Goal: Task Accomplishment & Management: Manage account settings

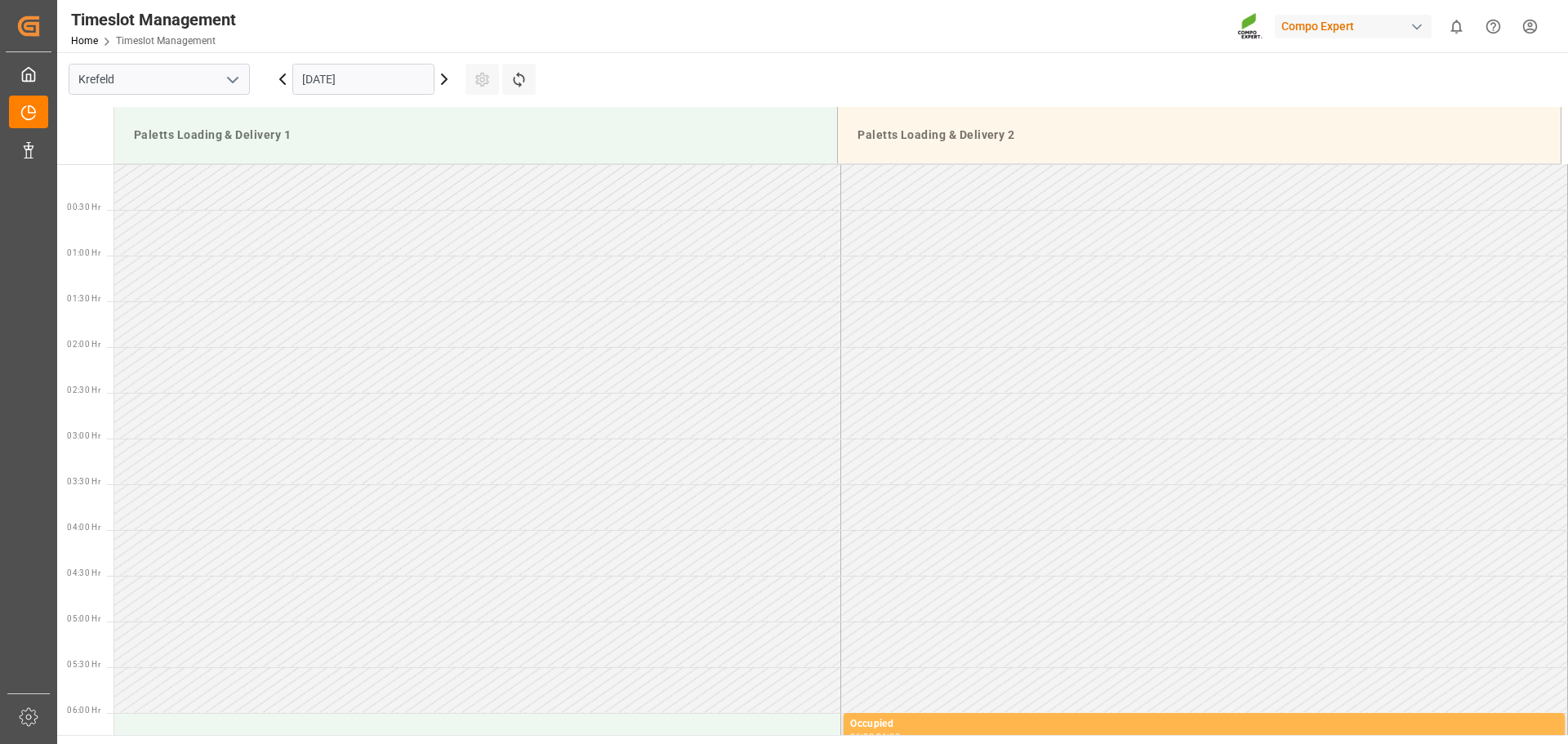
scroll to position [851, 0]
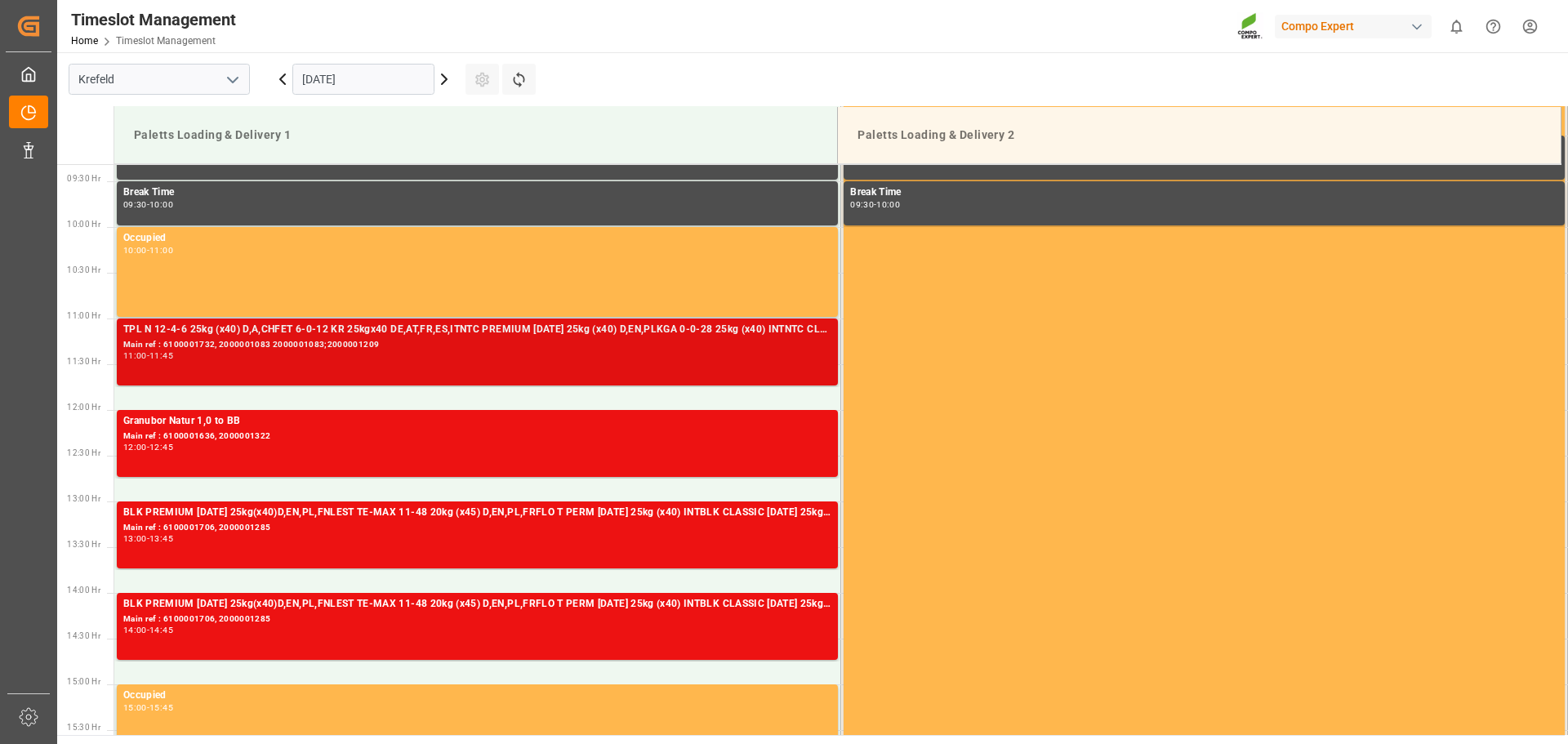
click at [457, 364] on div "TPL N 12-4-6 25kg (x40) D,A,CHFET 6-0-12 KR 25kgx40 DE,AT,FR,ES,ITNTC PREMIUM 1…" at bounding box center [477, 351] width 708 height 61
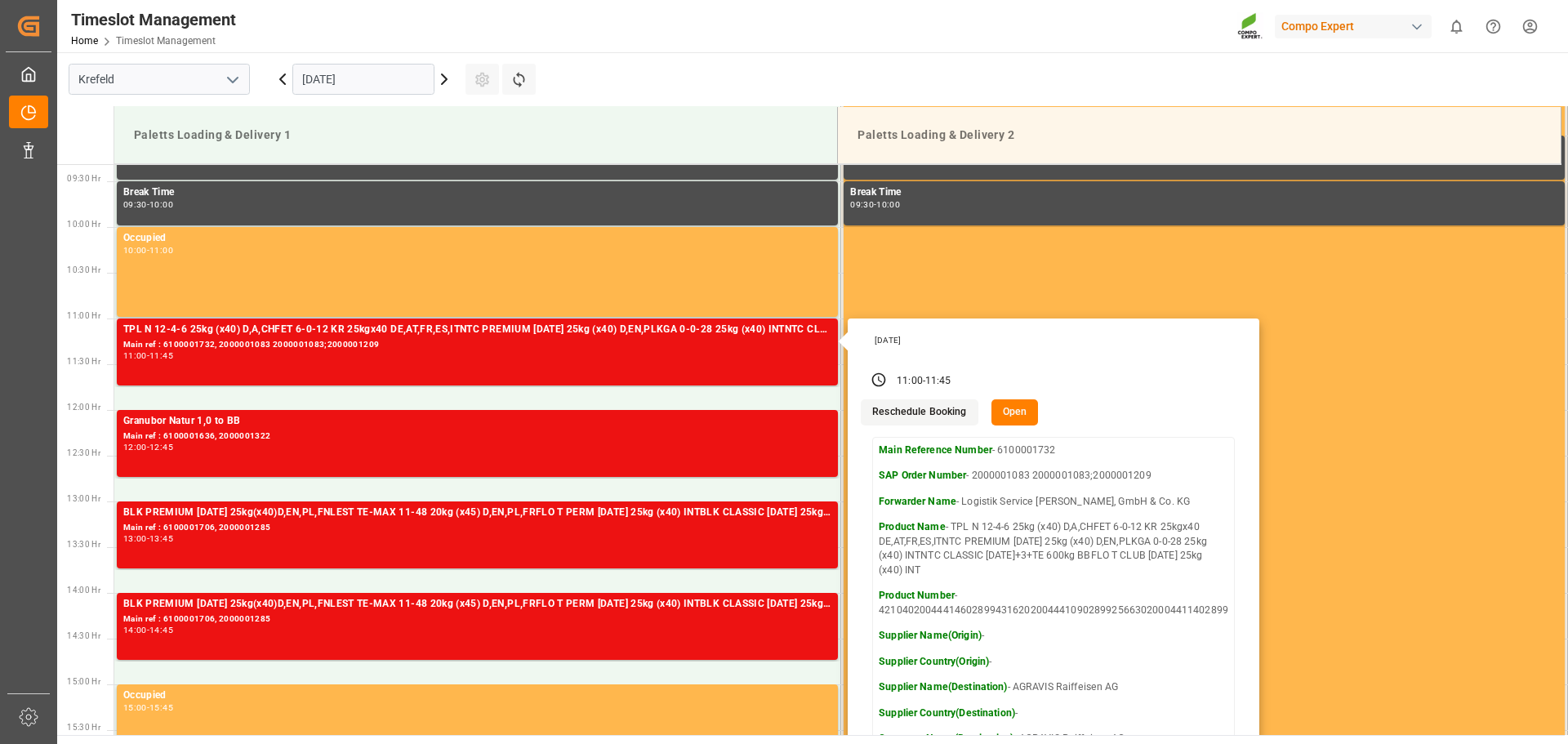
click at [1005, 403] on button "Open" at bounding box center [1014, 412] width 48 height 26
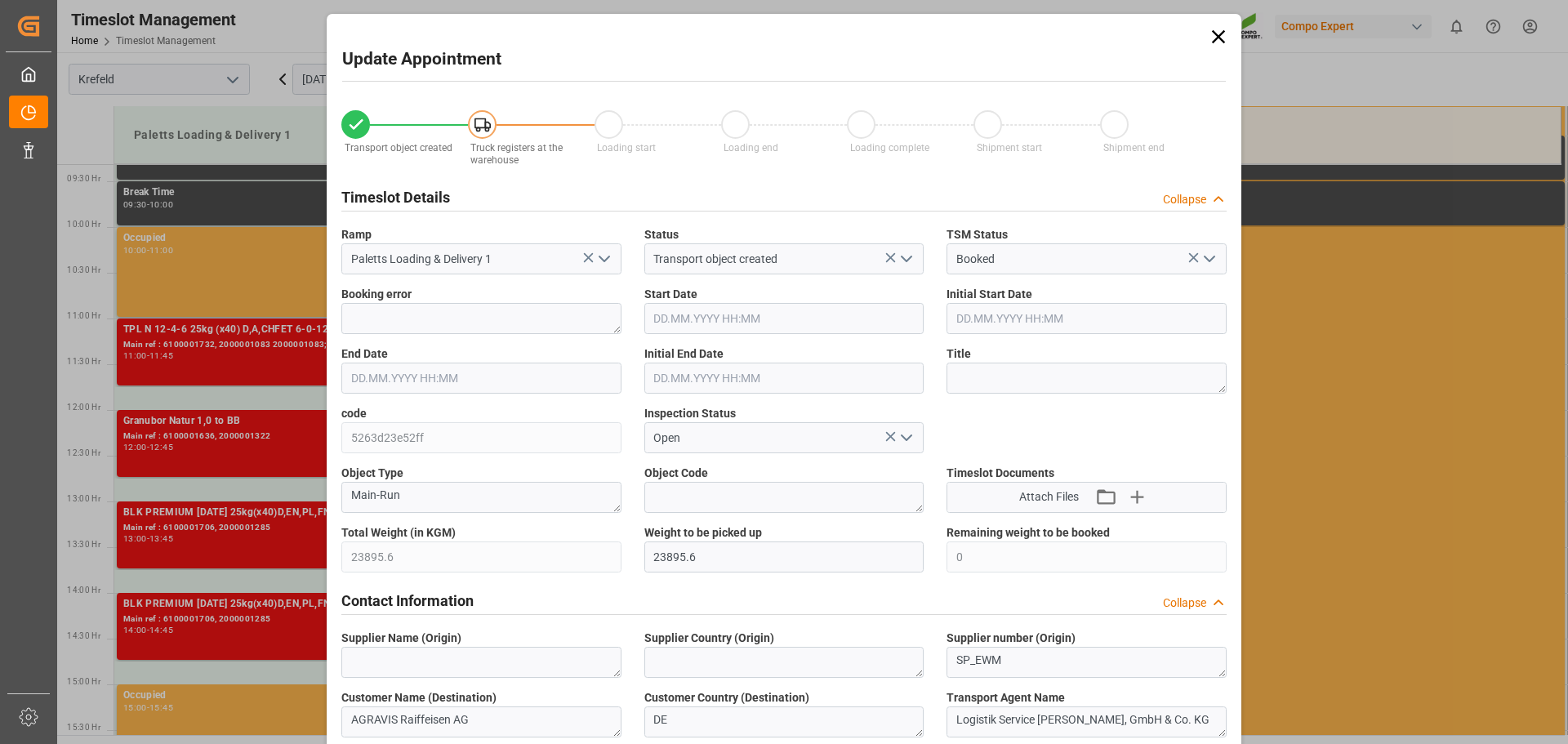
type input "[DATE] 11:00"
type input "09.09.2025 11:45"
type input "[DATE] 11:30"
type input "05.09.2025 10:55"
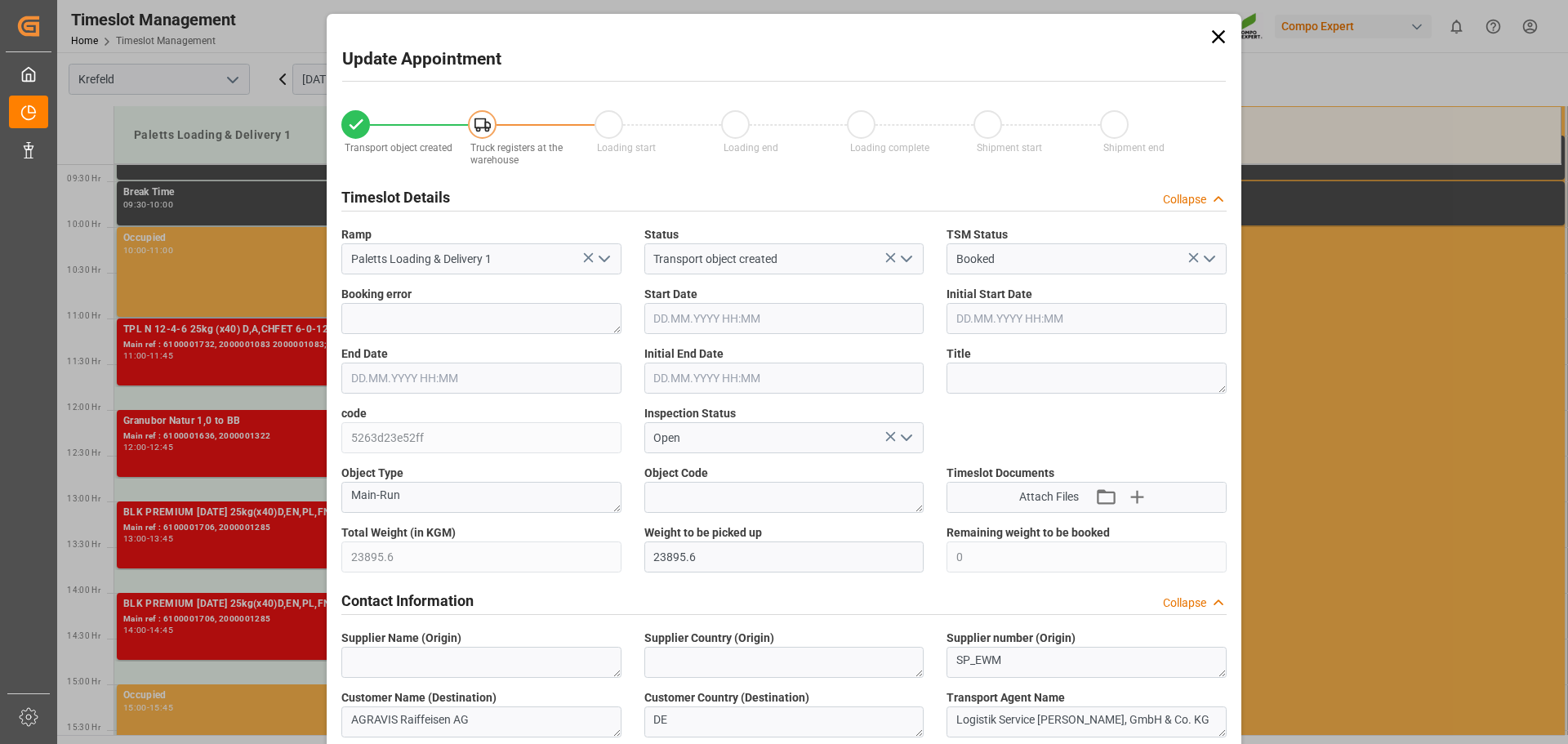
type input "08.09.2025 08:45"
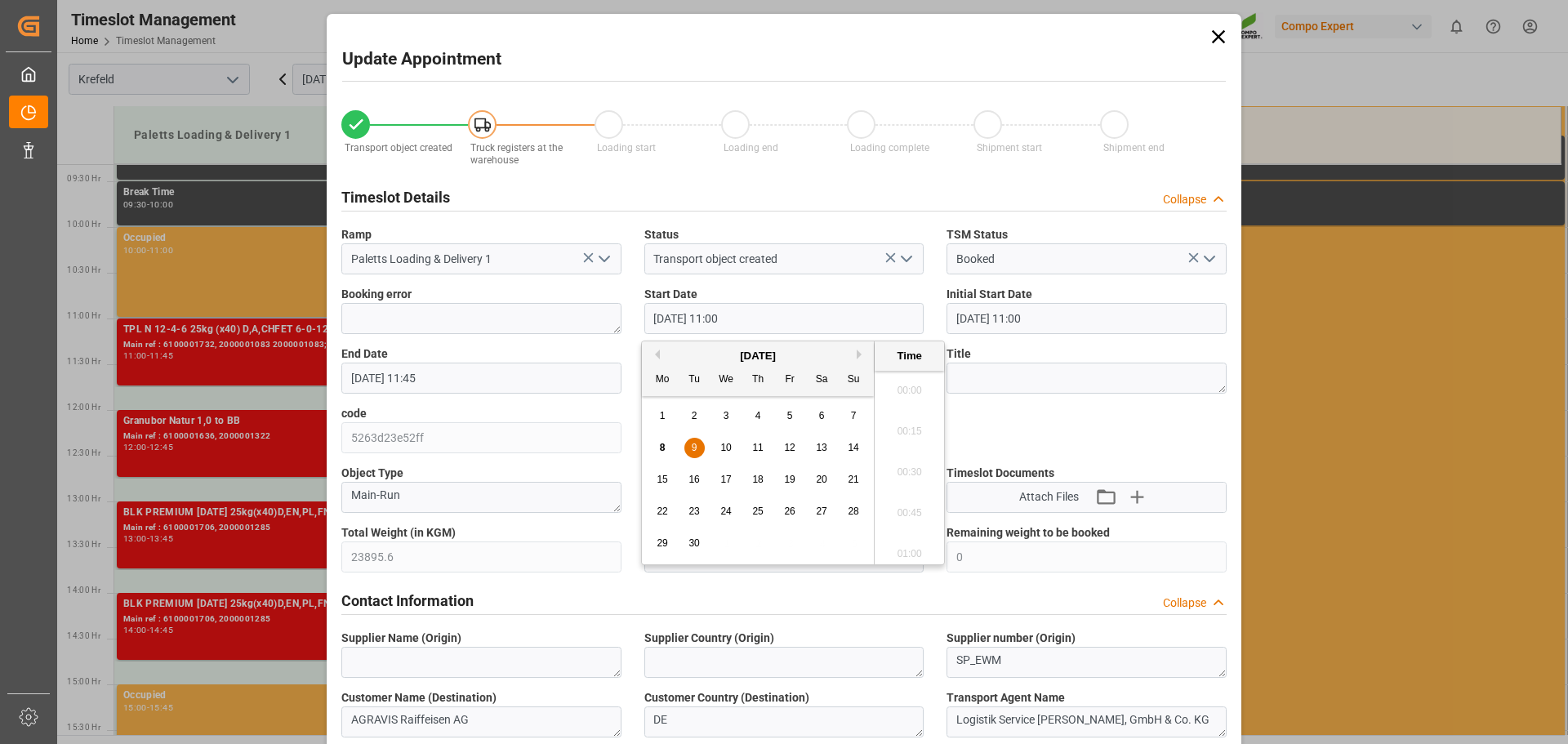
click at [706, 307] on input "[DATE] 11:00" at bounding box center [784, 318] width 281 height 31
click at [725, 451] on span "10" at bounding box center [725, 447] width 10 height 11
click at [921, 544] on li "12:00" at bounding box center [909, 549] width 69 height 41
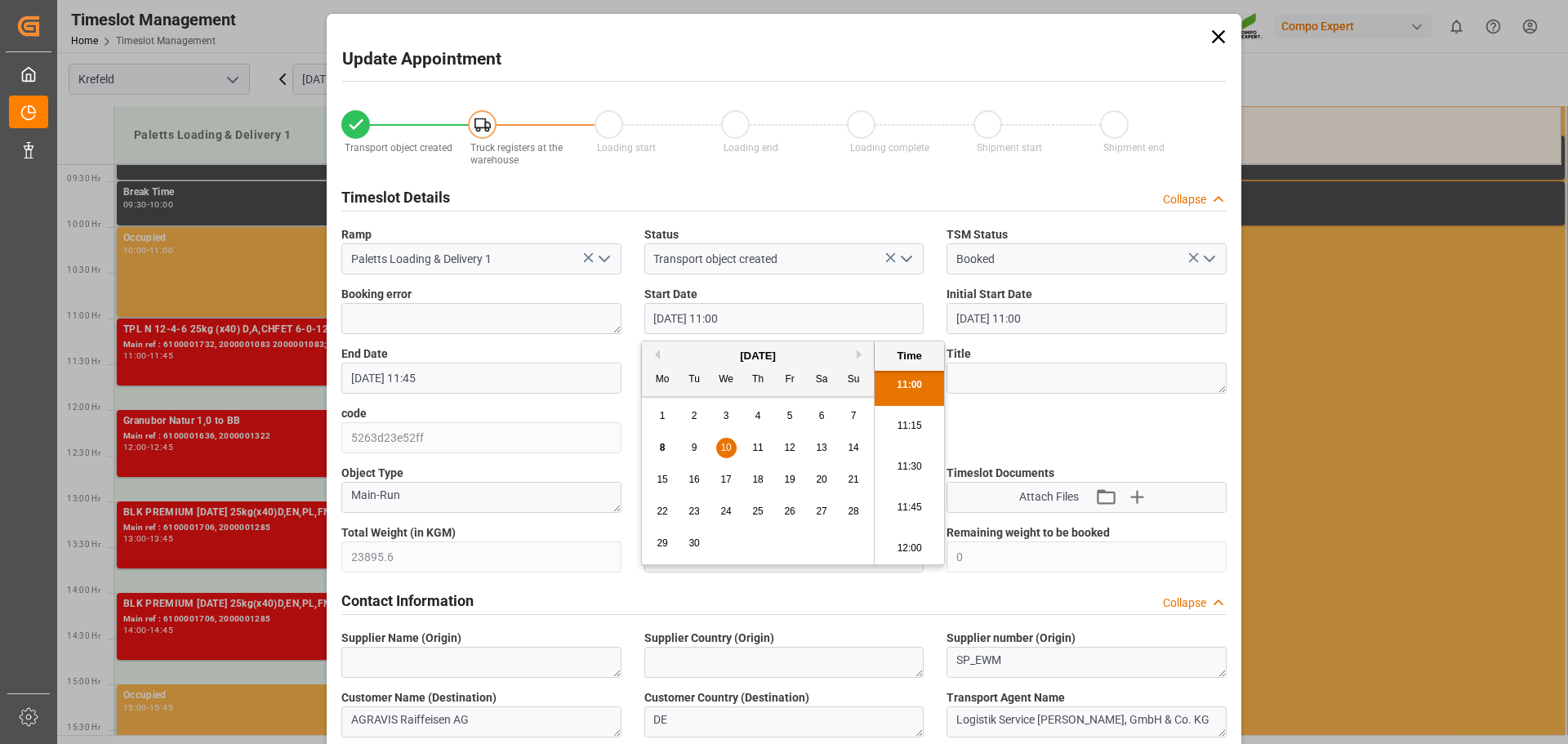
type input "10.09.2025 12:00"
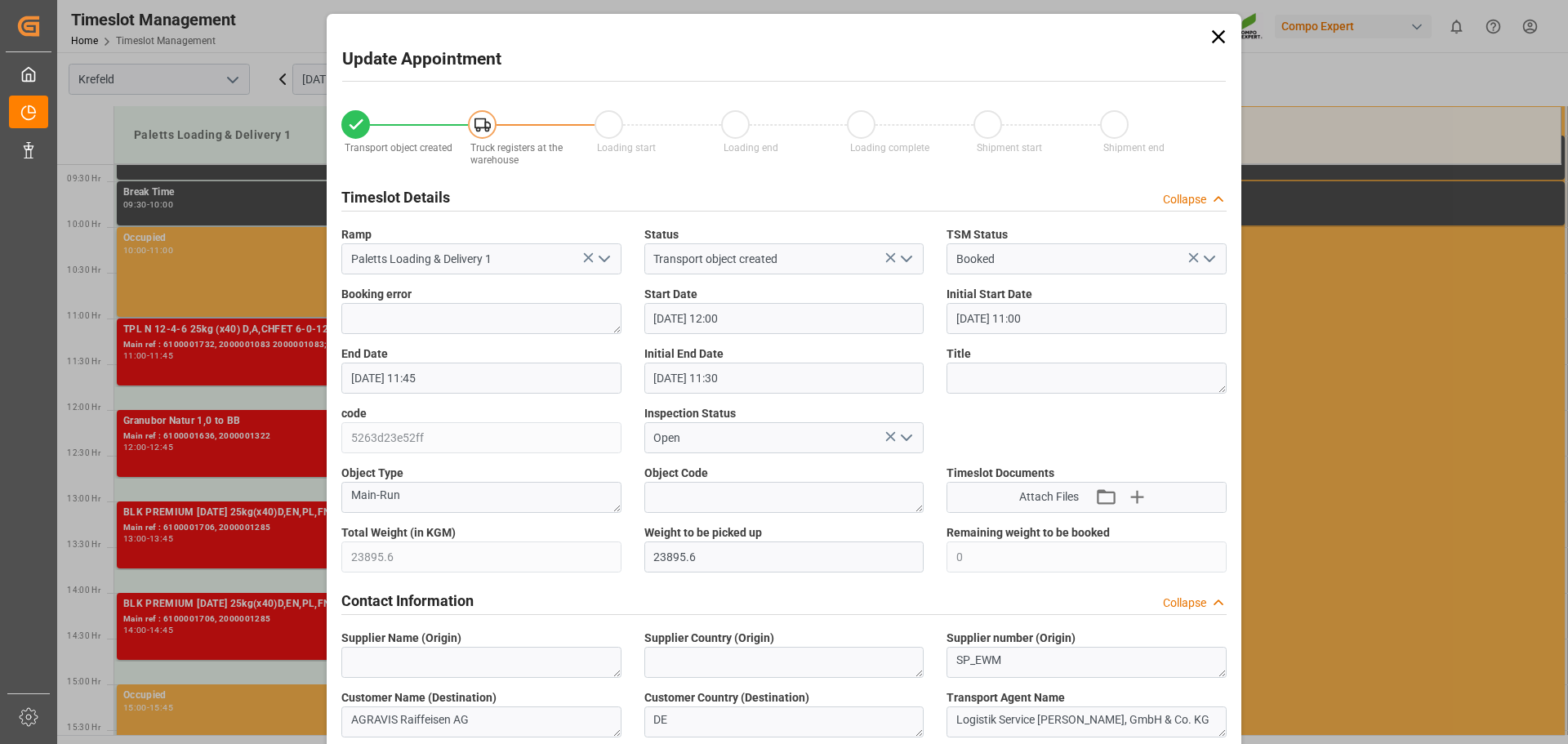
click at [463, 372] on input "09.09.2025 11:45" at bounding box center [482, 378] width 281 height 31
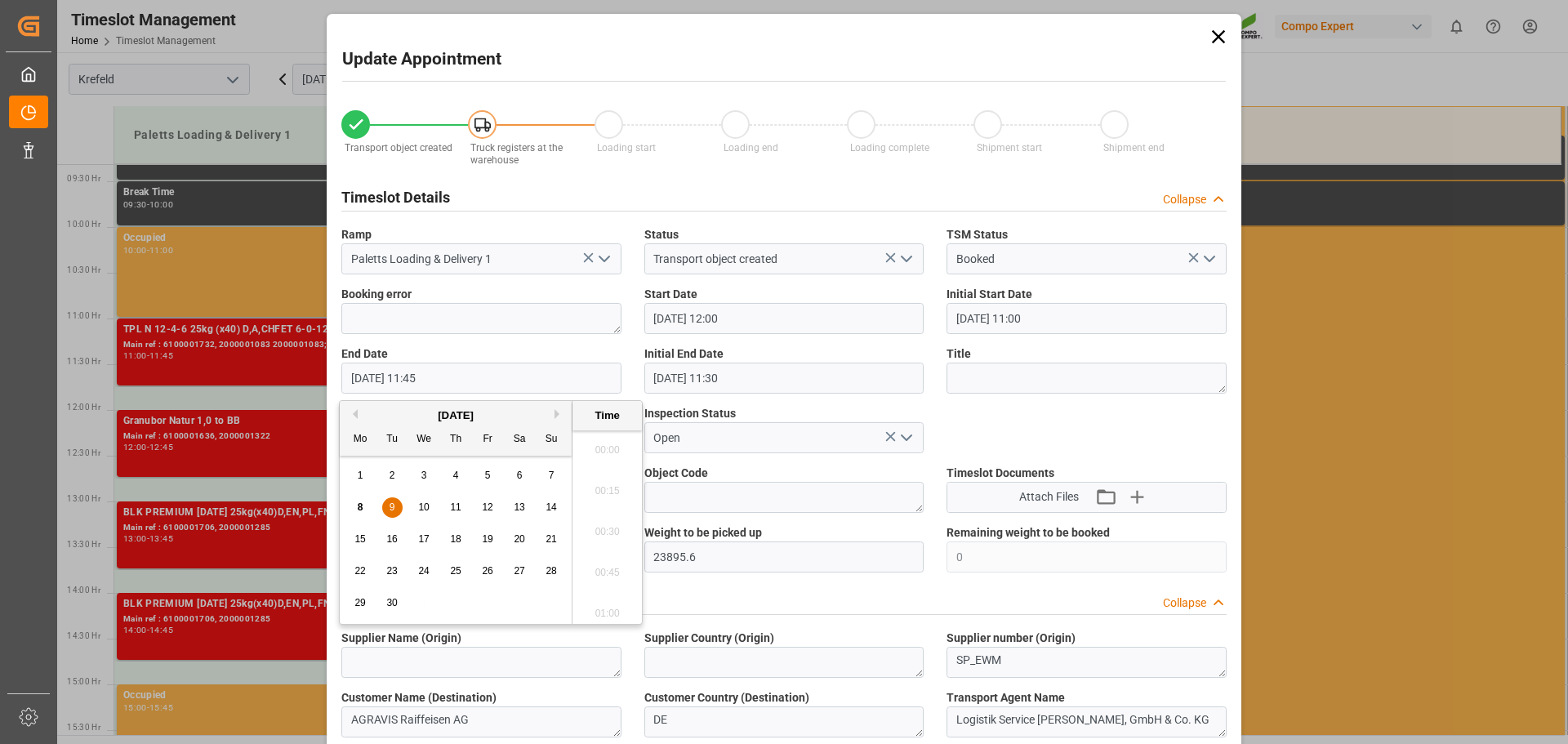
scroll to position [1842, 0]
click at [390, 506] on span "9" at bounding box center [393, 507] width 6 height 11
click at [419, 513] on div "10" at bounding box center [424, 508] width 21 height 20
click at [609, 598] on li "12:45" at bounding box center [607, 608] width 69 height 41
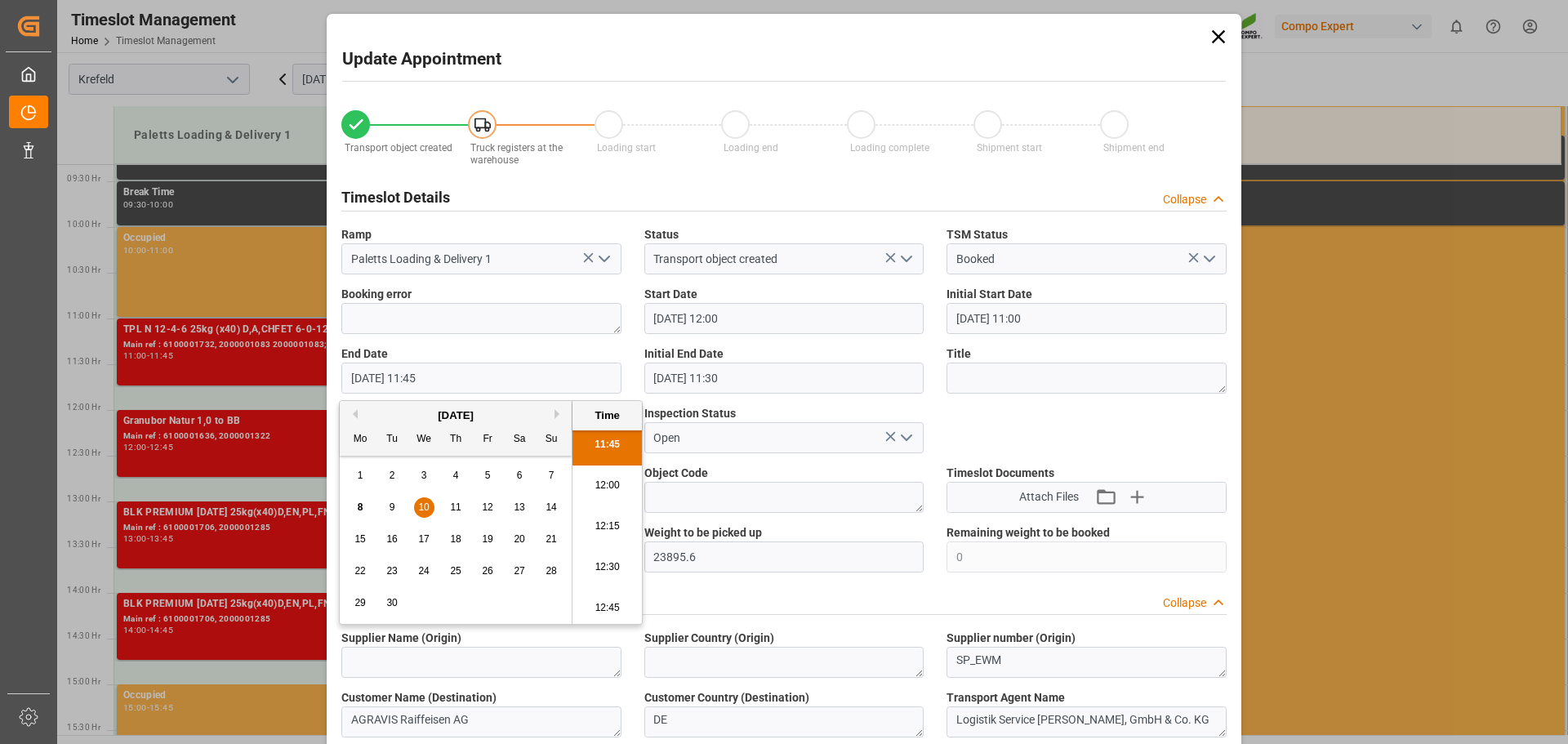
type input "10.09.2025 12:45"
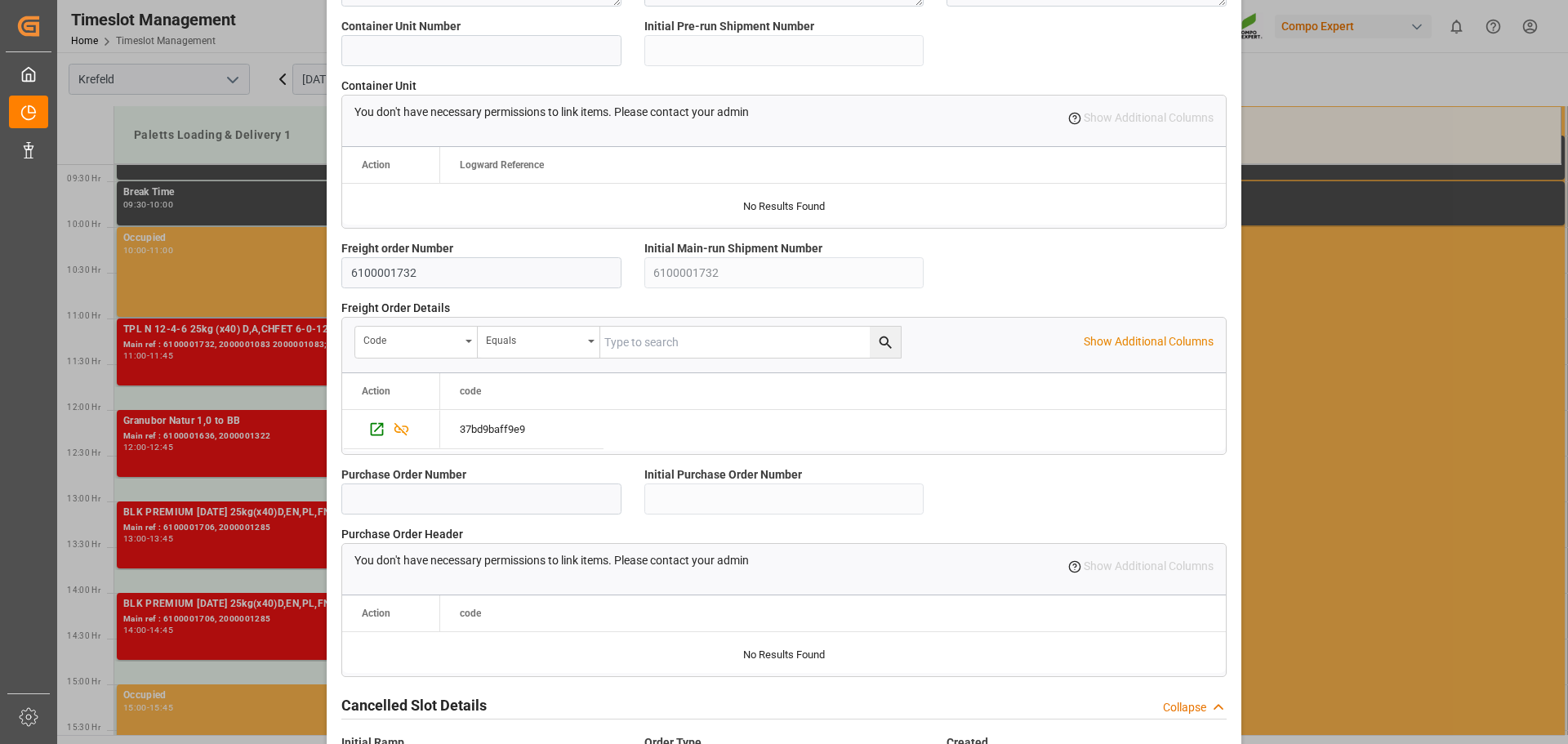
scroll to position [1405, 0]
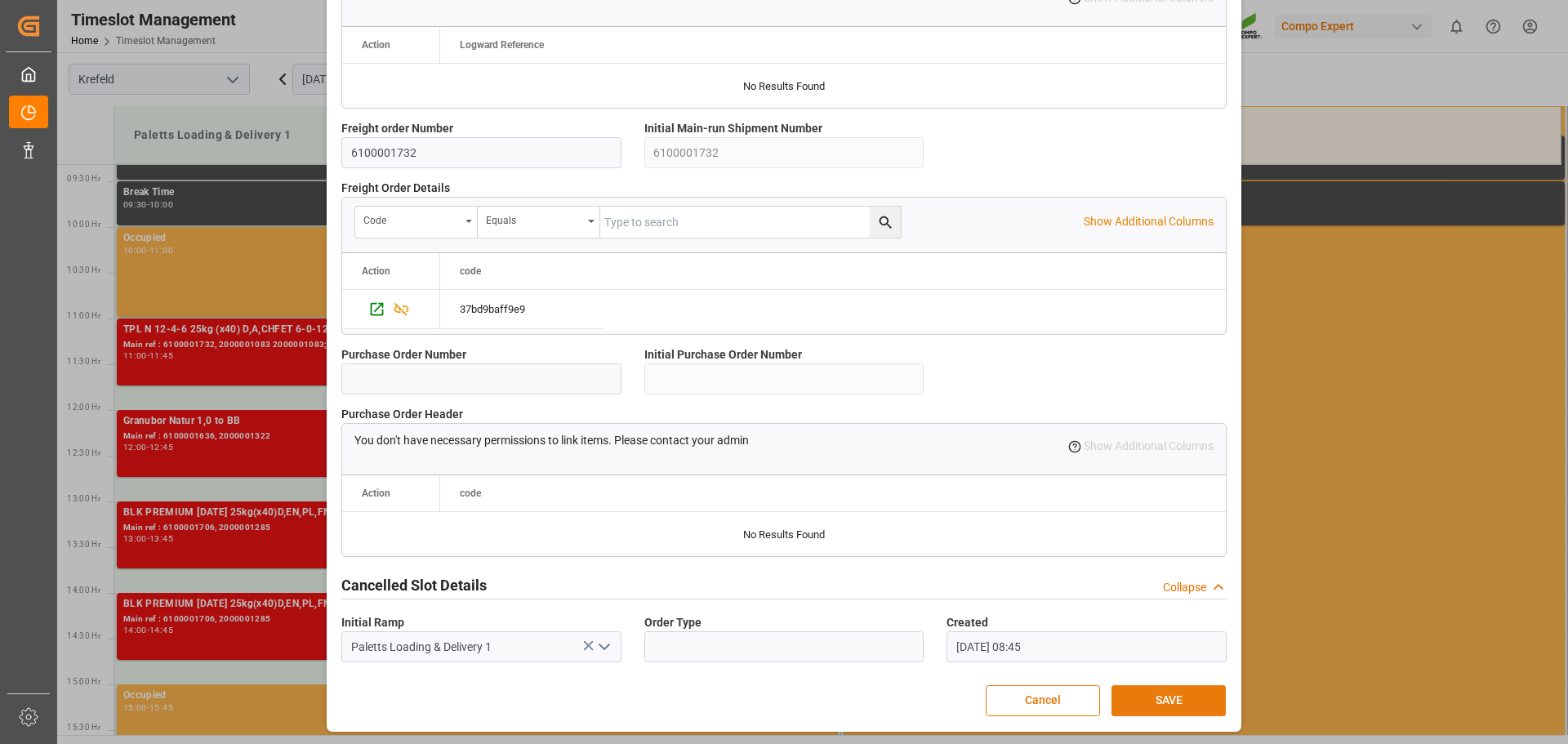
click at [1159, 691] on button "SAVE" at bounding box center [1169, 700] width 114 height 31
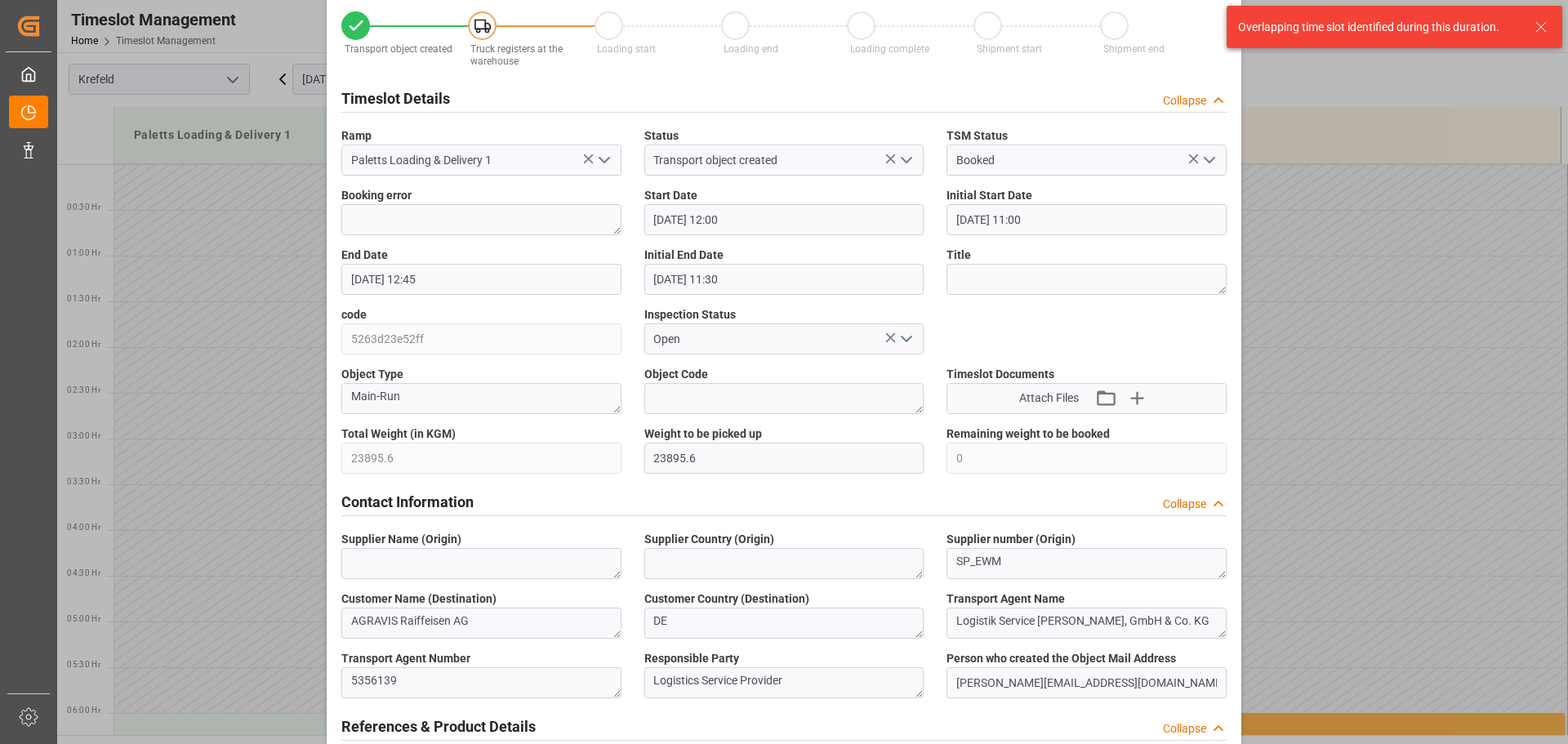
scroll to position [0, 0]
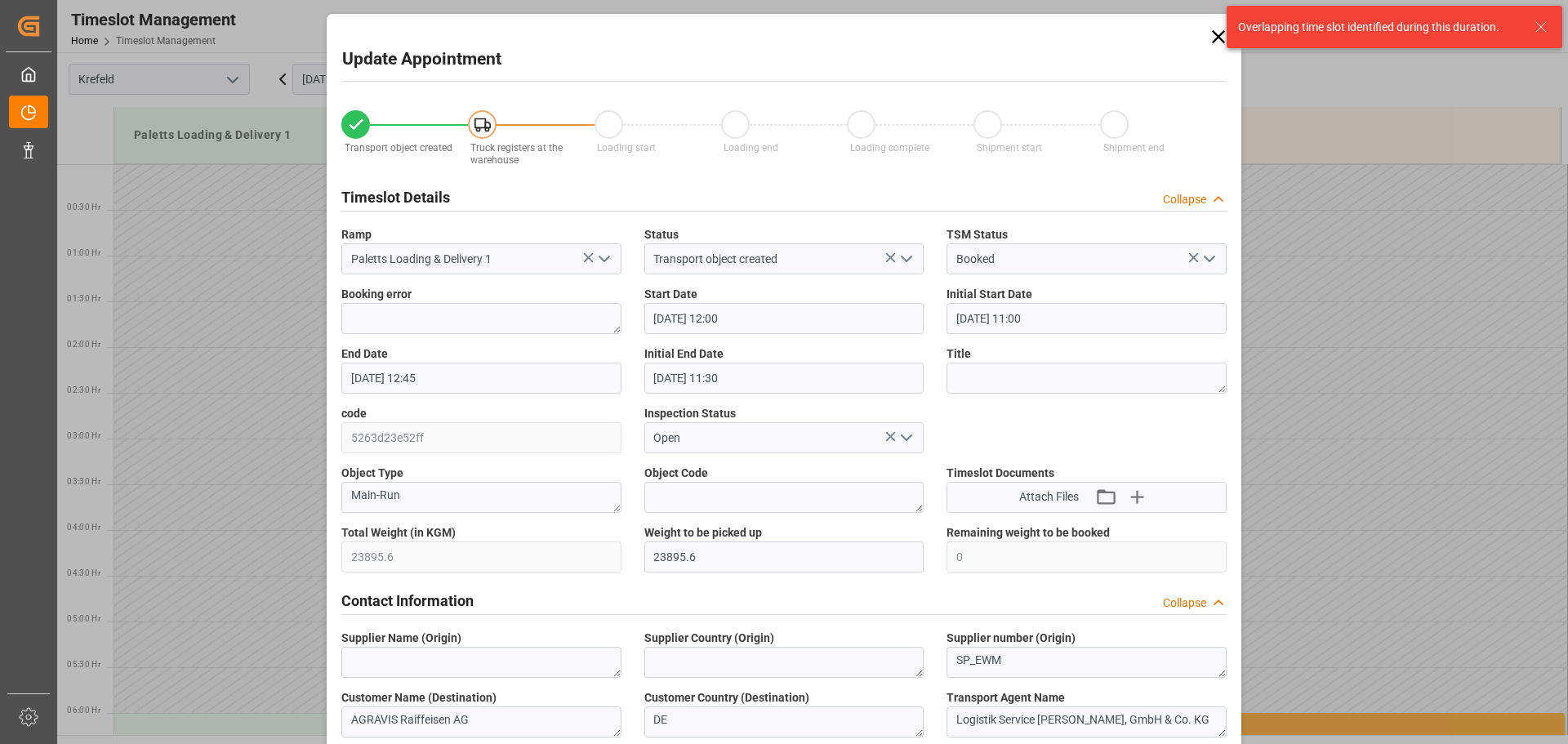
click at [1217, 30] on icon at bounding box center [1218, 36] width 22 height 22
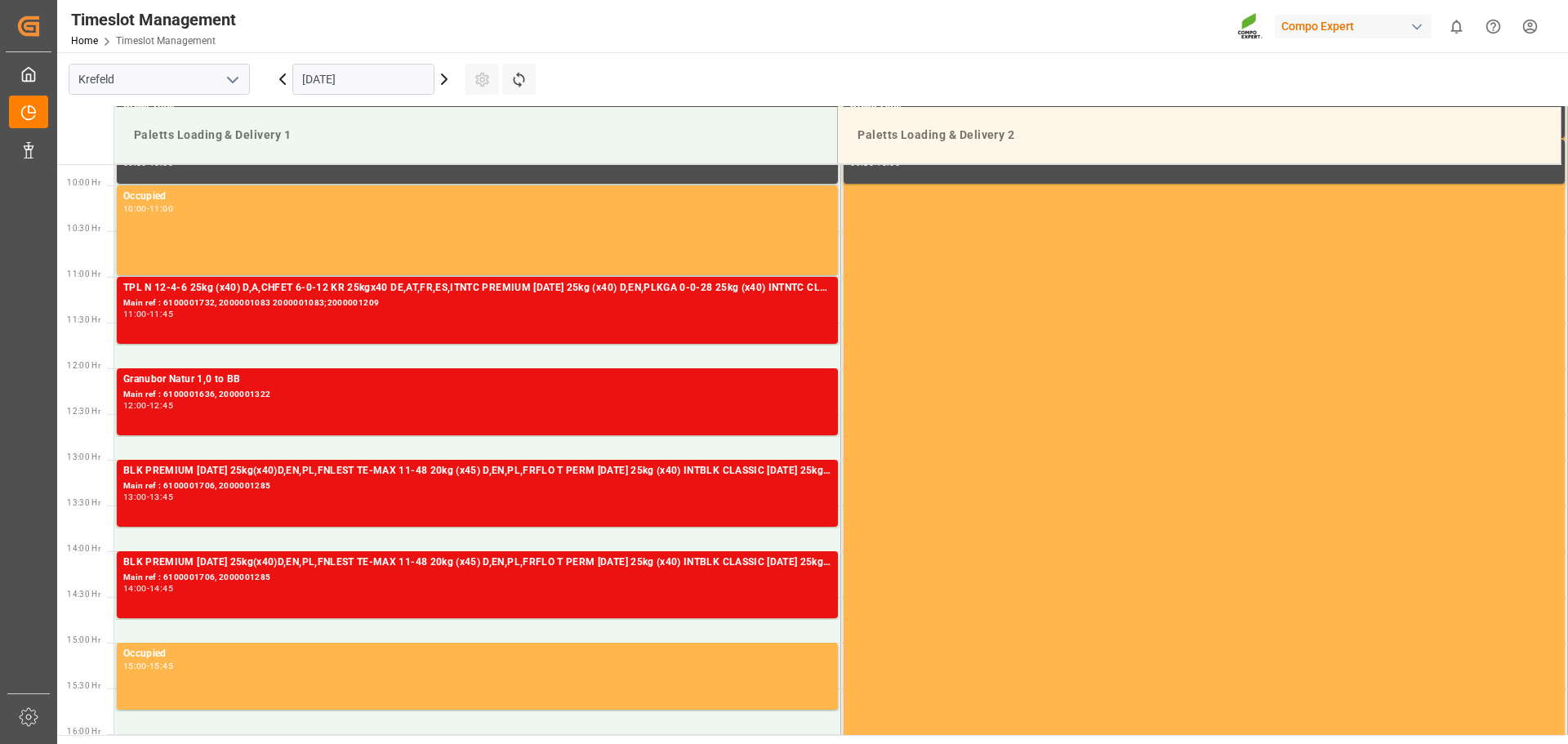
scroll to position [898, 0]
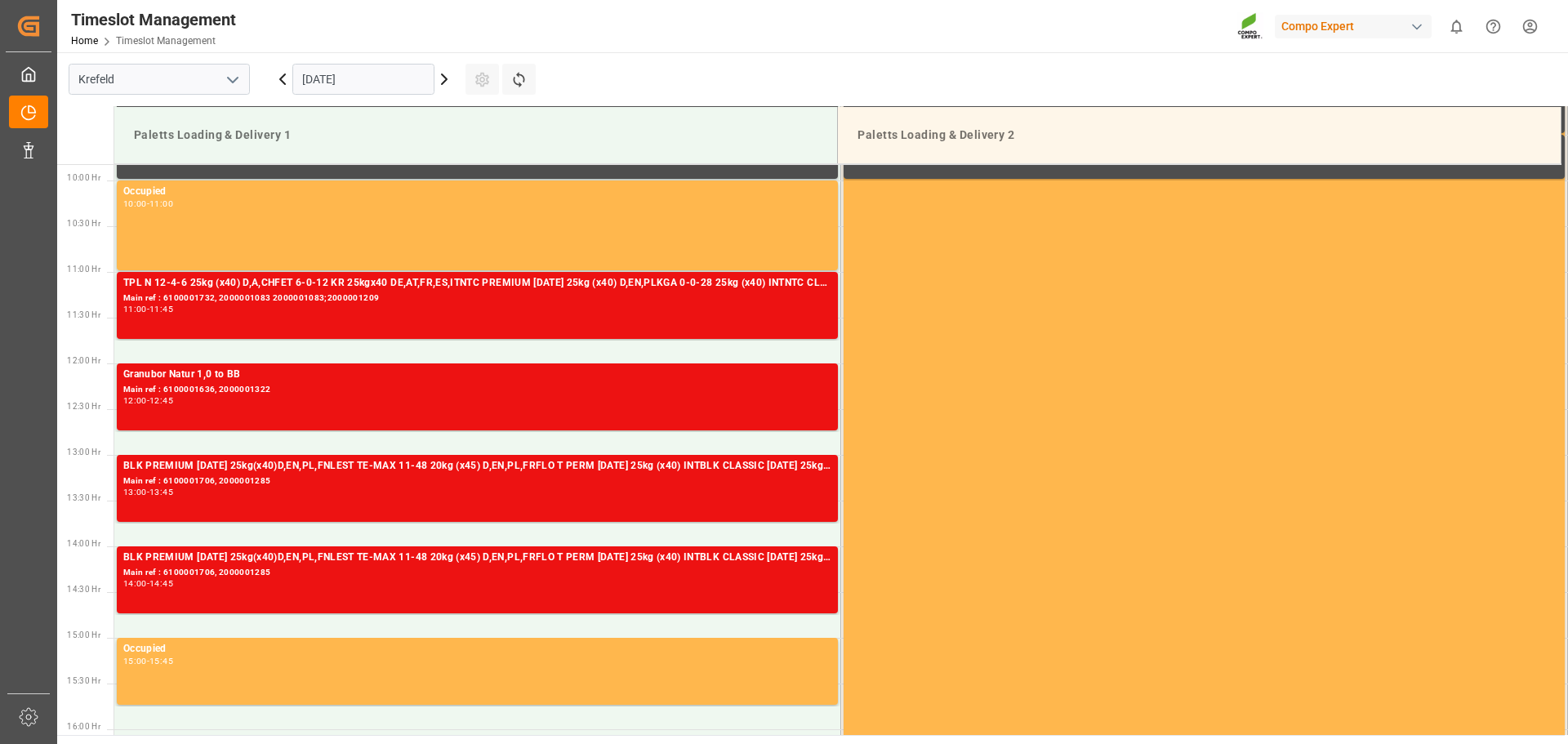
click at [442, 77] on icon at bounding box center [444, 79] width 20 height 20
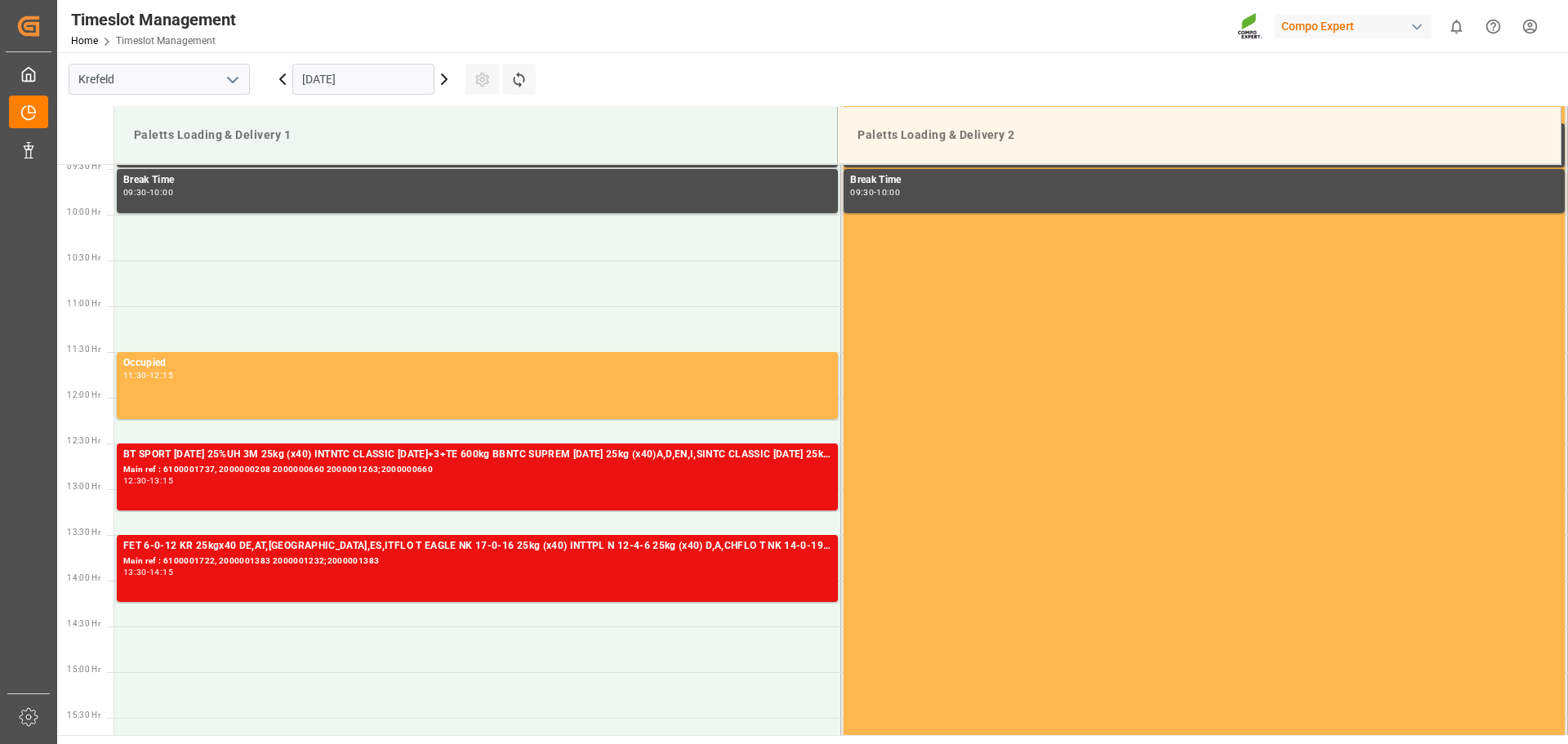
scroll to position [861, 0]
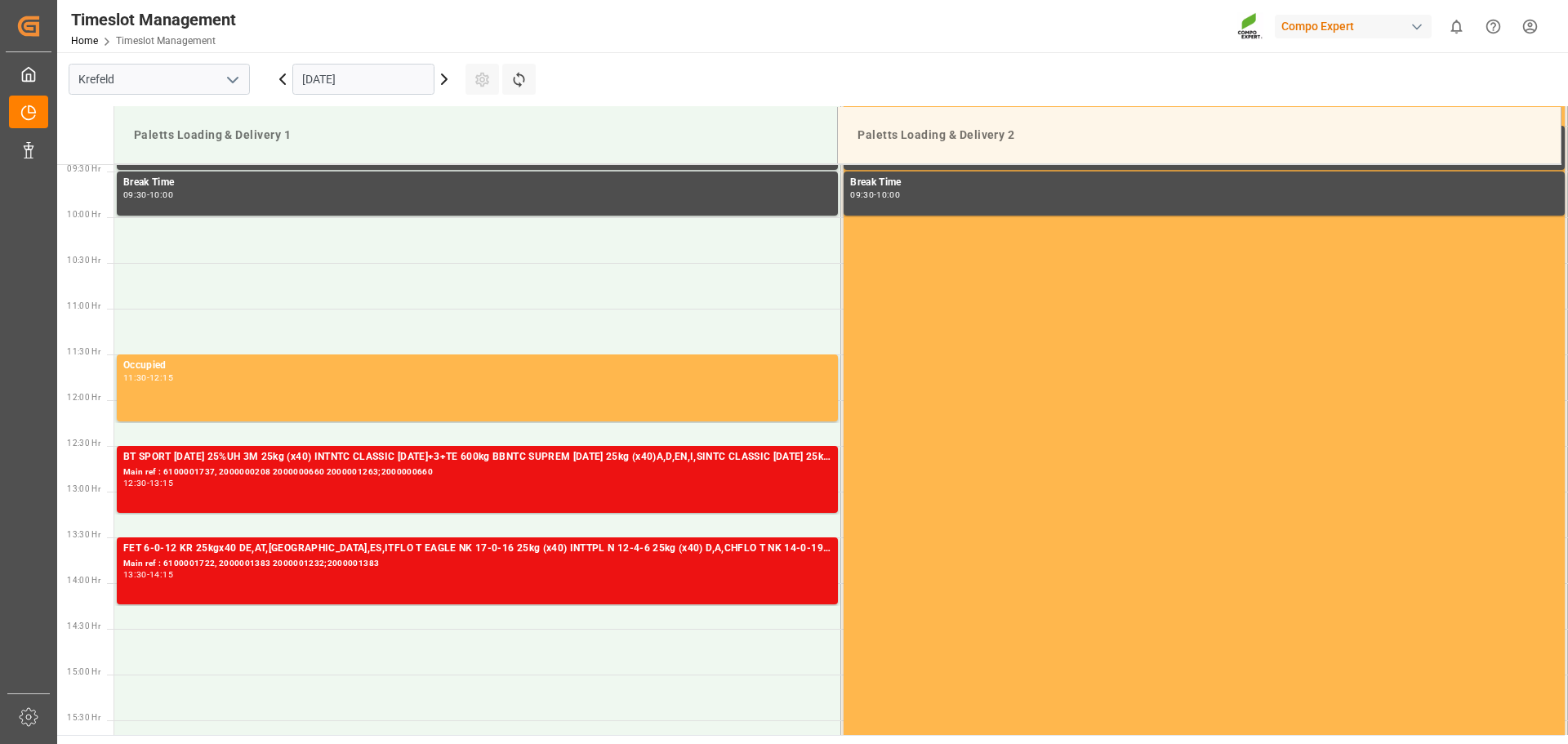
click at [285, 79] on icon at bounding box center [282, 79] width 20 height 20
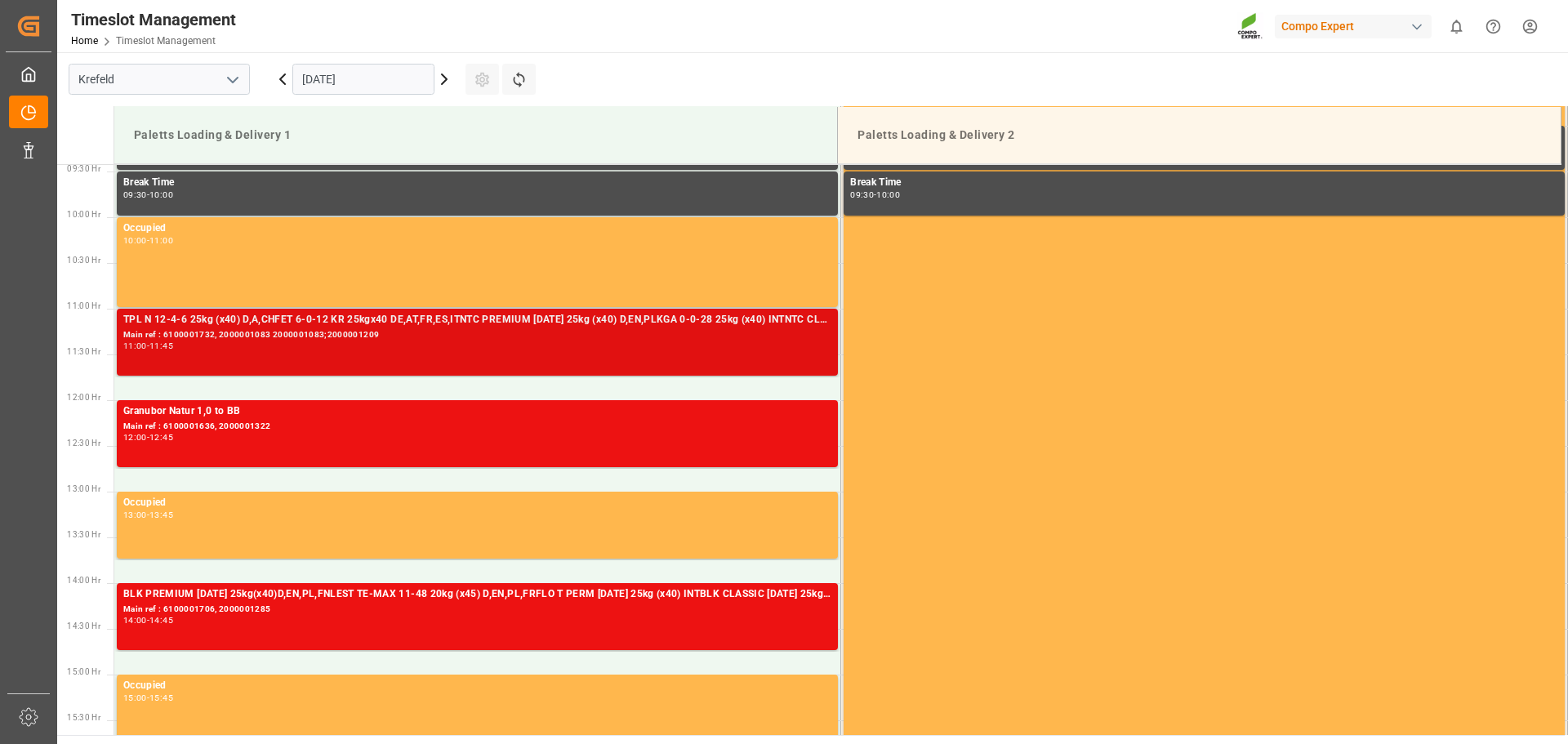
click at [405, 337] on div "Main ref : 6100001732, 2000001083 2000001083;2000001209" at bounding box center [477, 335] width 708 height 14
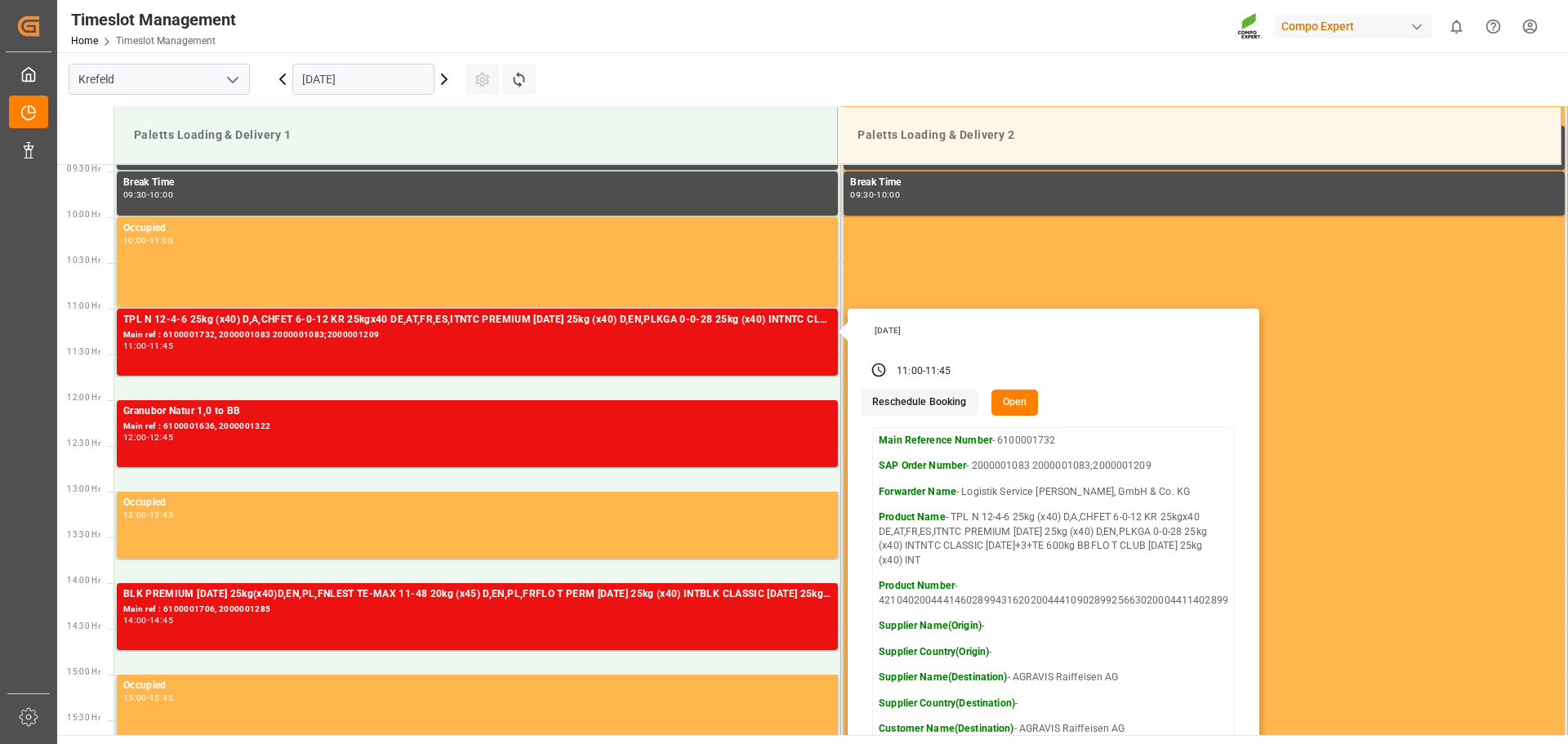
click at [996, 412] on button "Open" at bounding box center [1014, 403] width 48 height 26
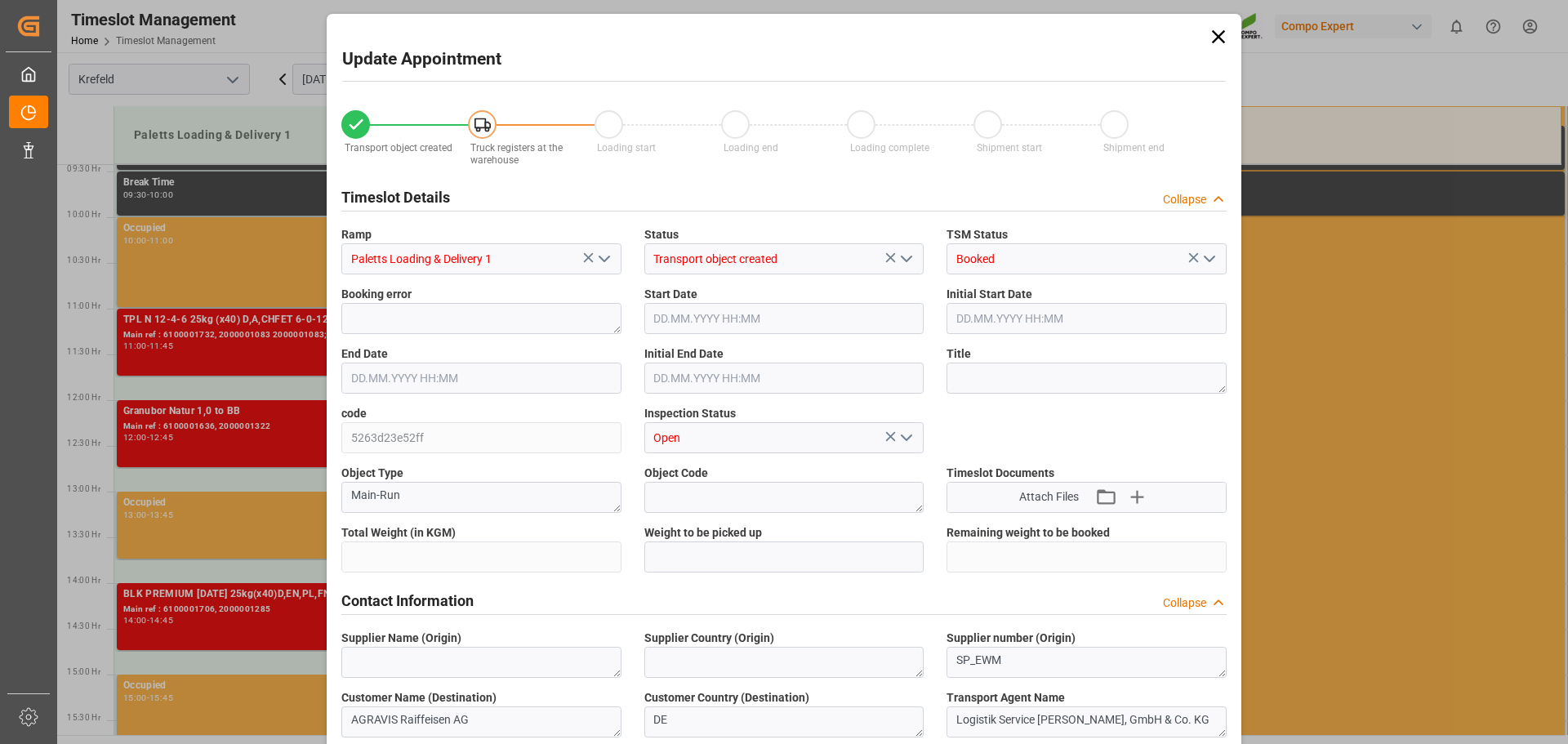
type input "23895.6"
type input "0"
type input "09.09.2025 11:00"
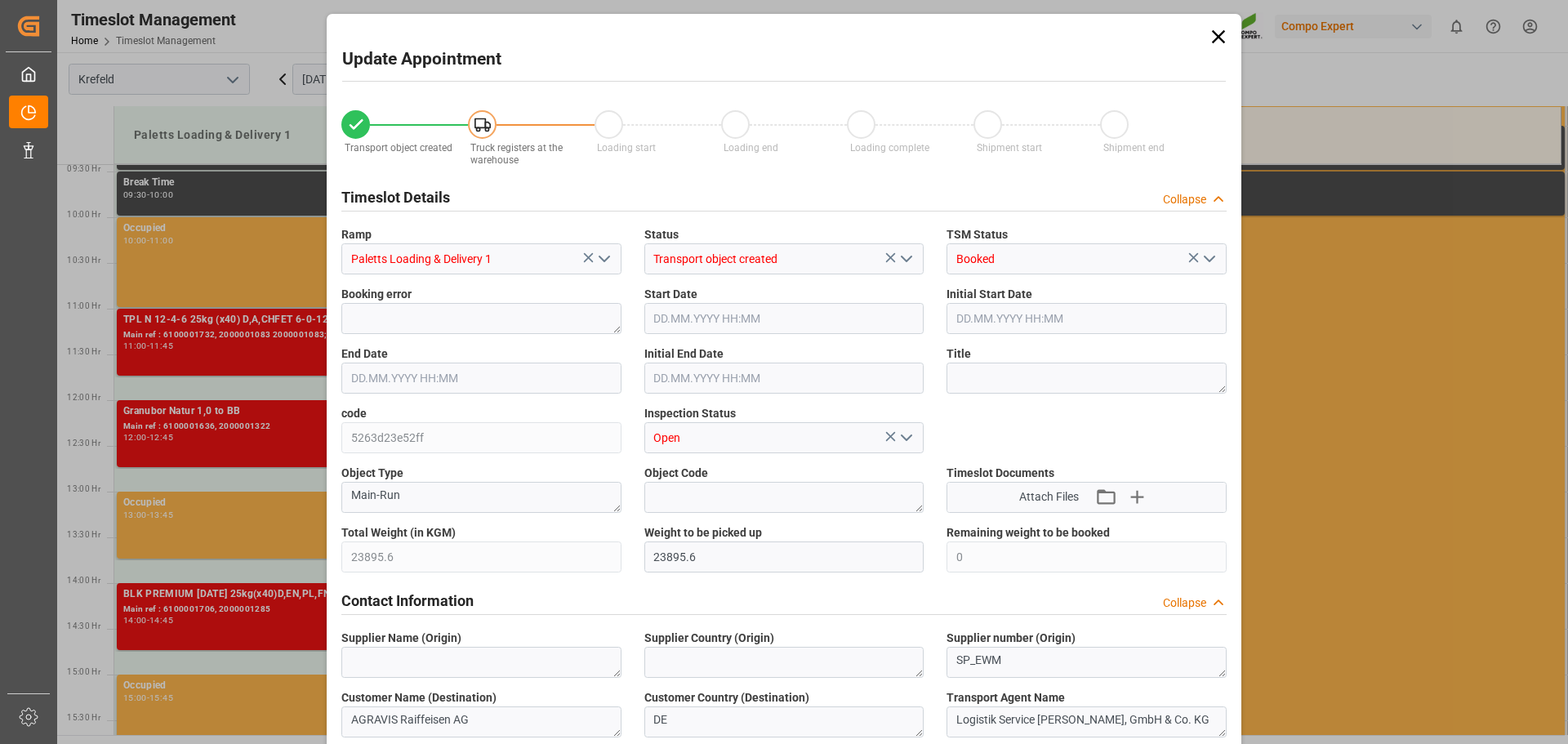
type input "09.09.2025 11:00"
type input "09.09.2025 11:45"
type input "09.09.2025 11:30"
type input "05.09.2025 10:55"
type input "08.09.2025 08:45"
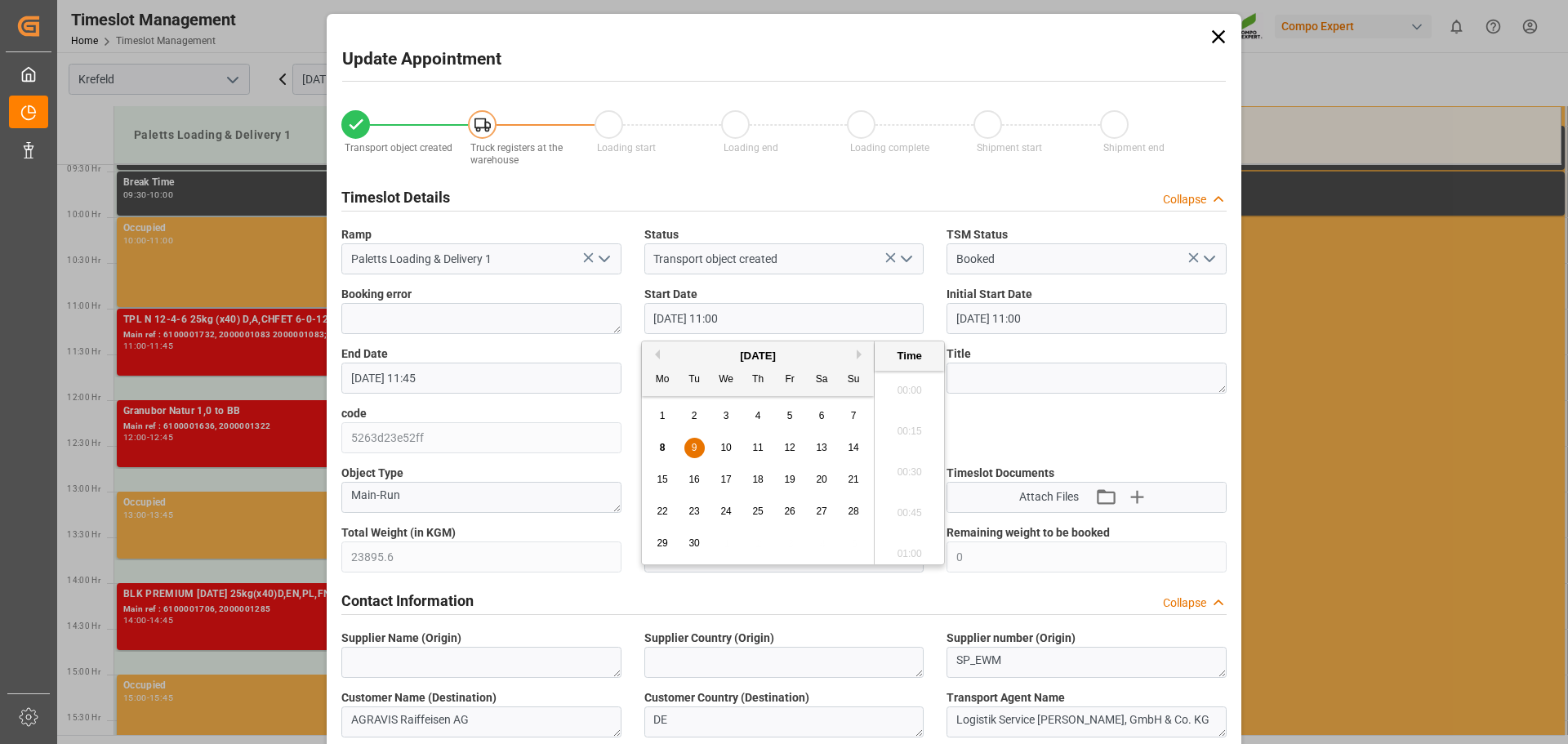
click at [733, 316] on input "09.09.2025 11:00" at bounding box center [784, 318] width 281 height 31
click at [720, 450] on span "10" at bounding box center [725, 447] width 10 height 11
click at [896, 383] on li "10:30" at bounding box center [909, 385] width 69 height 41
type input "10.09.2025 10:30"
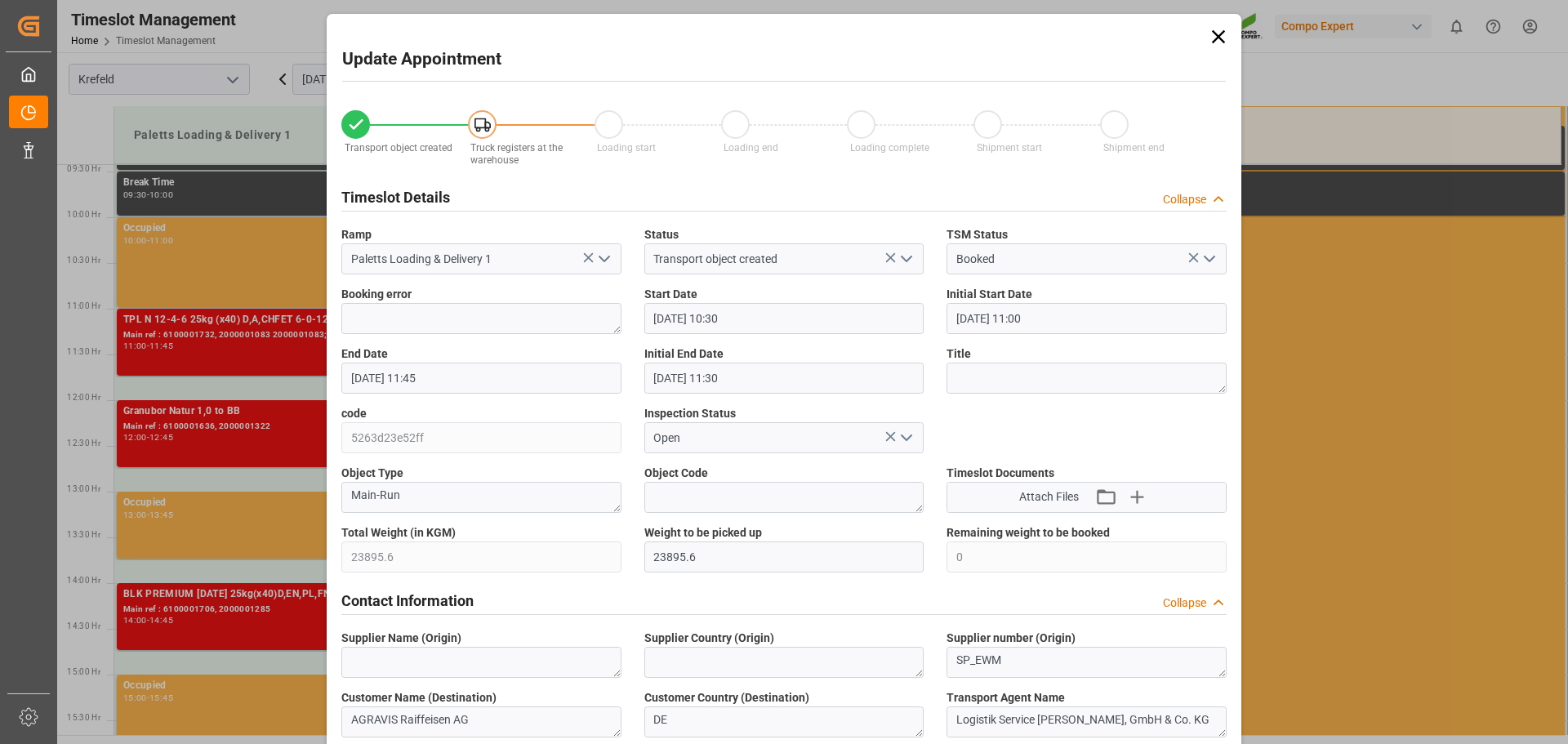
click at [552, 376] on input "09.09.2025 11:45" at bounding box center [482, 378] width 281 height 31
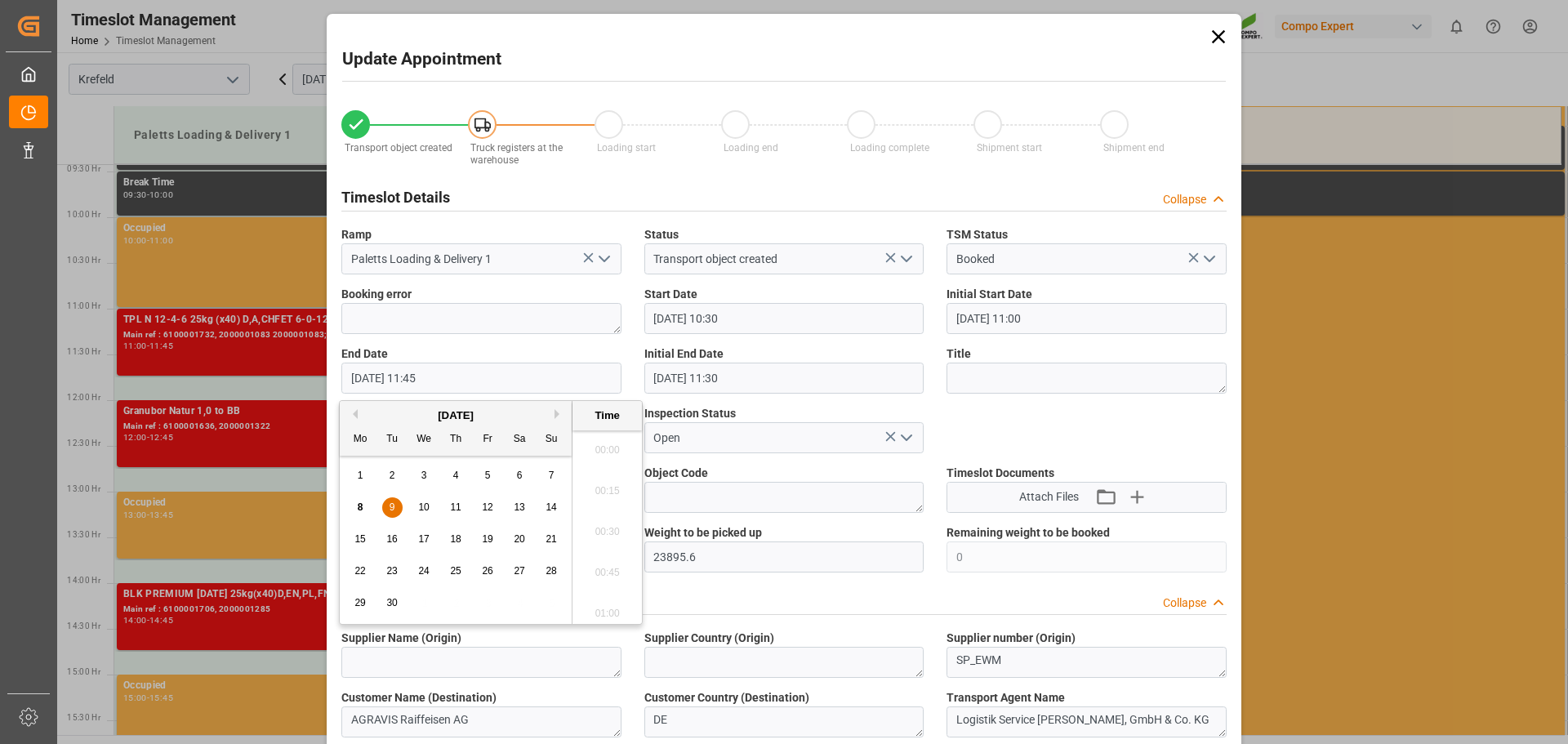
scroll to position [1842, 0]
click at [423, 508] on span "10" at bounding box center [423, 507] width 10 height 11
click at [610, 448] on li "11:15" at bounding box center [607, 445] width 69 height 41
type input "10.09.2025 11:15"
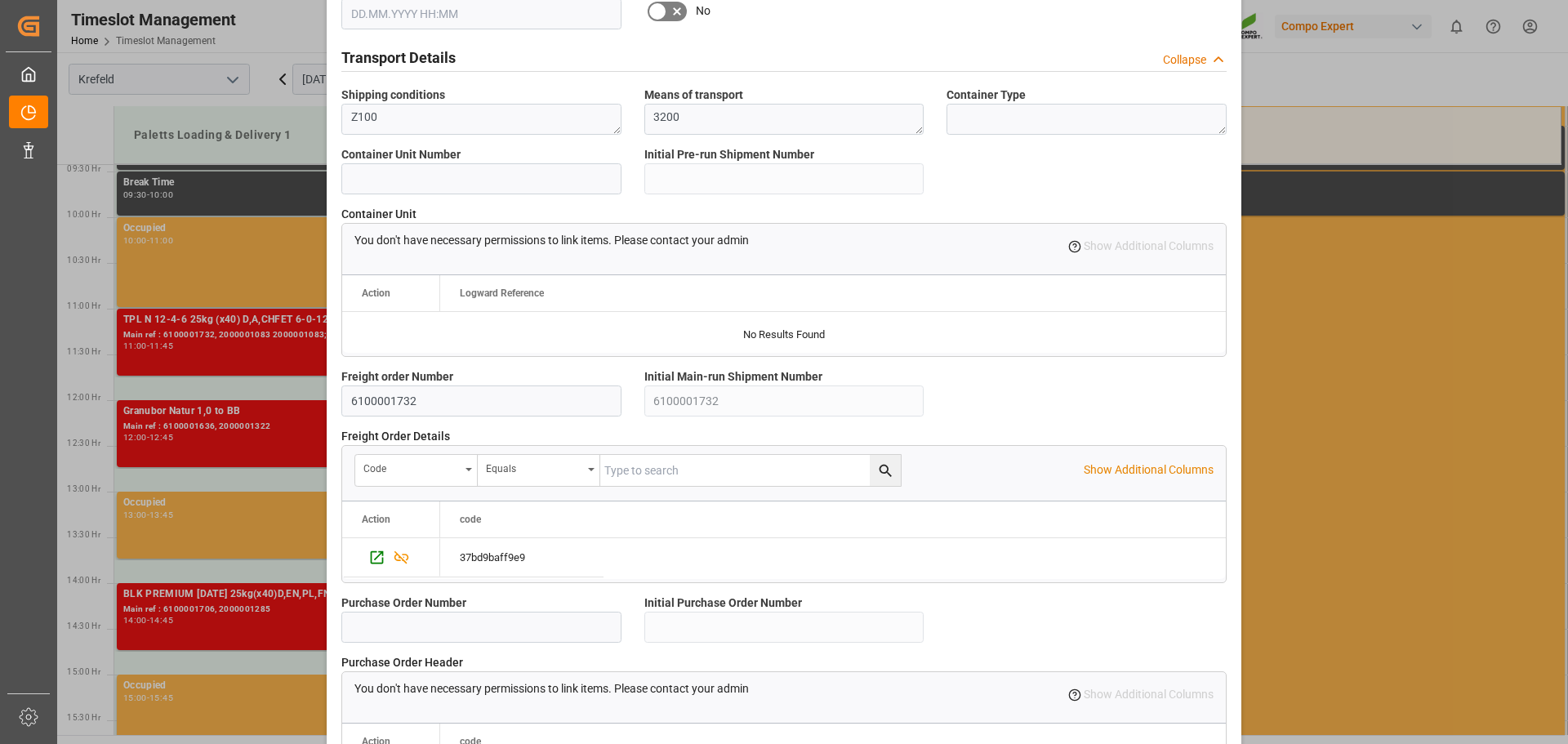
scroll to position [1405, 0]
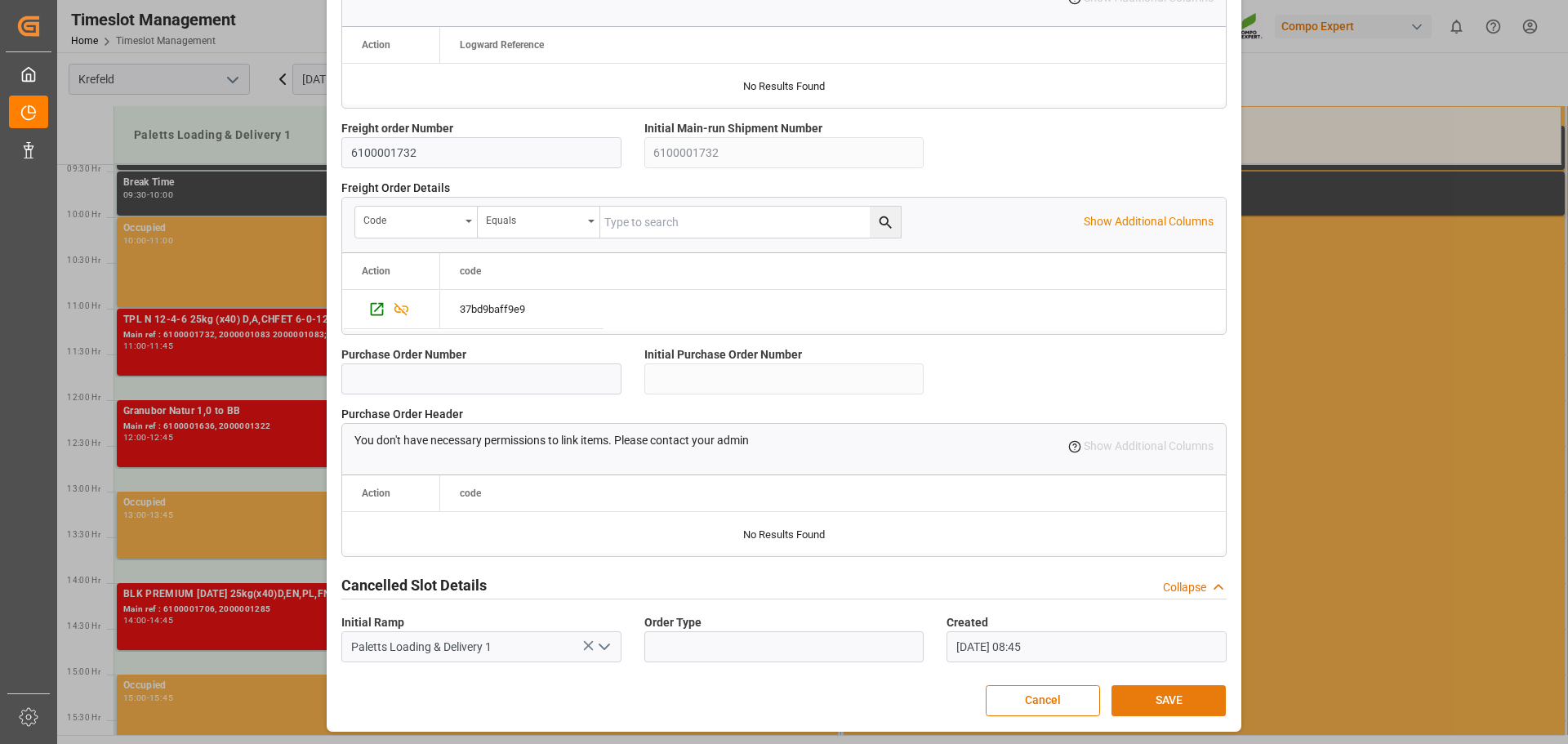
click at [1158, 690] on button "SAVE" at bounding box center [1169, 700] width 114 height 31
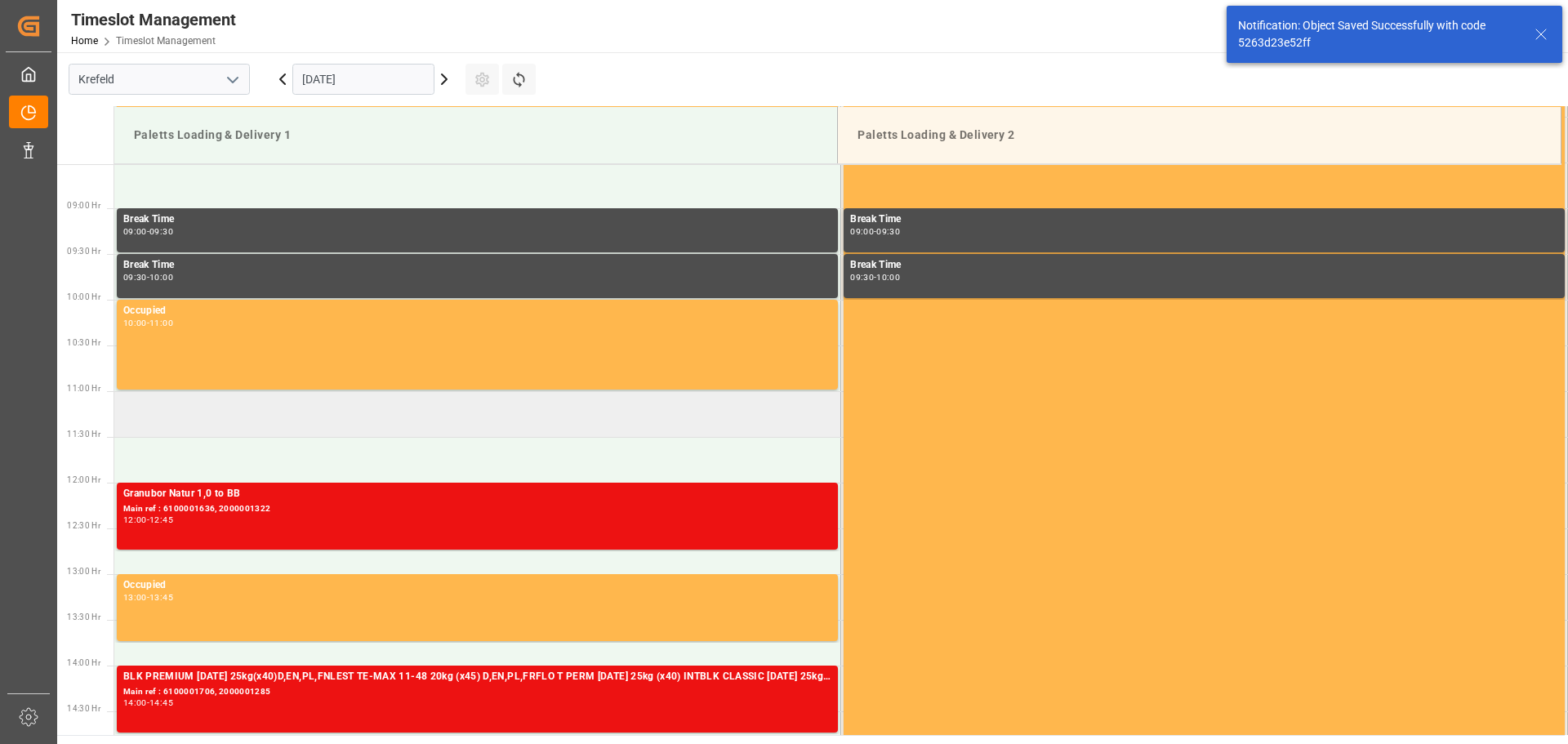
scroll to position [812, 0]
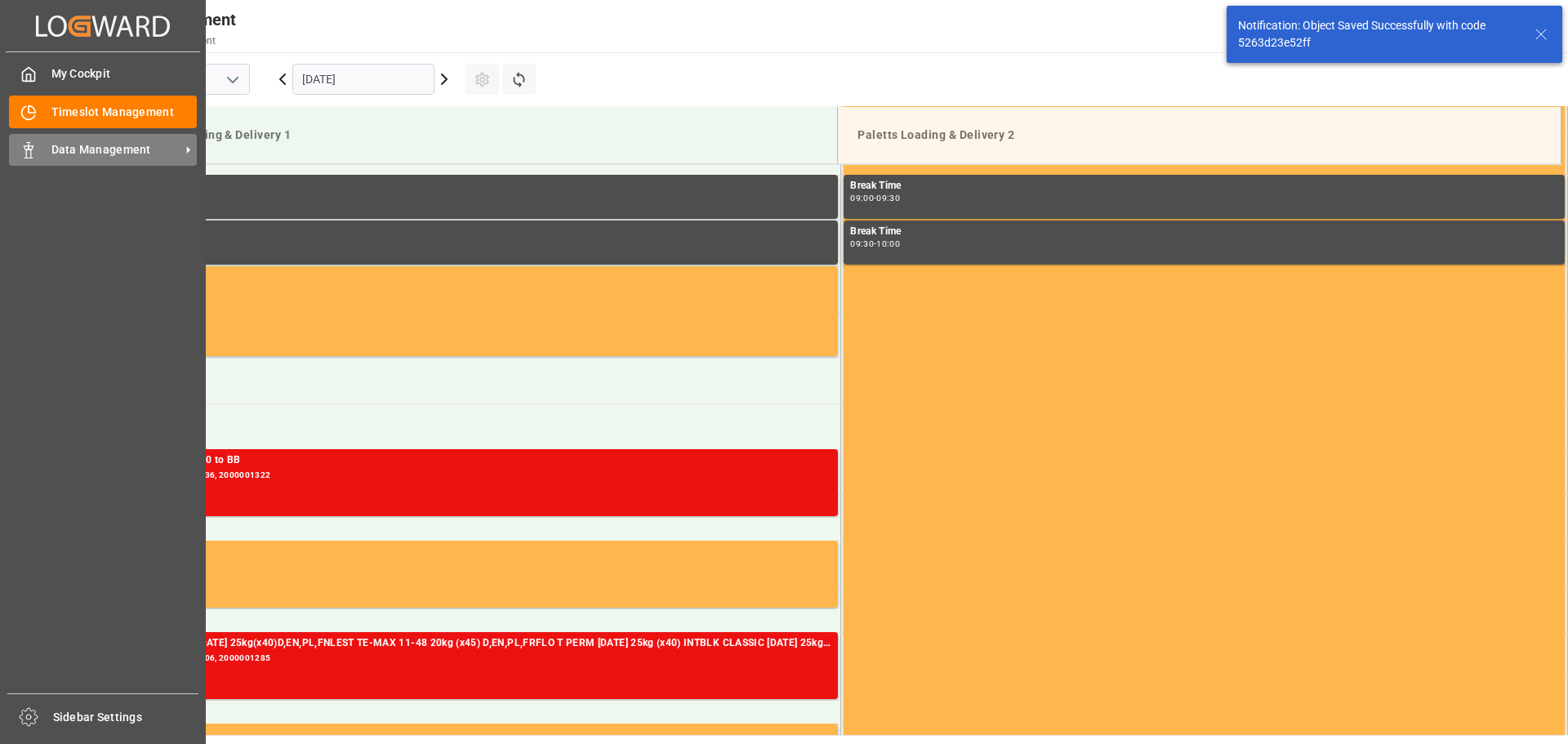
click at [28, 157] on icon at bounding box center [28, 150] width 16 height 16
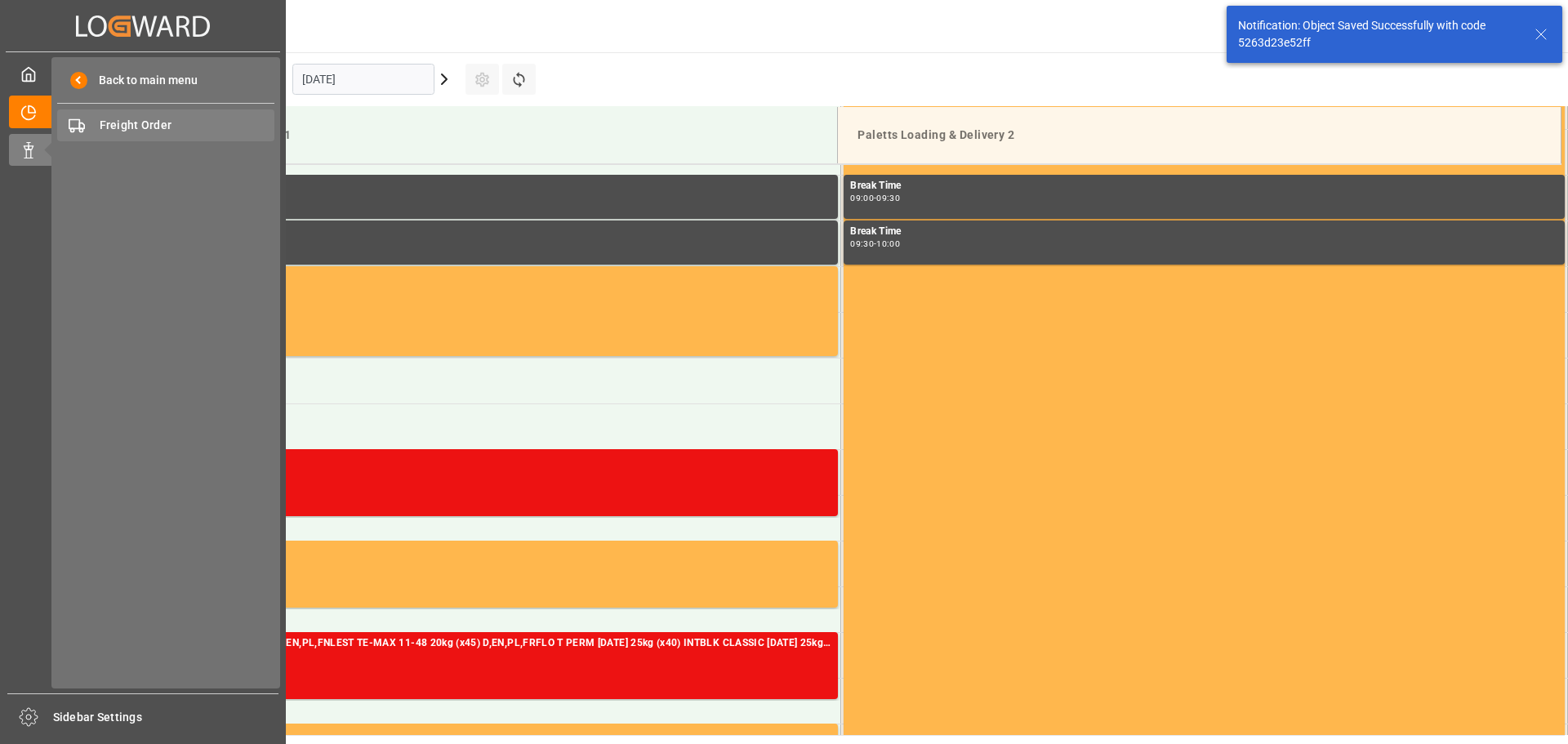
click at [114, 122] on span "Freight Order" at bounding box center [188, 125] width 176 height 17
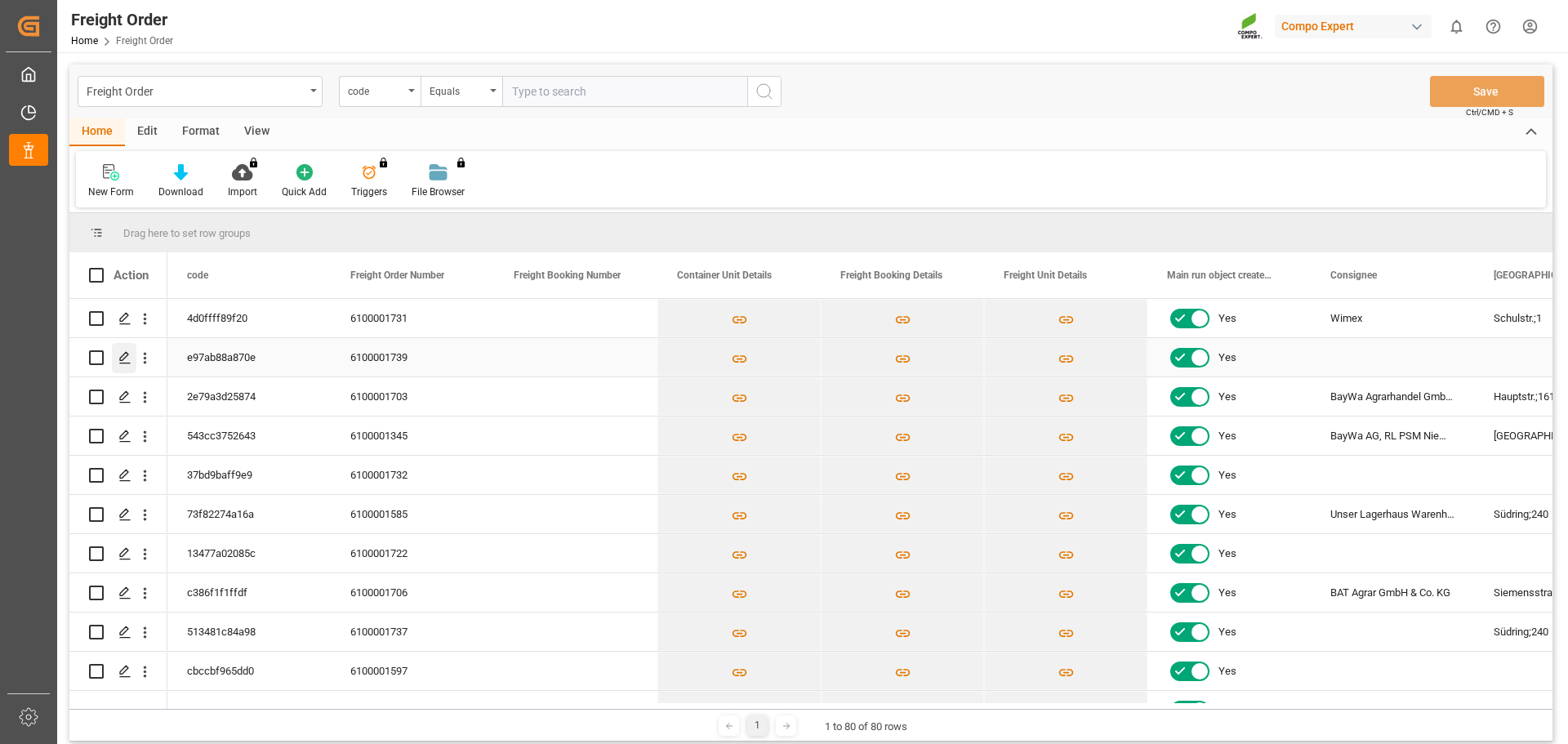
click at [119, 365] on div "Press SPACE to select this row." at bounding box center [124, 358] width 24 height 30
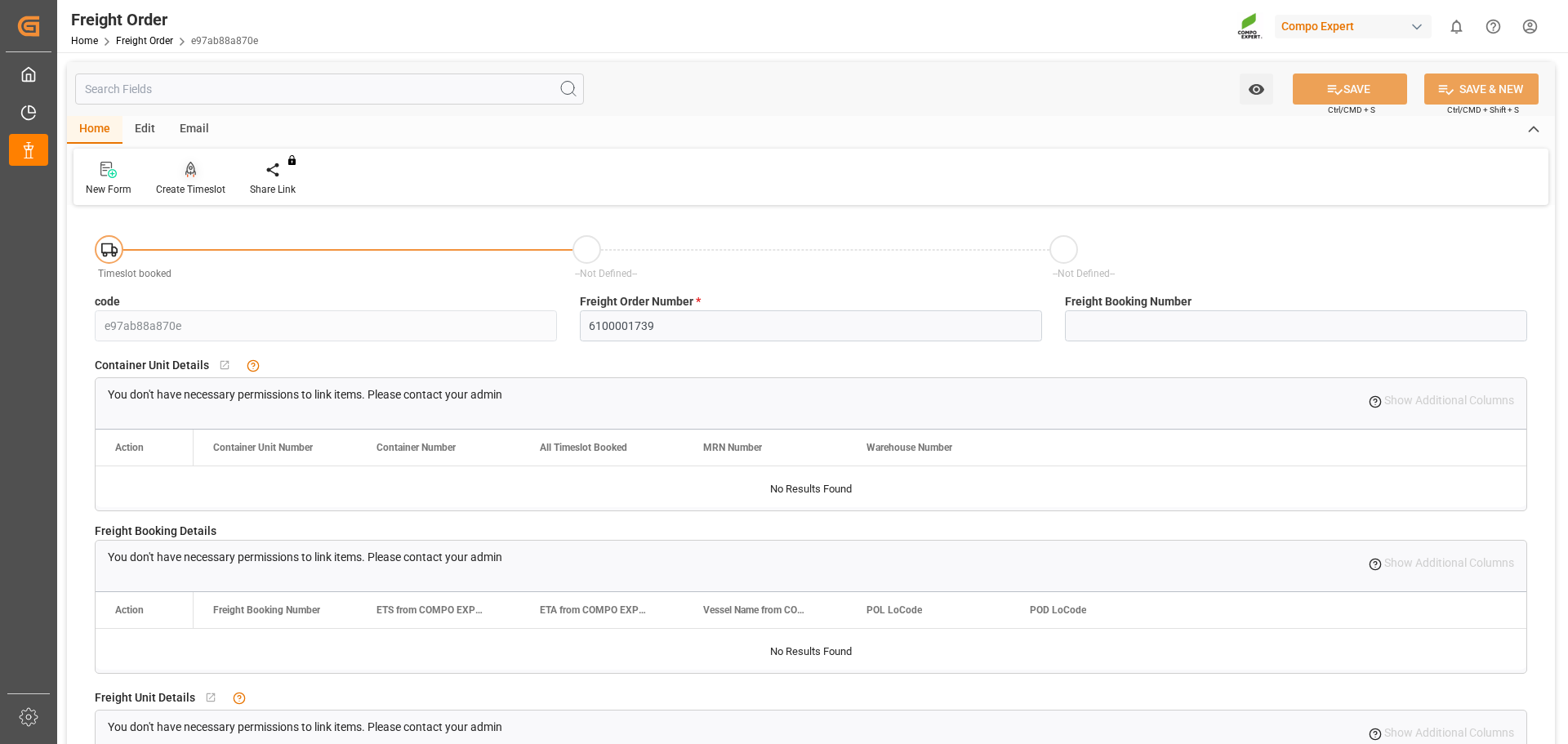
click at [190, 179] on div "Create Timeslot" at bounding box center [191, 179] width 94 height 36
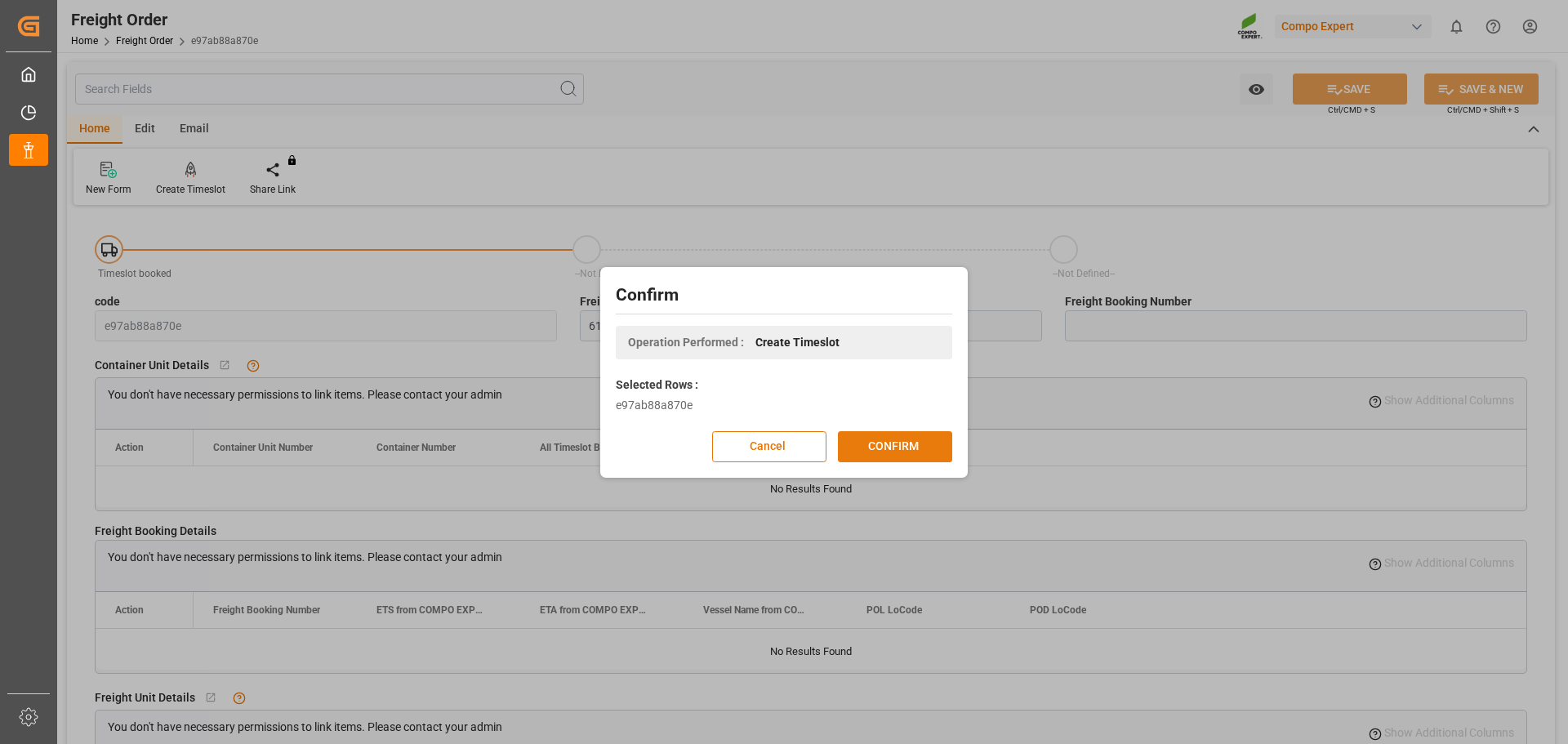
click at [915, 451] on button "CONFIRM" at bounding box center [895, 446] width 114 height 31
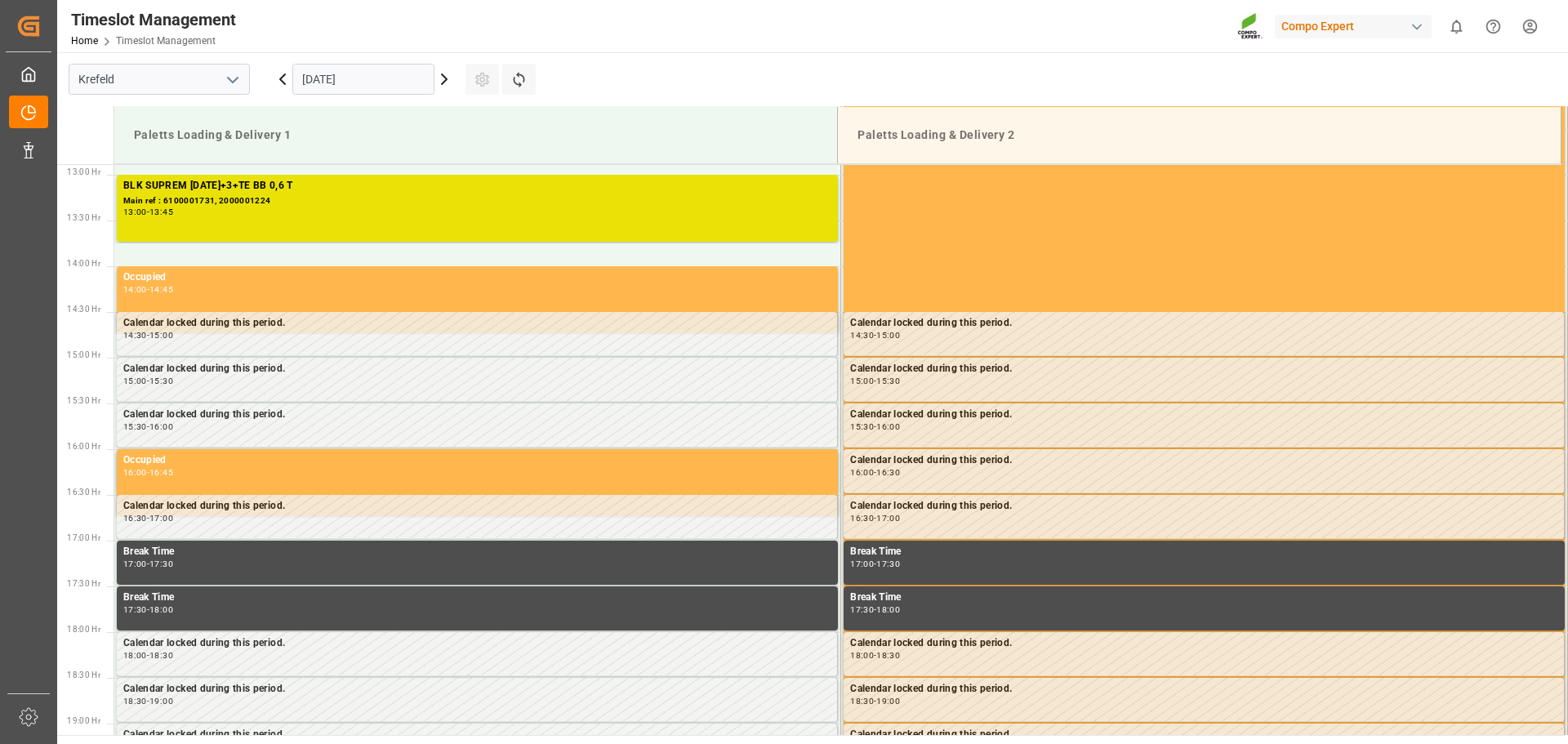
scroll to position [1269, 0]
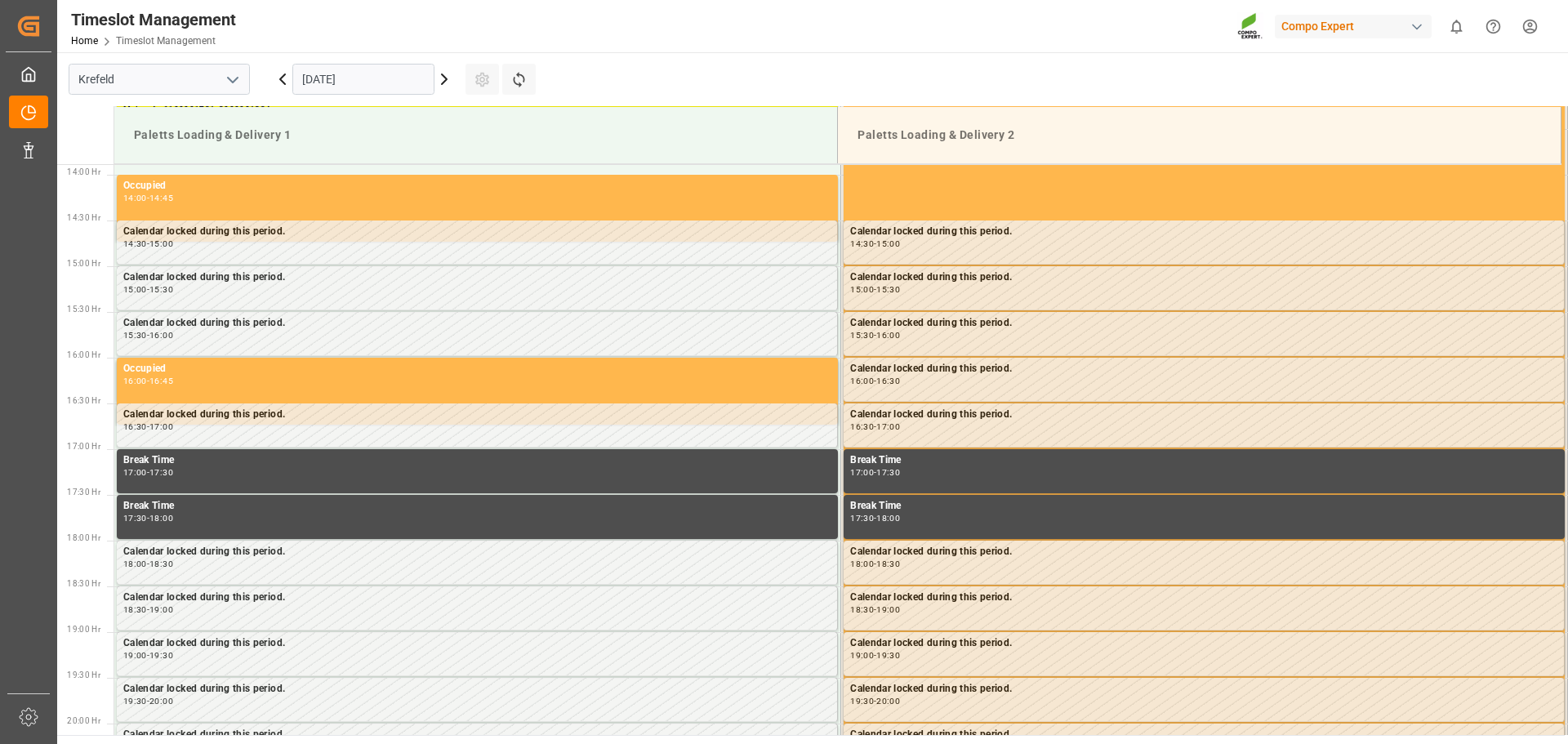
click at [442, 83] on icon at bounding box center [443, 79] width 5 height 9
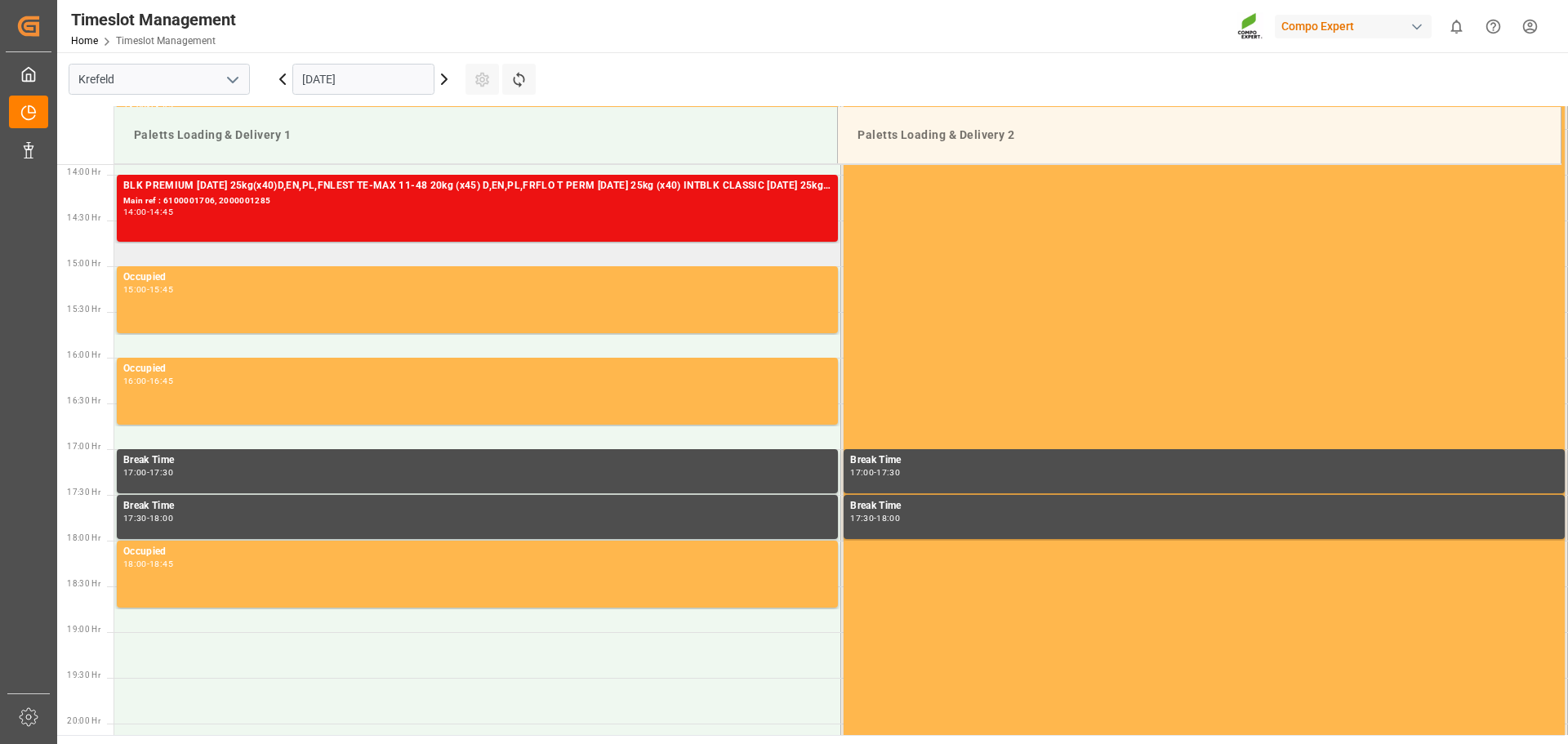
scroll to position [861, 0]
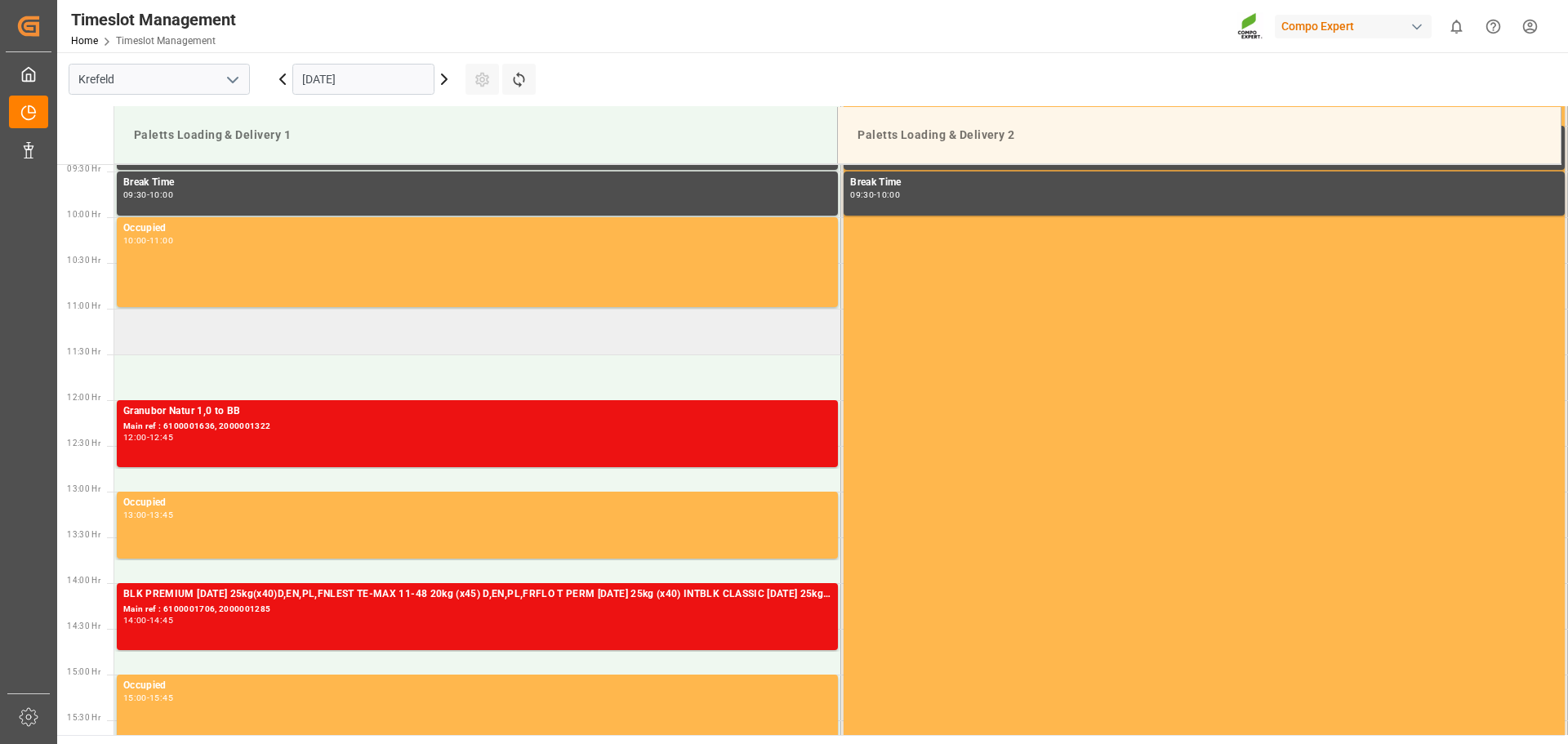
click at [271, 339] on td at bounding box center [477, 331] width 726 height 46
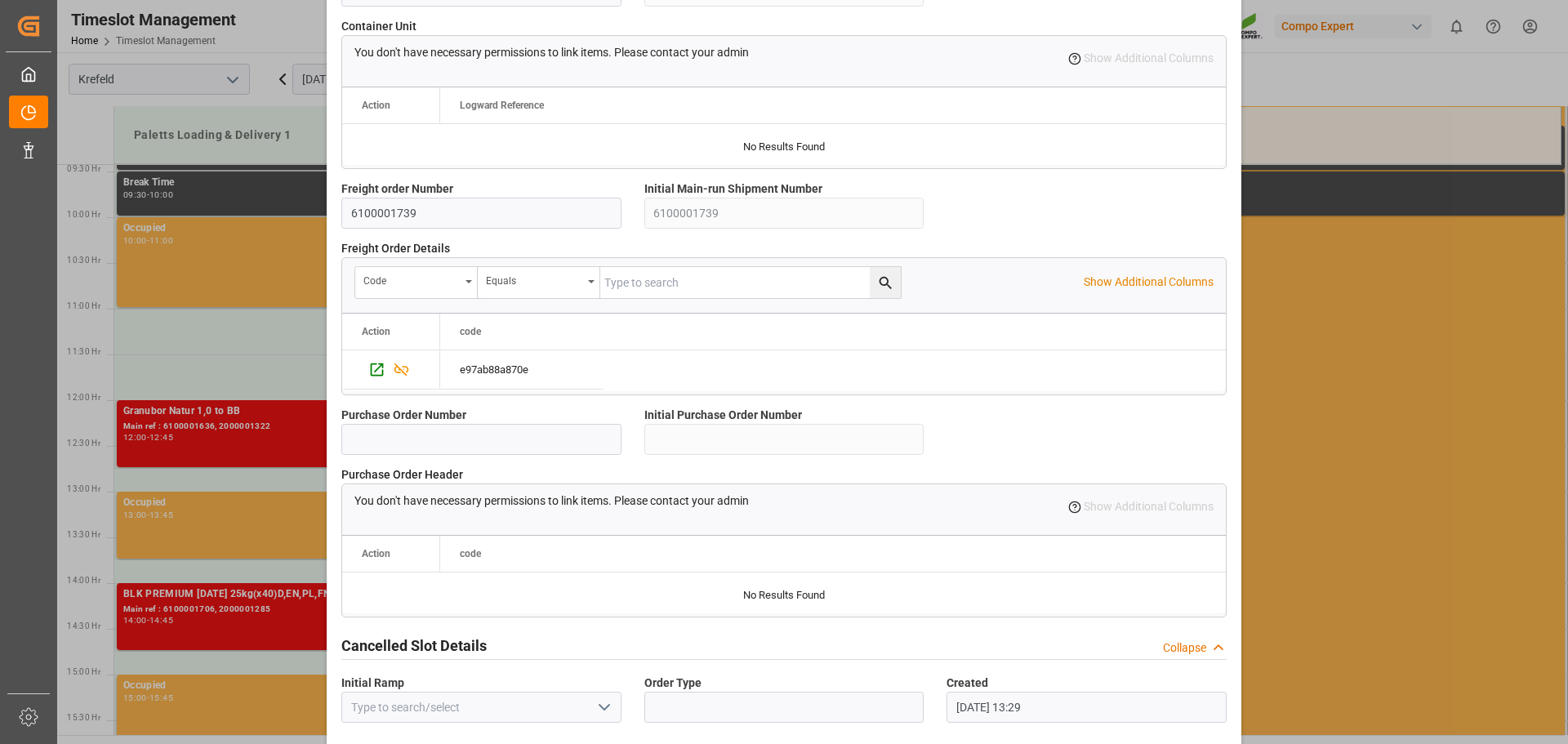
scroll to position [1405, 0]
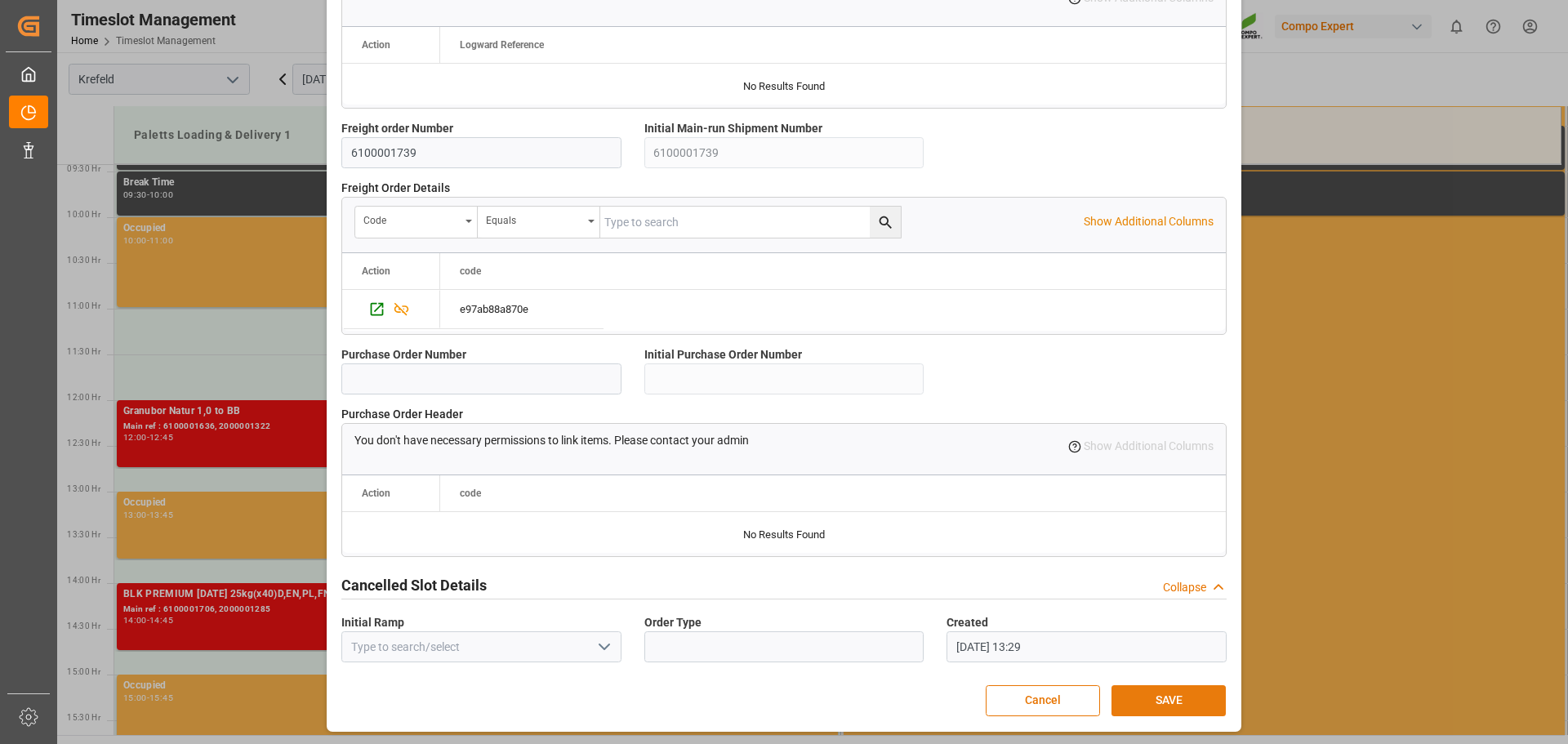
click at [1142, 699] on button "SAVE" at bounding box center [1169, 700] width 114 height 31
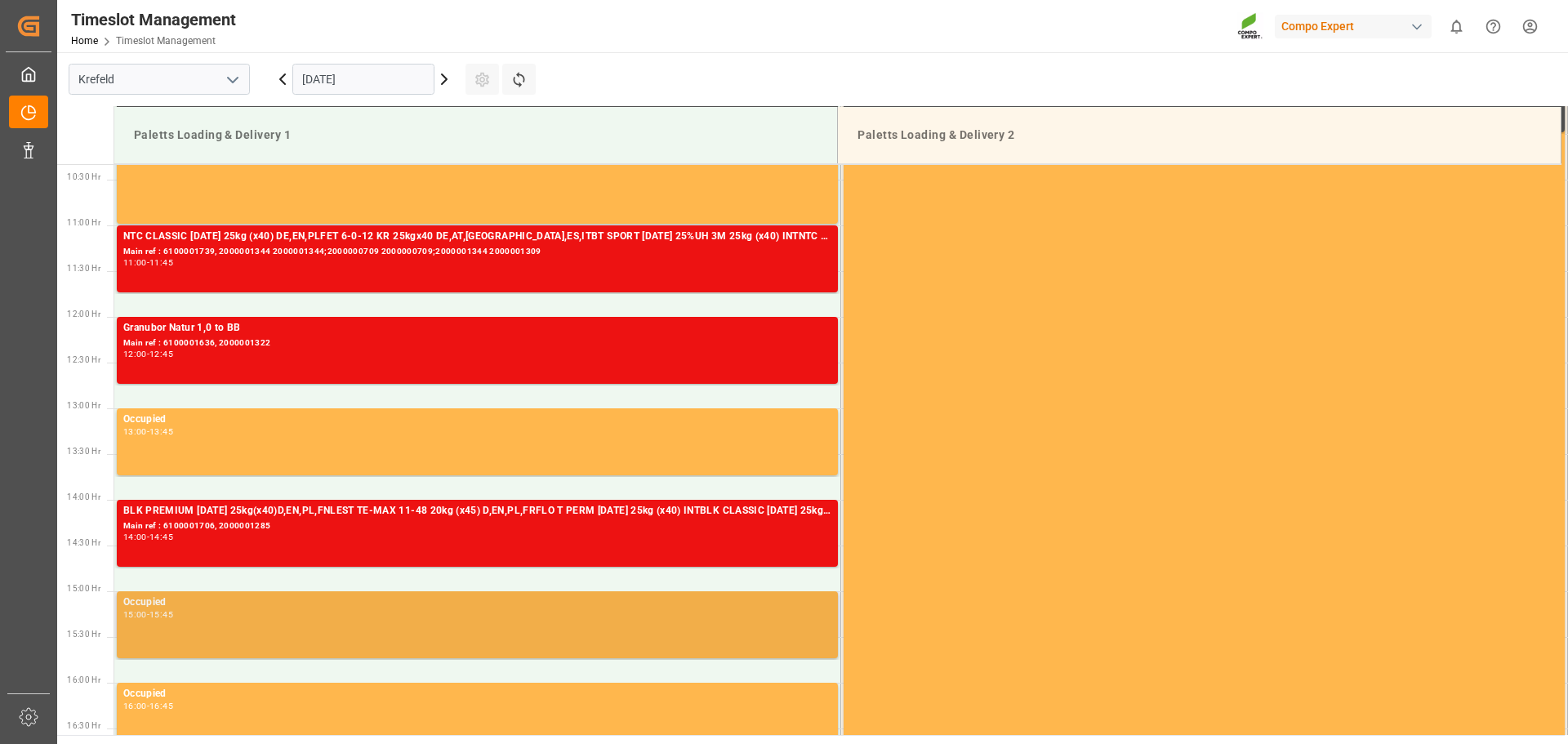
scroll to position [985, 0]
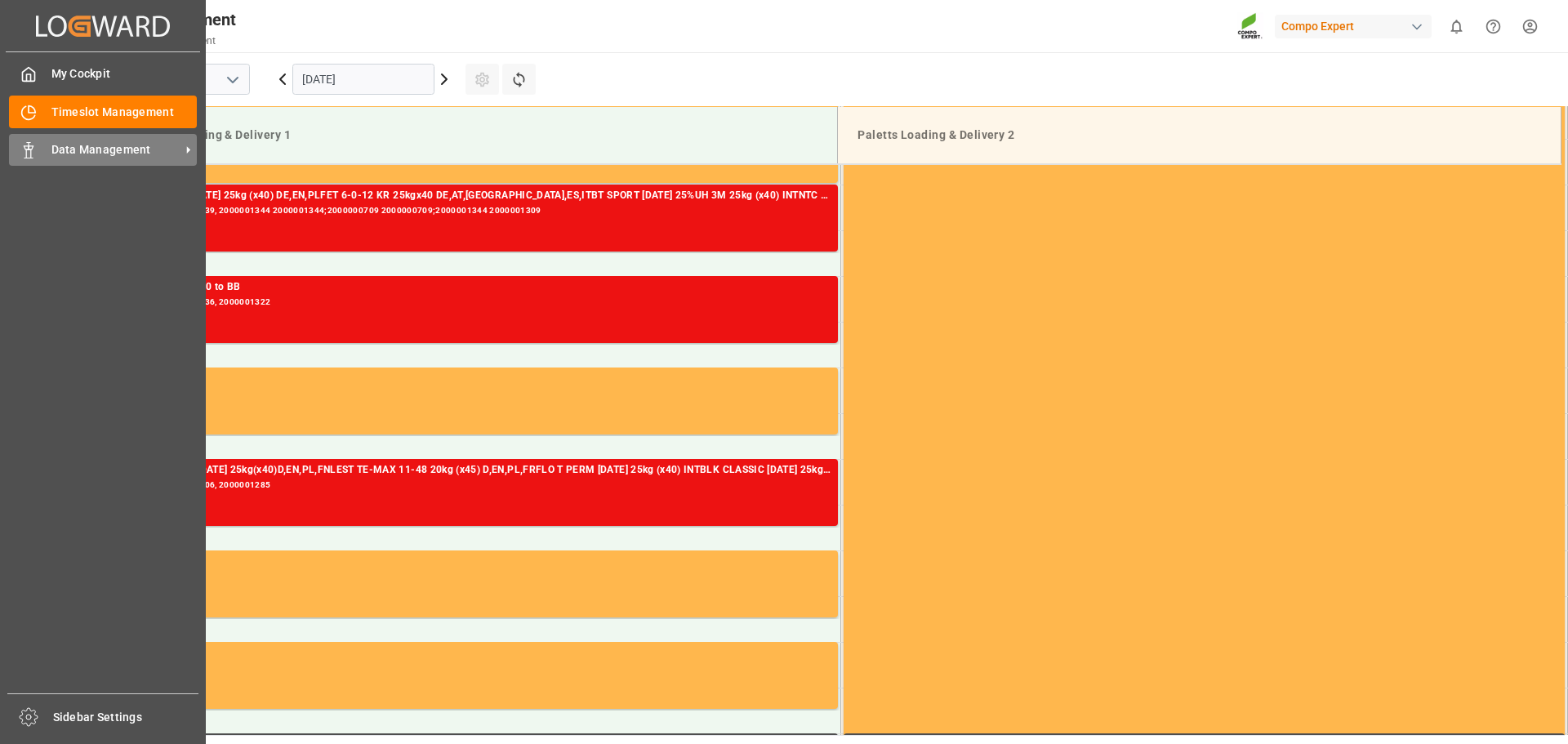
click at [36, 148] on icon at bounding box center [28, 150] width 16 height 16
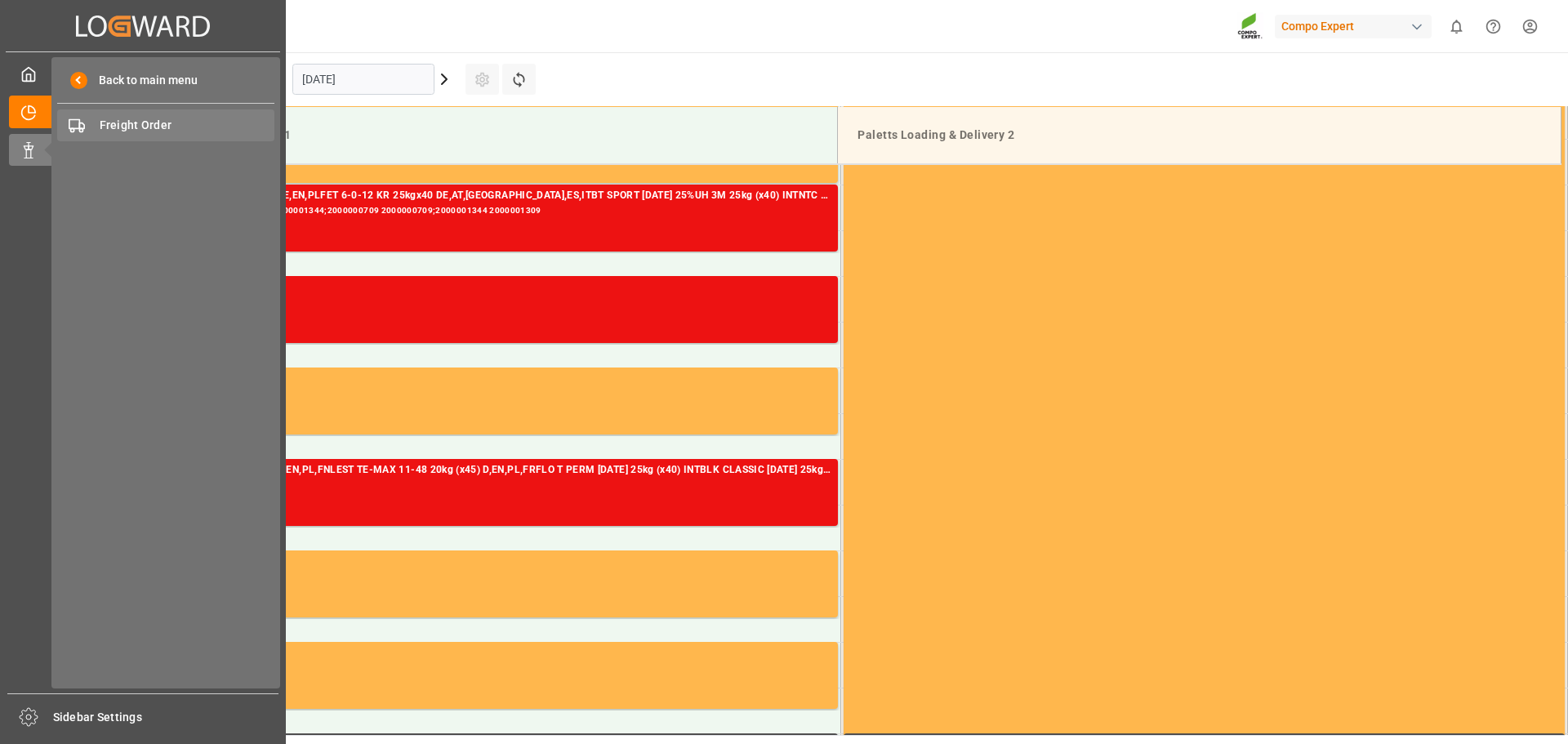
click at [163, 126] on span "Freight Order" at bounding box center [188, 125] width 176 height 17
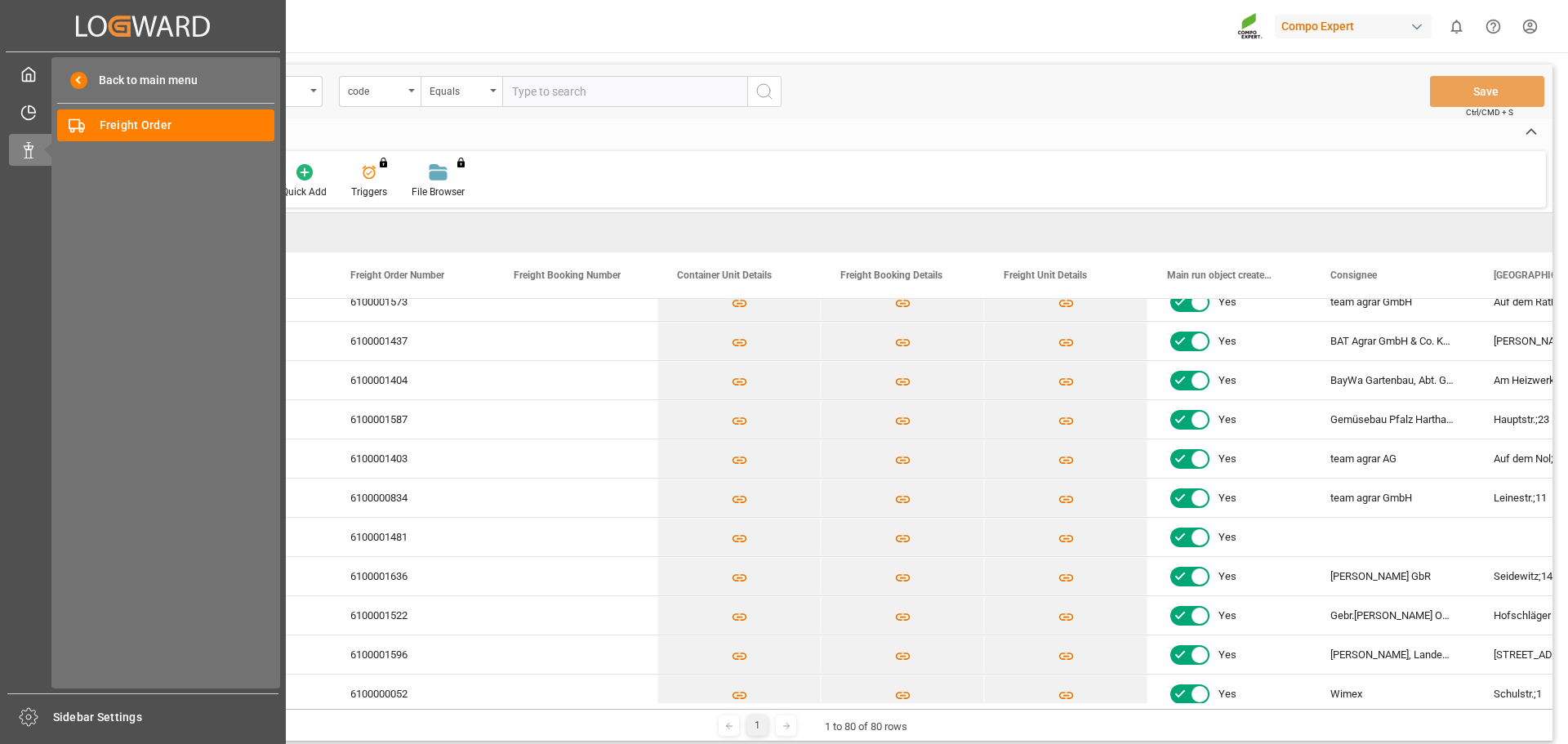
click at [29, 94] on div "My Cockpit My Cockpit Timeslot Management Timeslot Management Data Management D…" at bounding box center [142, 373] width 274 height 641
click at [22, 122] on div "Timeslot Management Timeslot Management" at bounding box center [143, 111] width 267 height 32
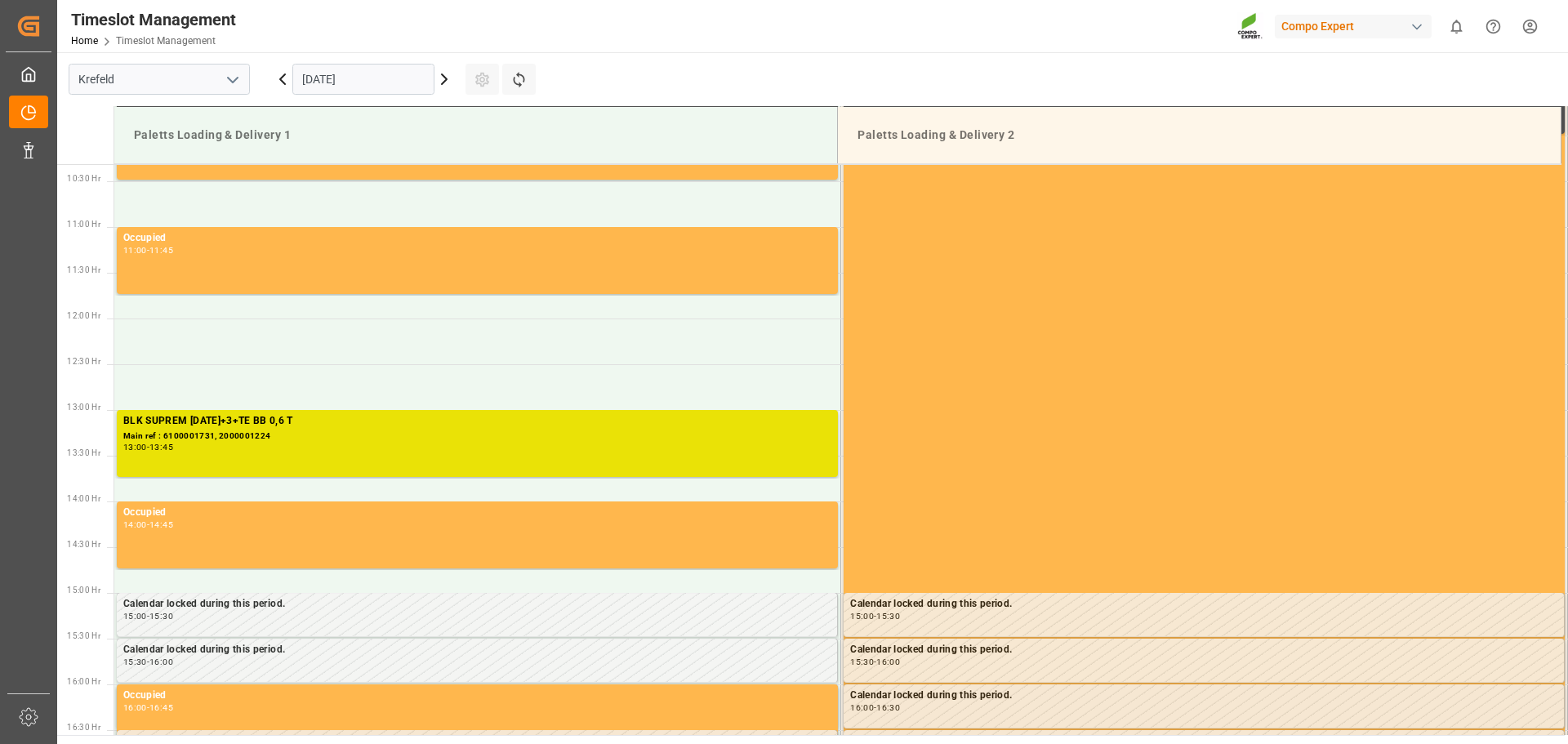
click at [443, 87] on icon at bounding box center [444, 79] width 20 height 20
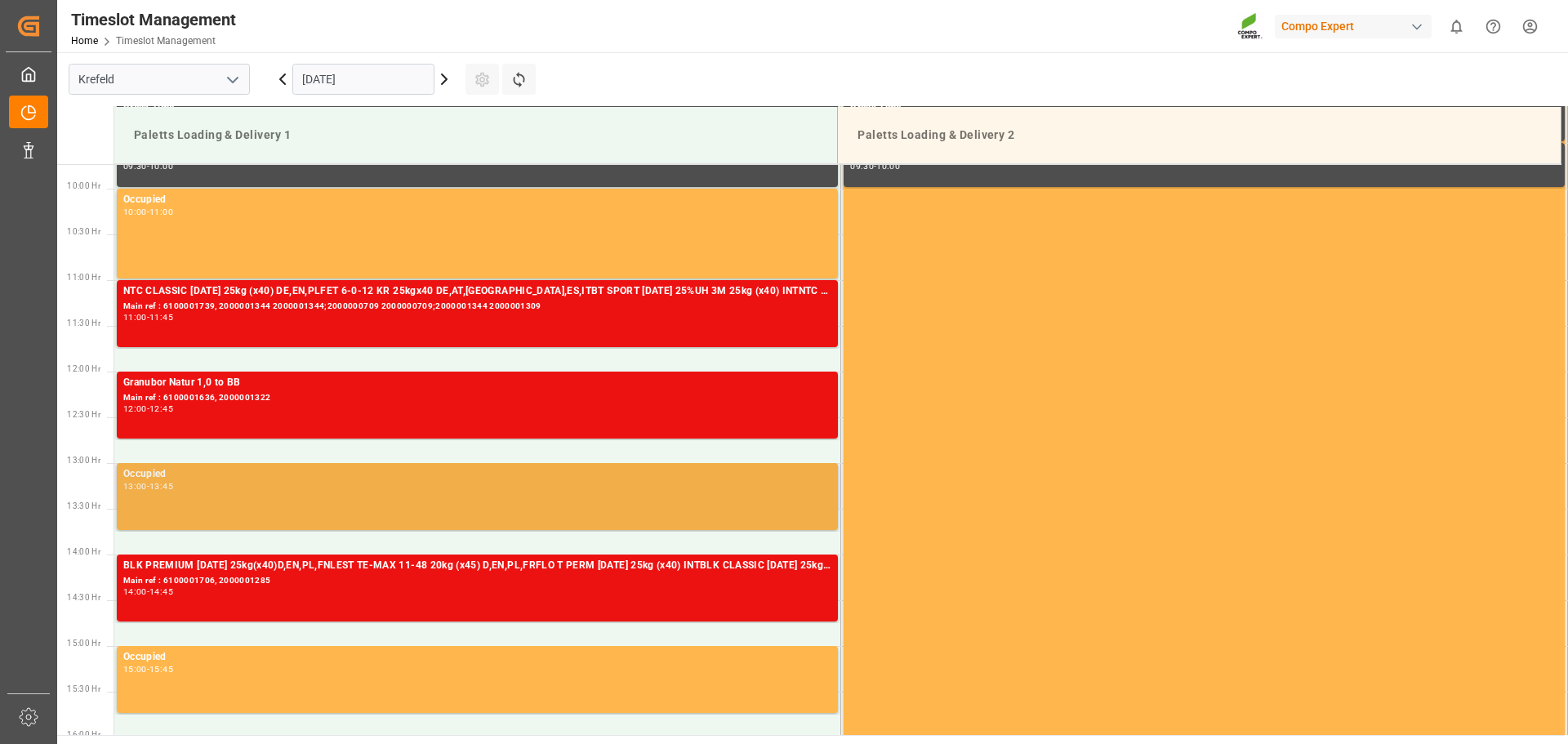
scroll to position [861, 0]
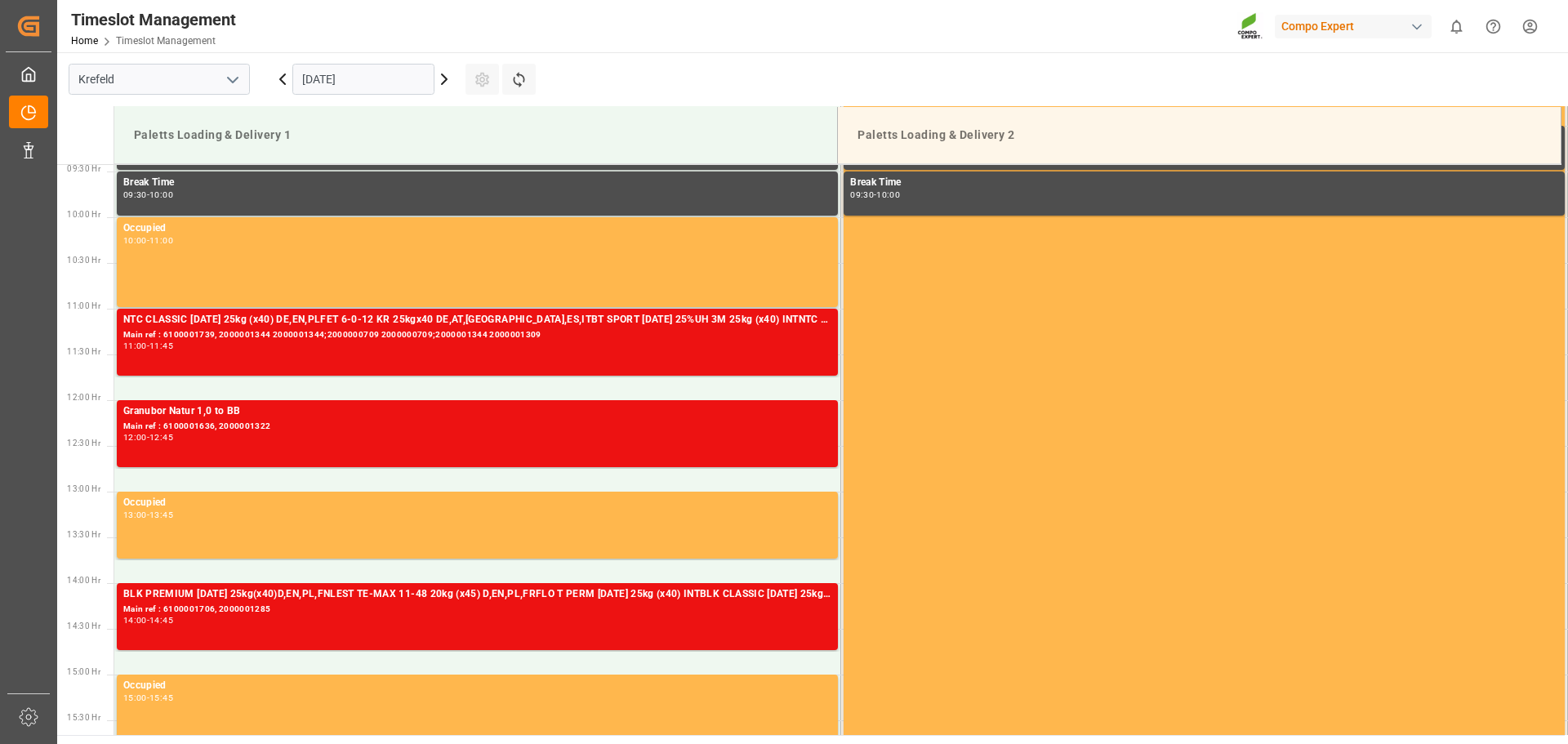
click at [443, 78] on icon at bounding box center [444, 79] width 20 height 20
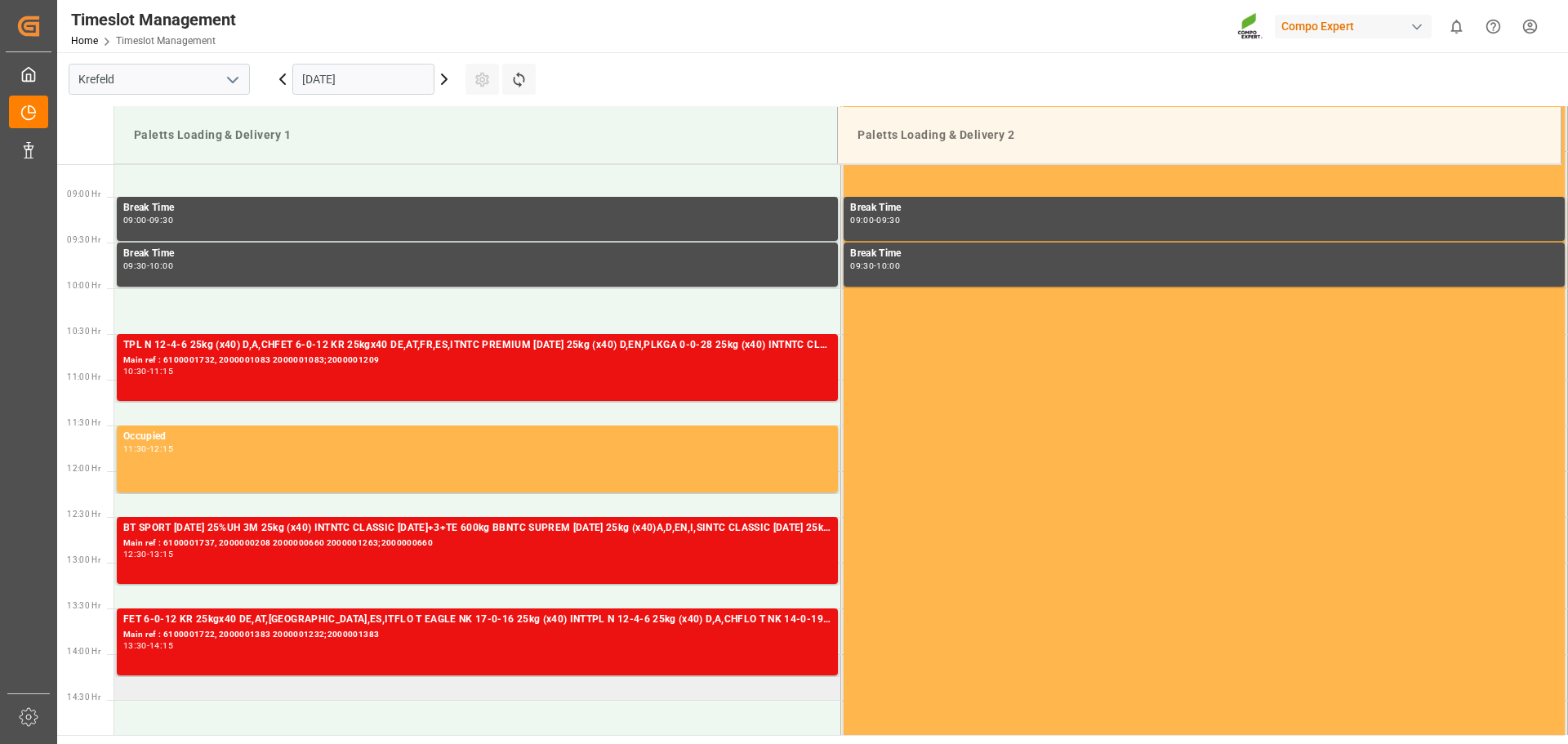
scroll to position [790, 0]
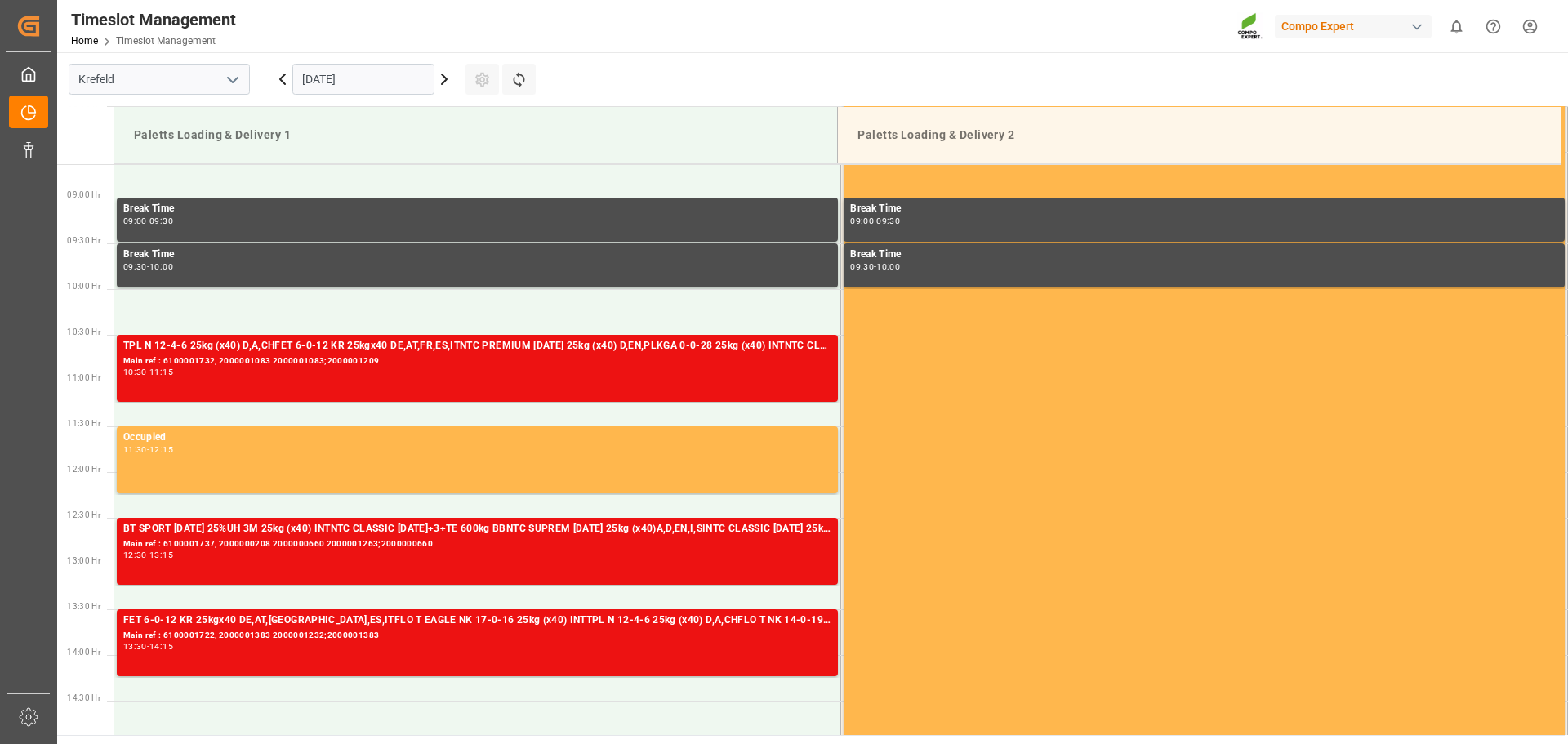
click at [281, 79] on icon at bounding box center [282, 79] width 5 height 9
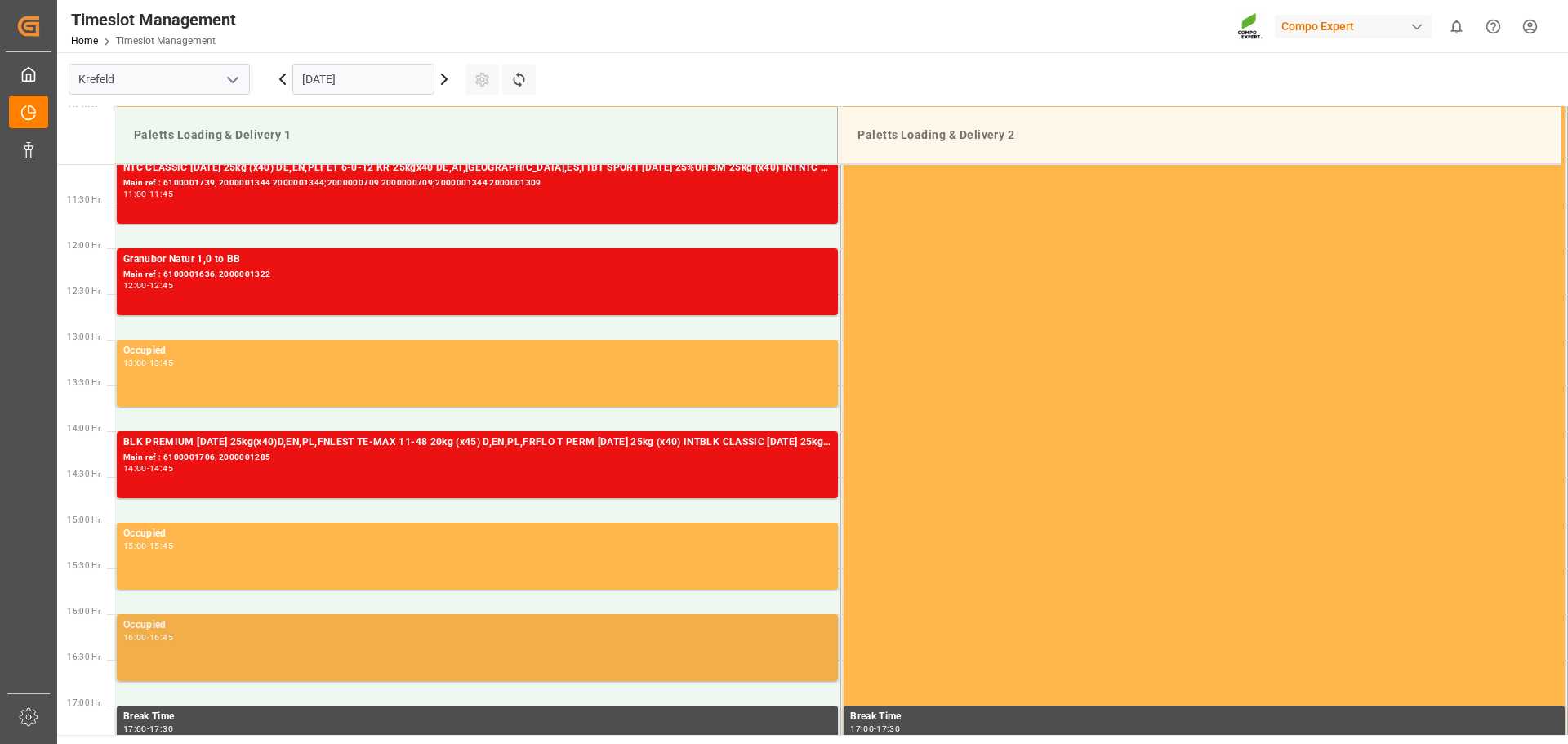
scroll to position [952, 0]
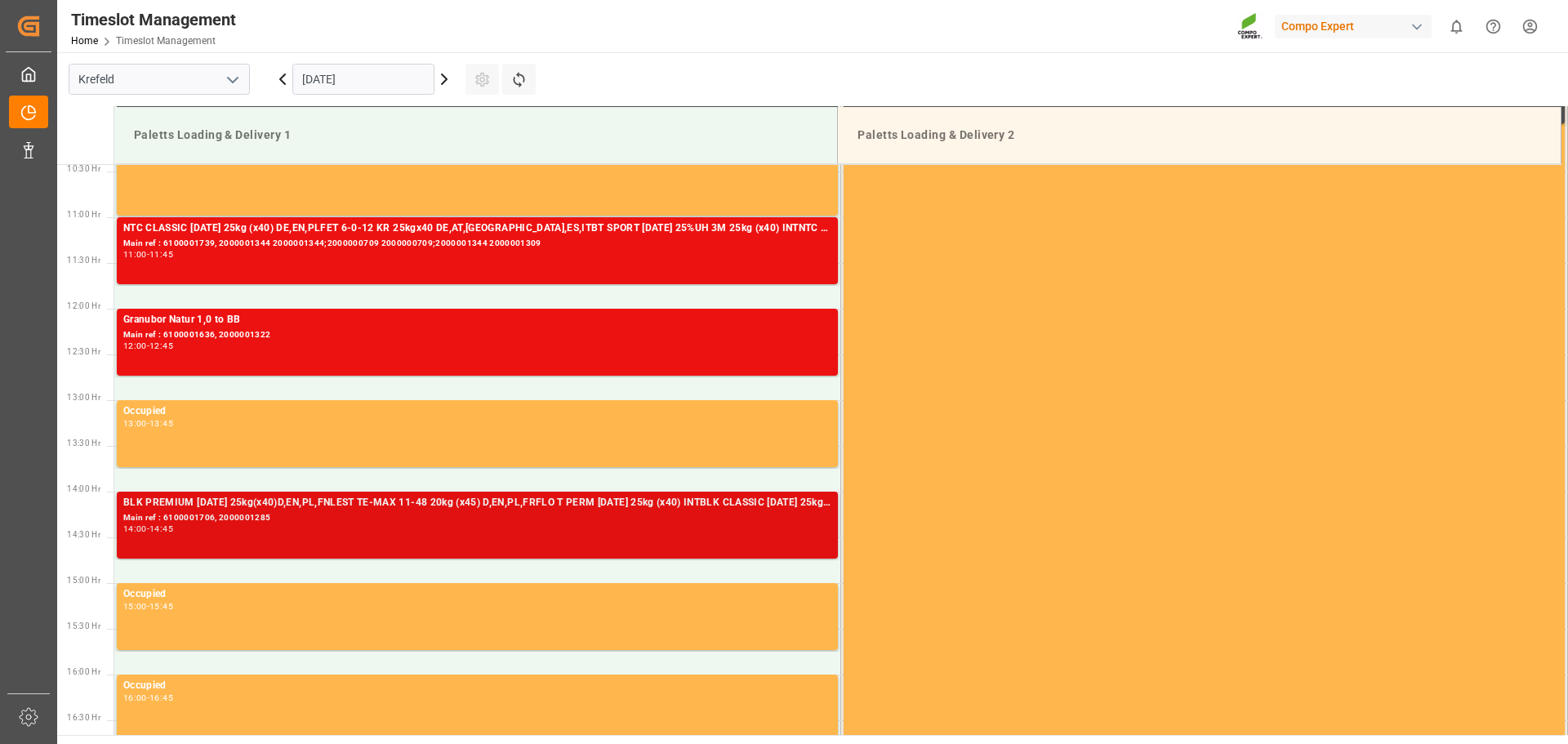
click at [605, 537] on div "BLK PREMIUM 15-3-20 25kg(x40)D,EN,PL,FNLEST TE-MAX 11-48 20kg (x45) D,EN,PL,FRF…" at bounding box center [477, 524] width 708 height 61
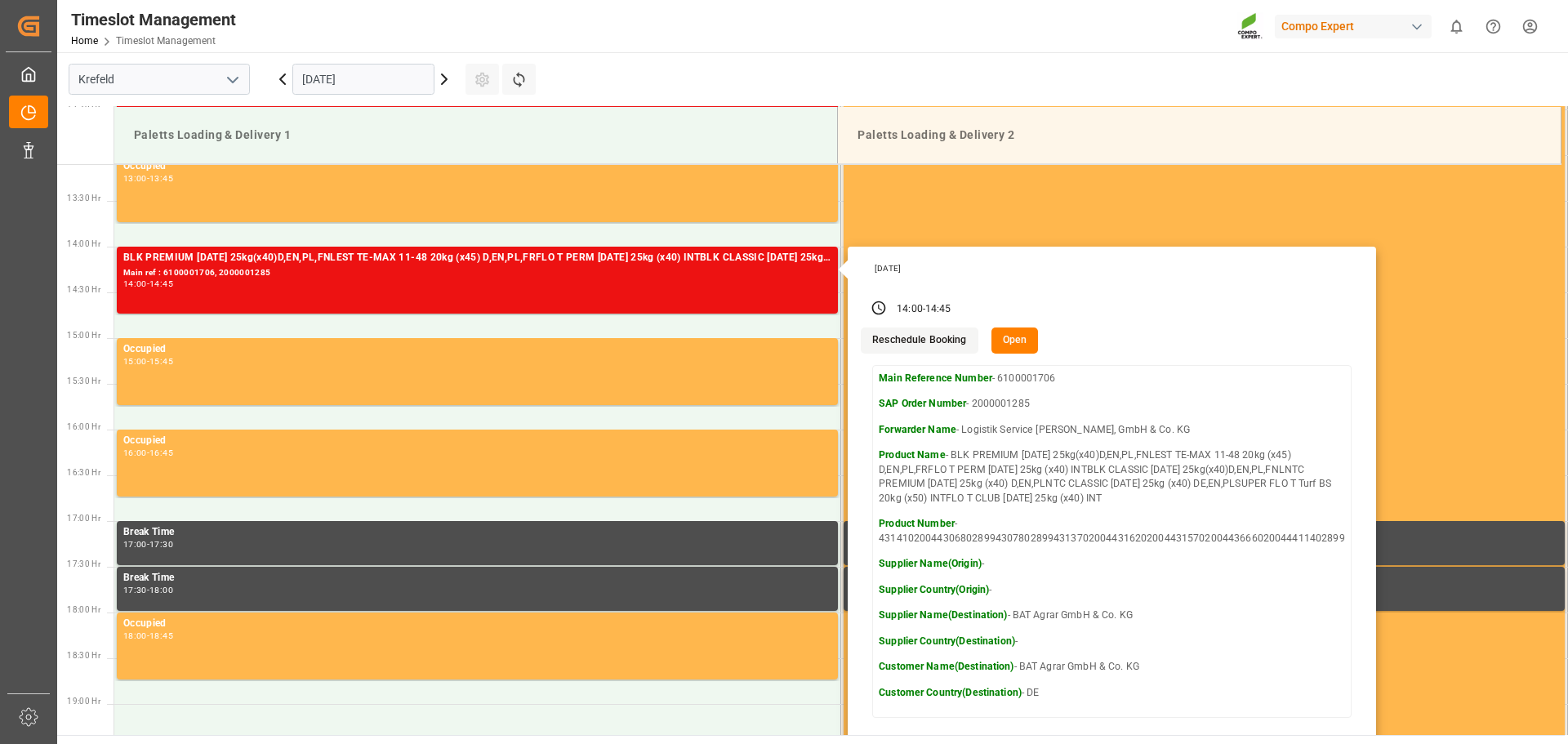
scroll to position [1116, 0]
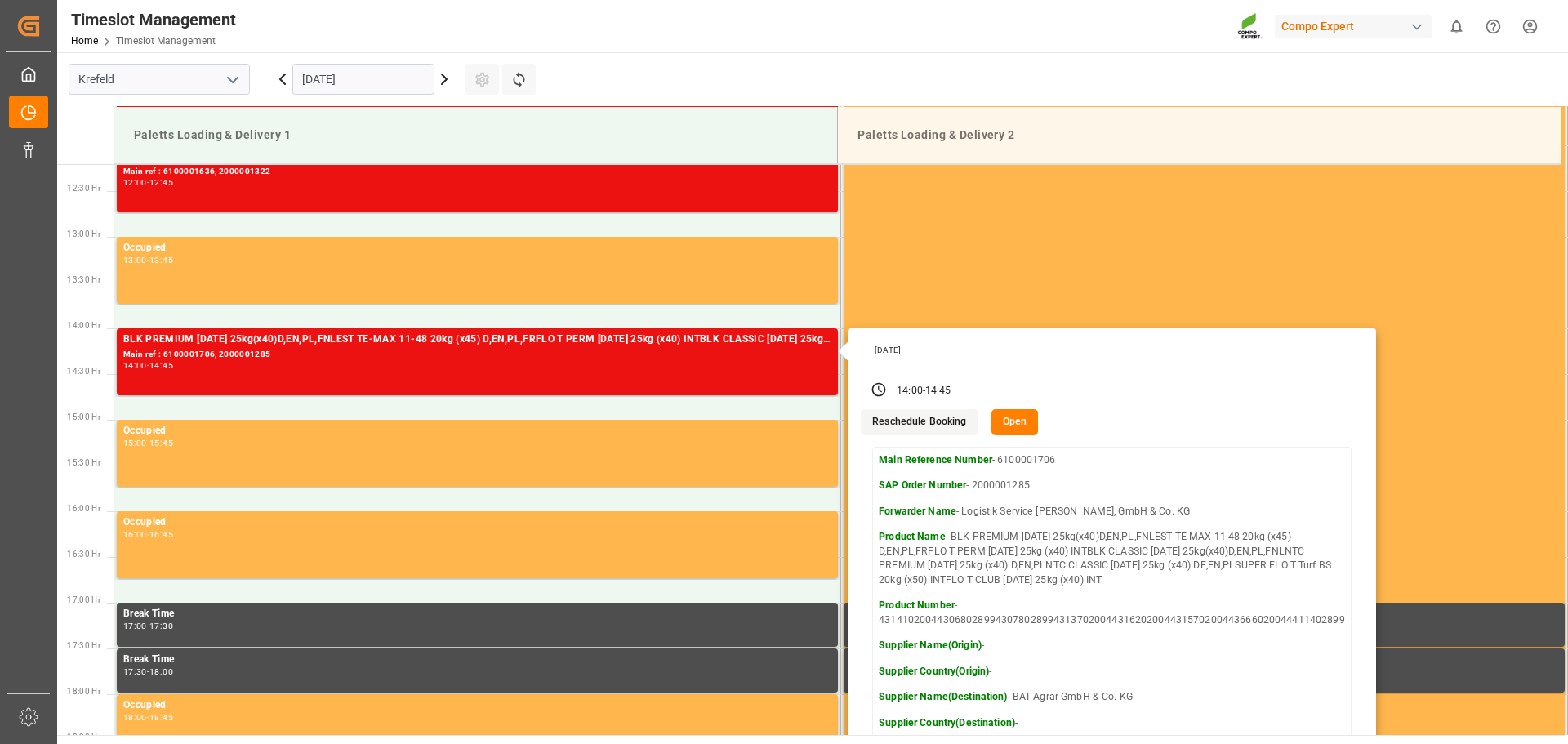
click at [843, 75] on main "Krefeld 09.09.2025 Settings Refresh Time Slots Paletts Loading & Delivery 1 Pal…" at bounding box center [811, 393] width 1507 height 682
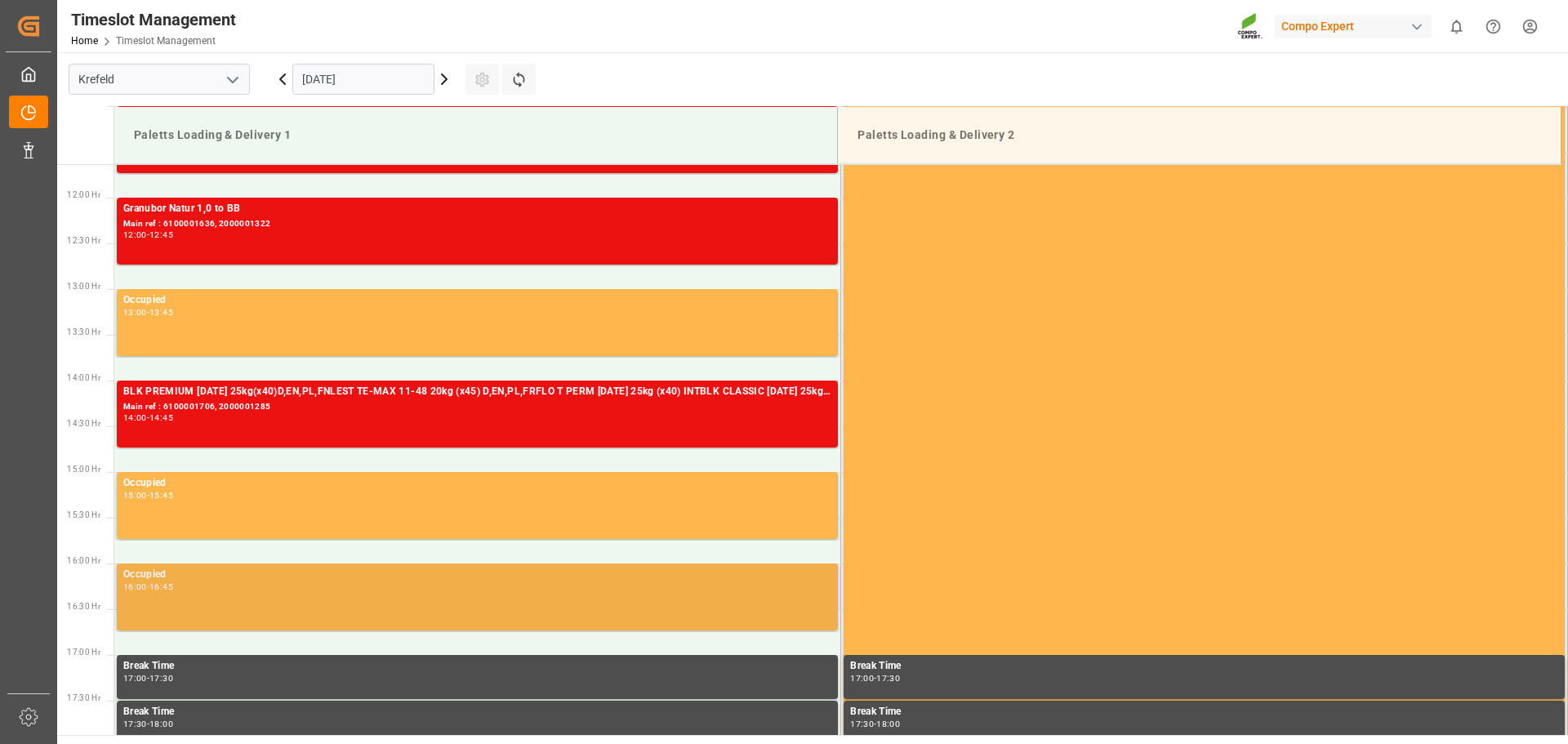
scroll to position [1035, 0]
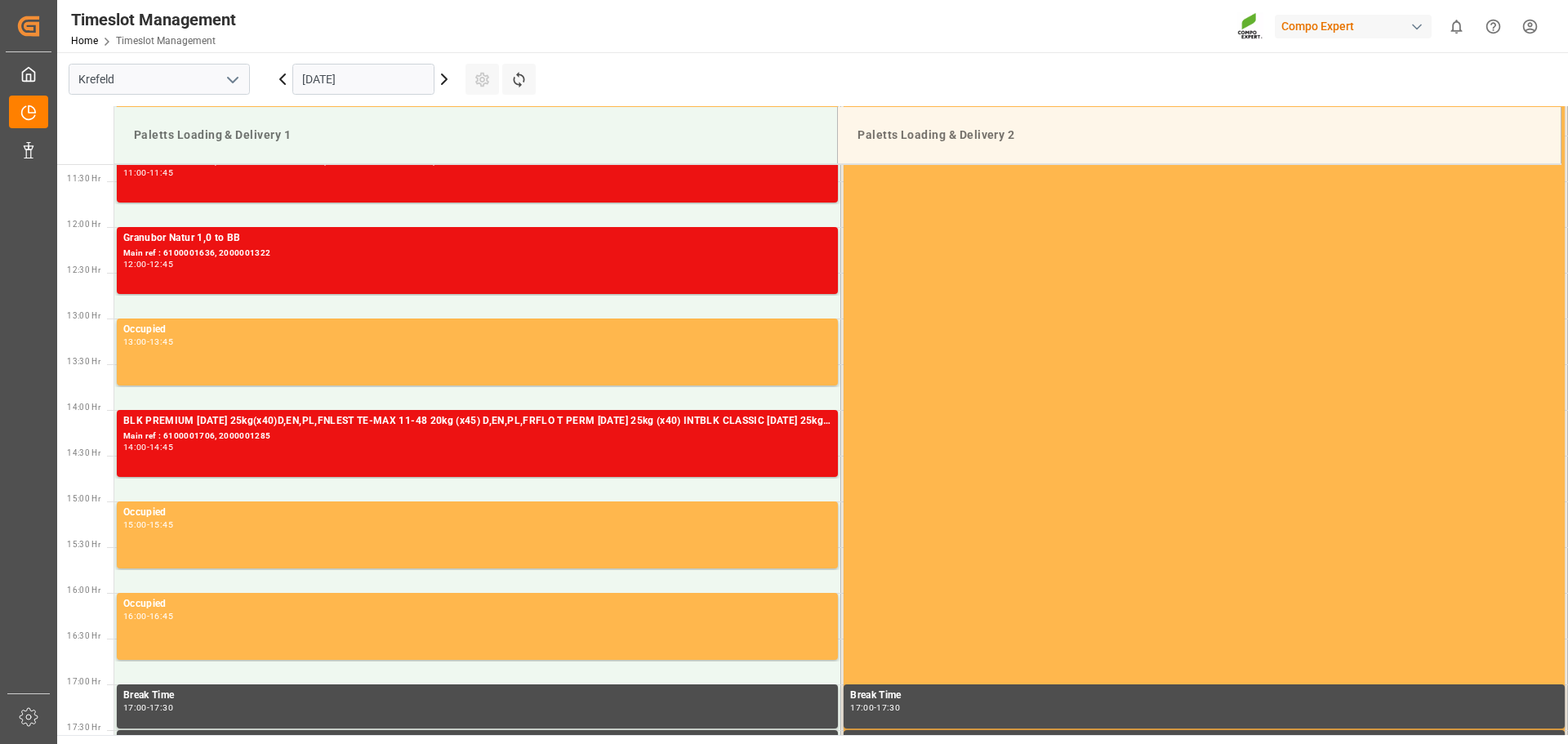
click at [441, 83] on icon at bounding box center [443, 79] width 5 height 9
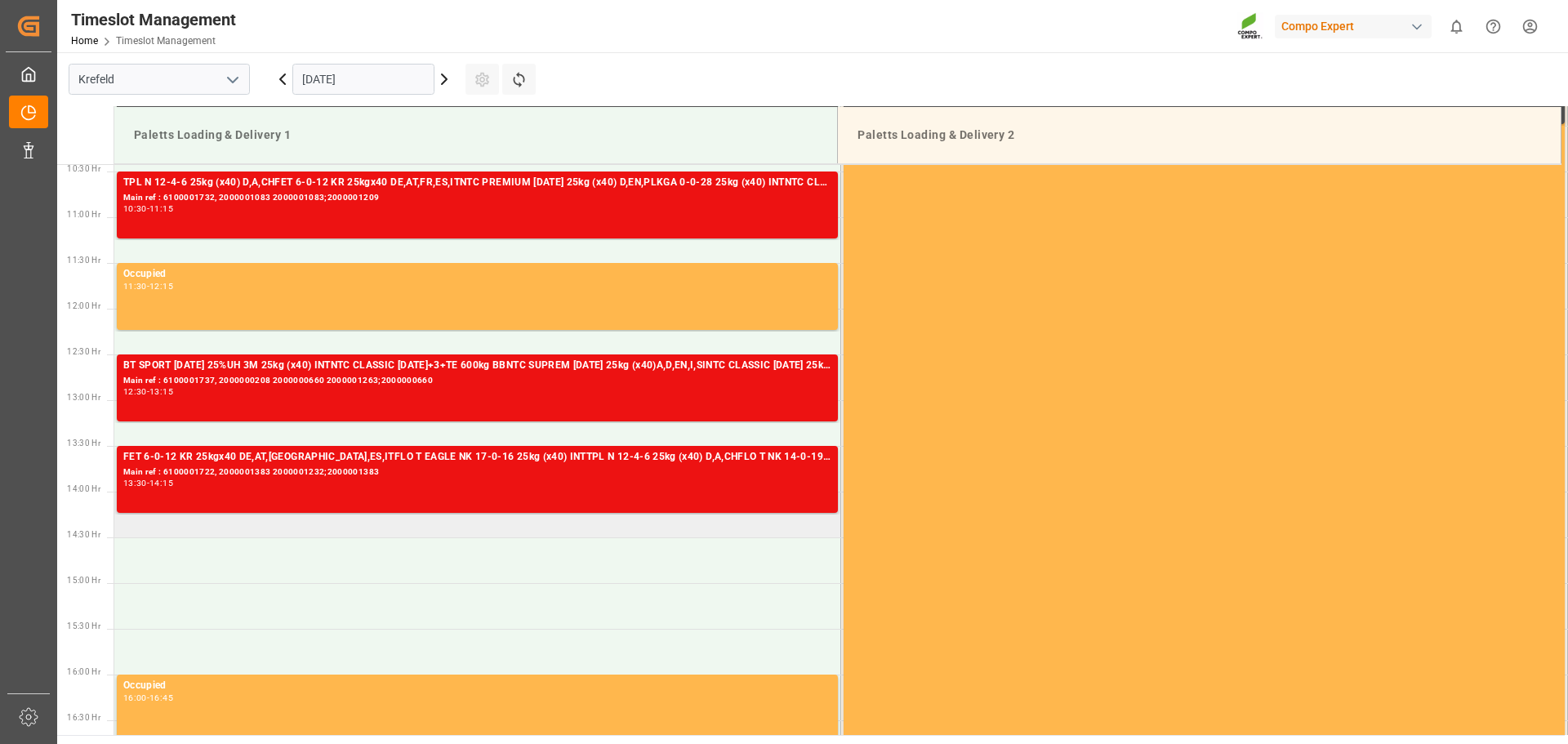
scroll to position [871, 0]
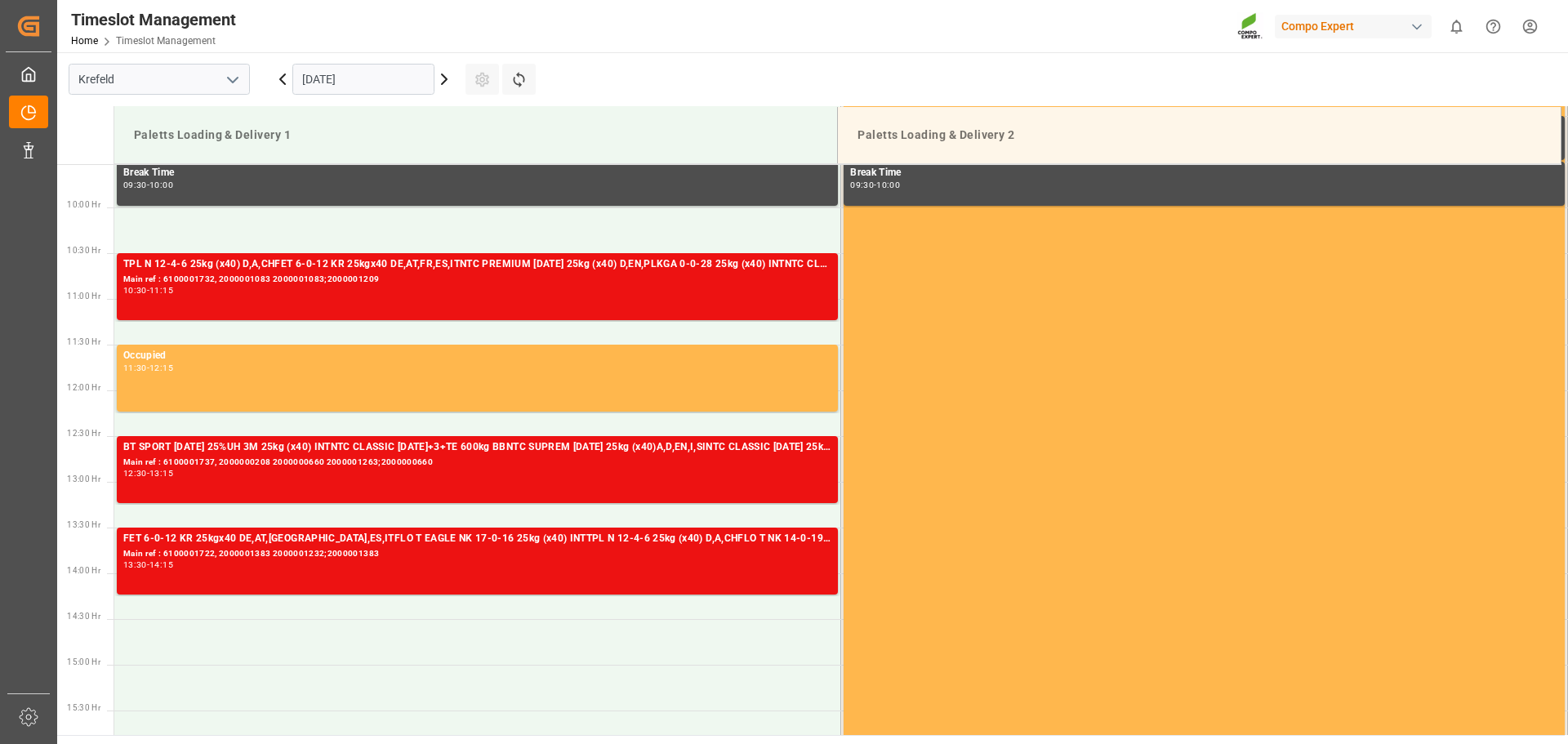
click at [282, 84] on icon at bounding box center [282, 79] width 20 height 20
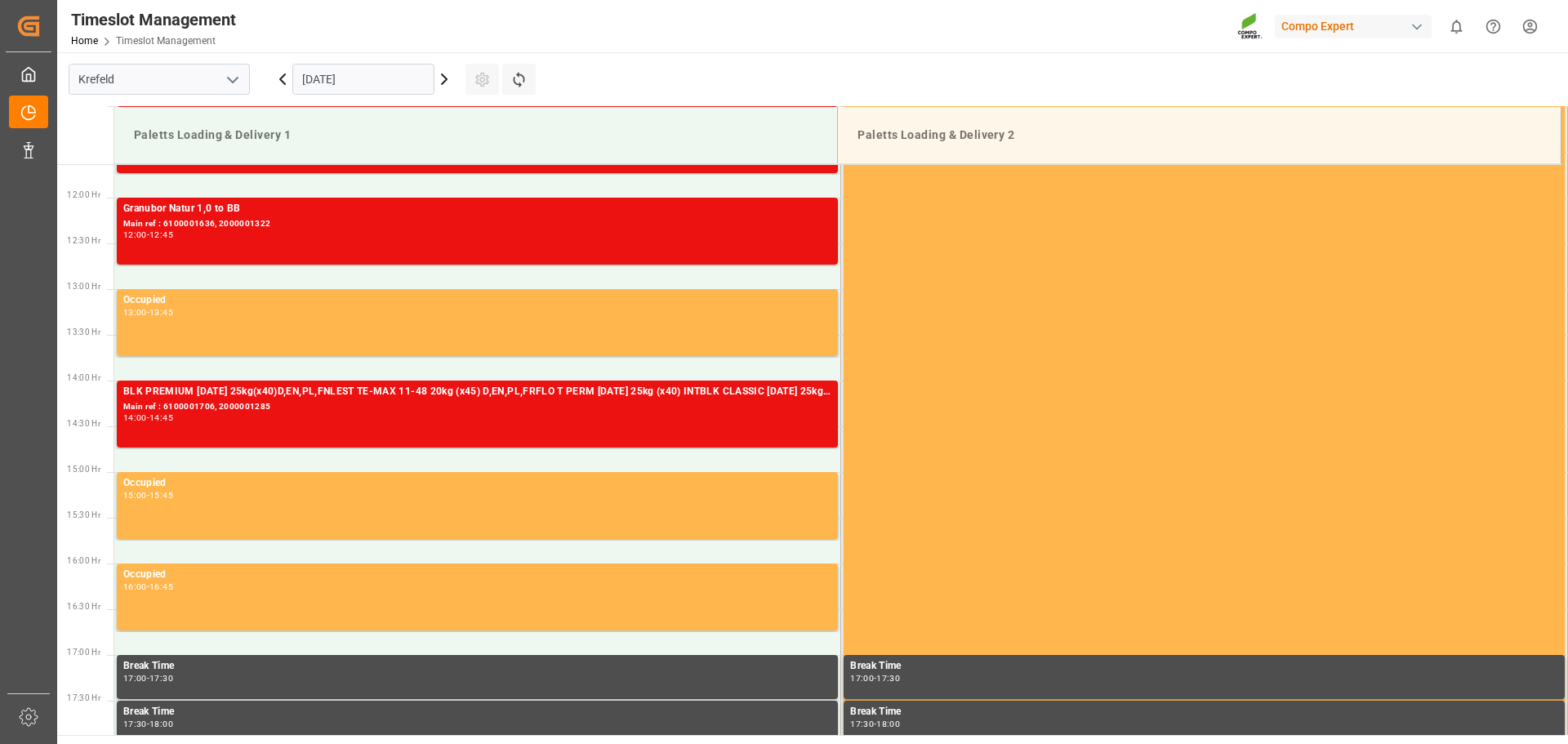
scroll to position [1035, 0]
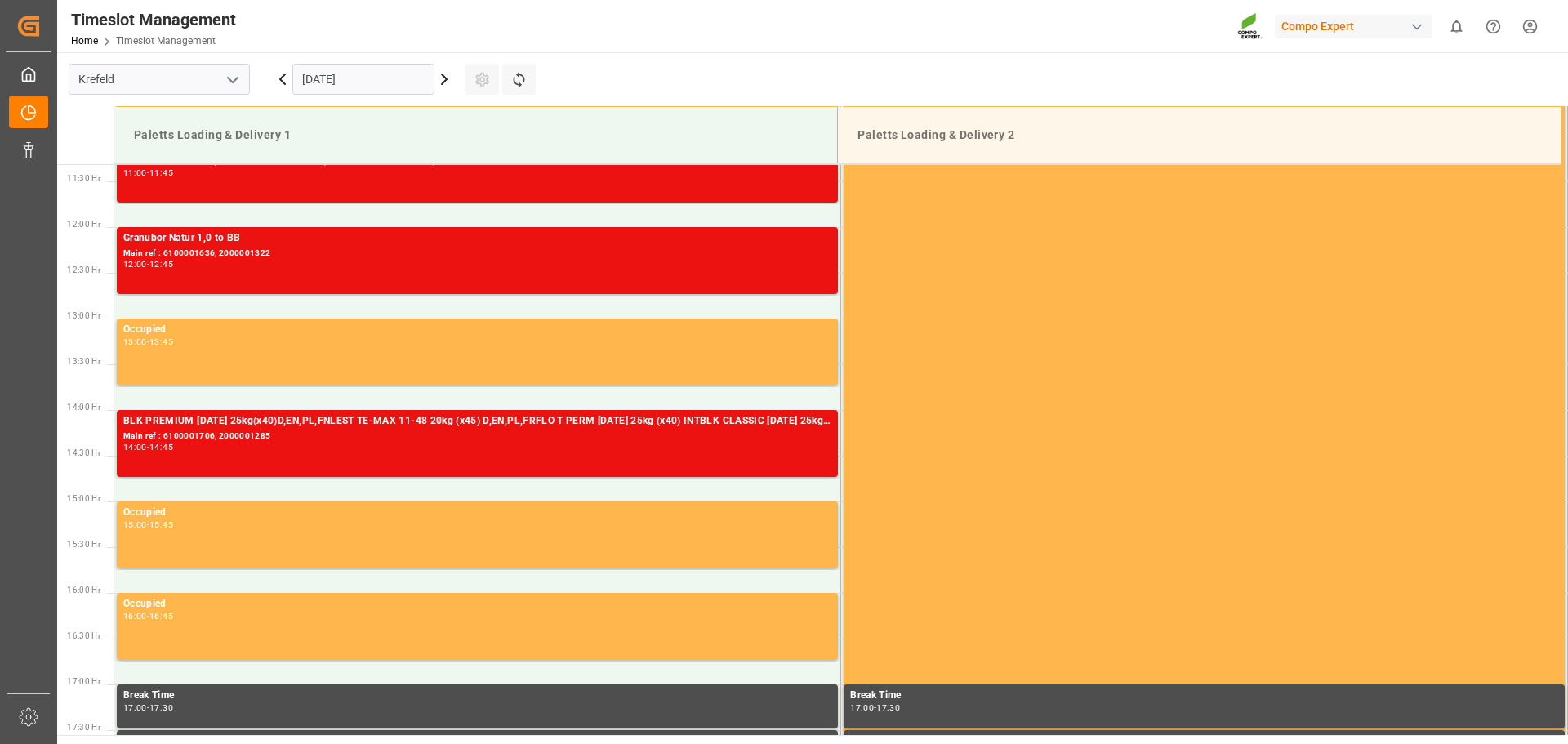
click at [442, 86] on icon at bounding box center [444, 79] width 20 height 20
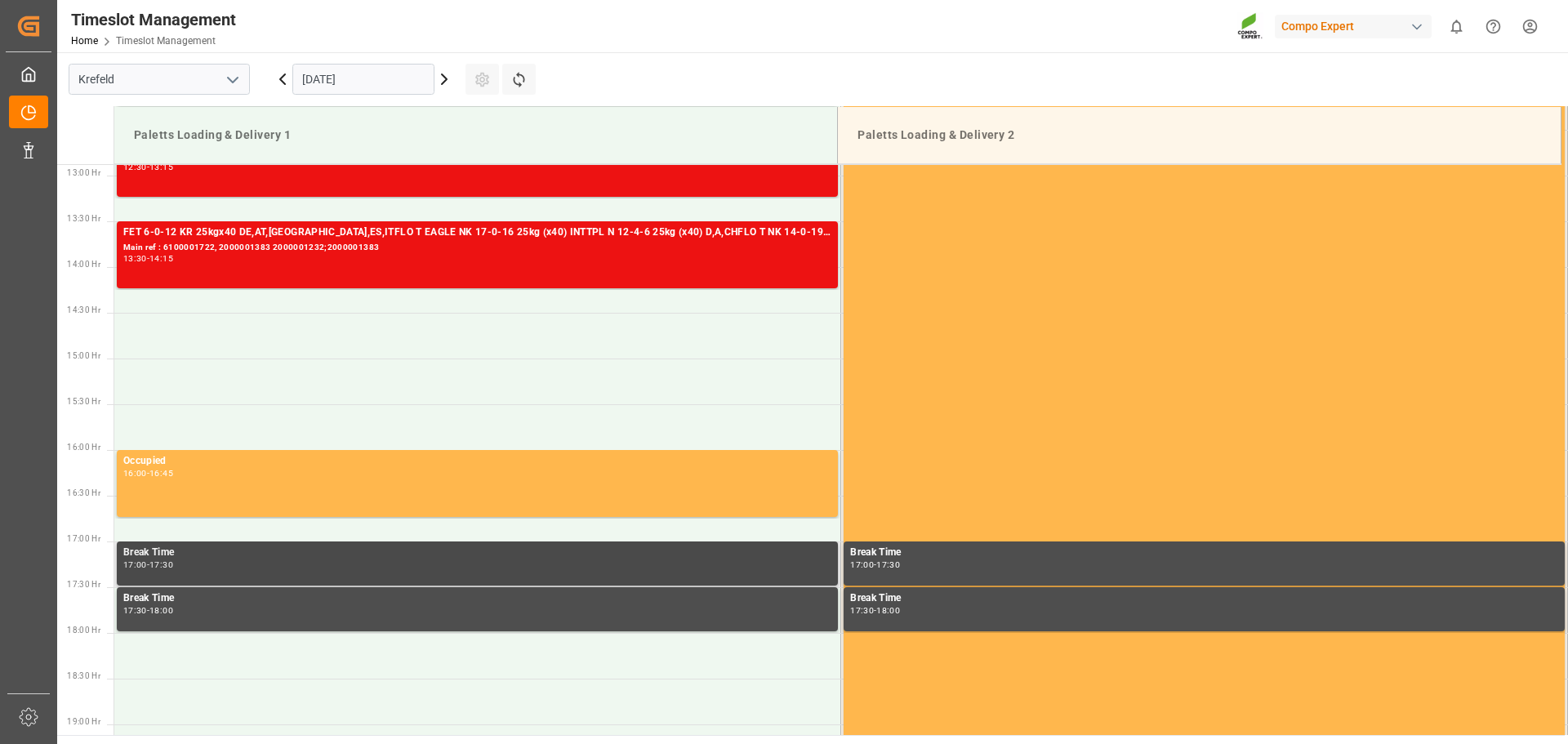
scroll to position [871, 0]
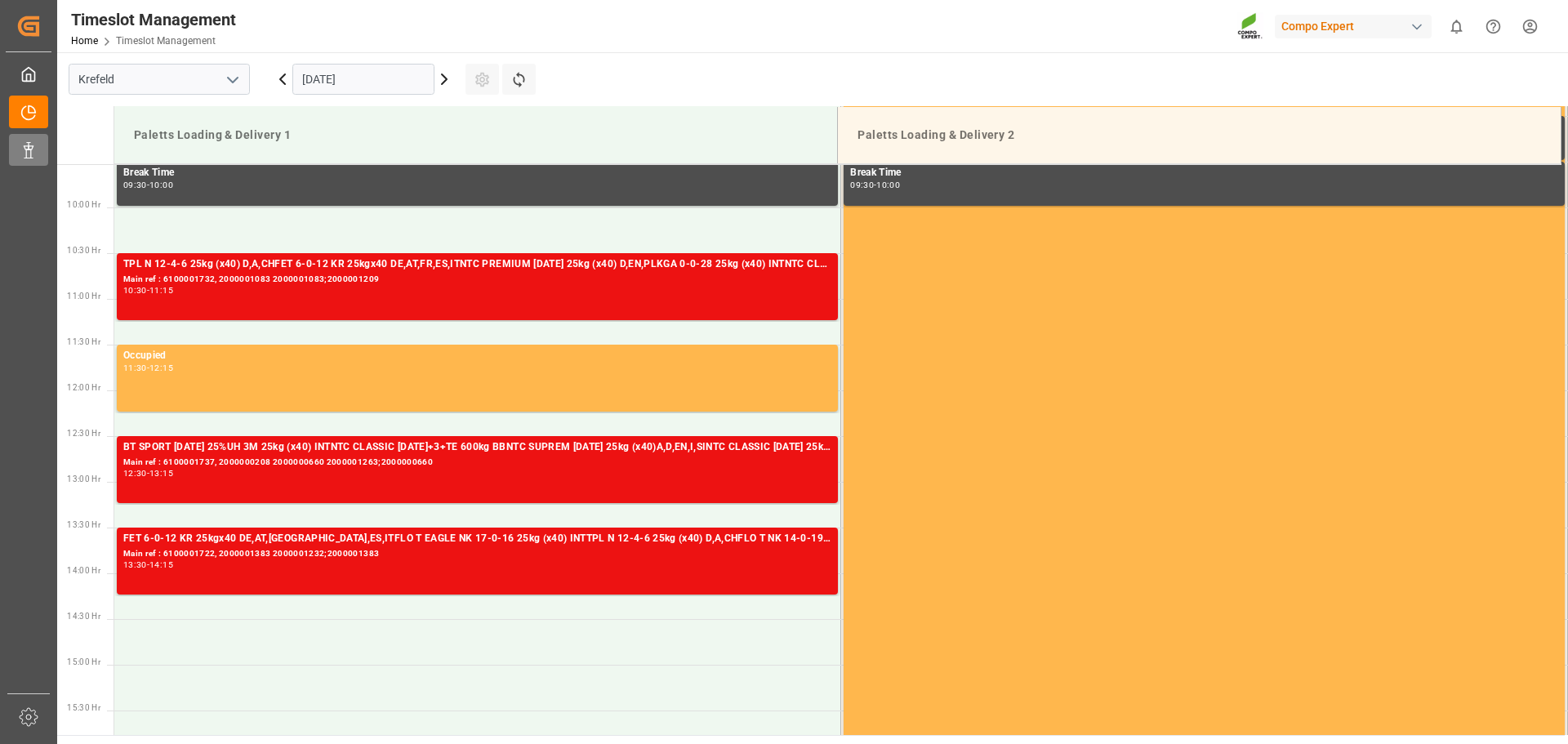
click at [49, 158] on div "Data Management Data Management" at bounding box center [29, 150] width 39 height 32
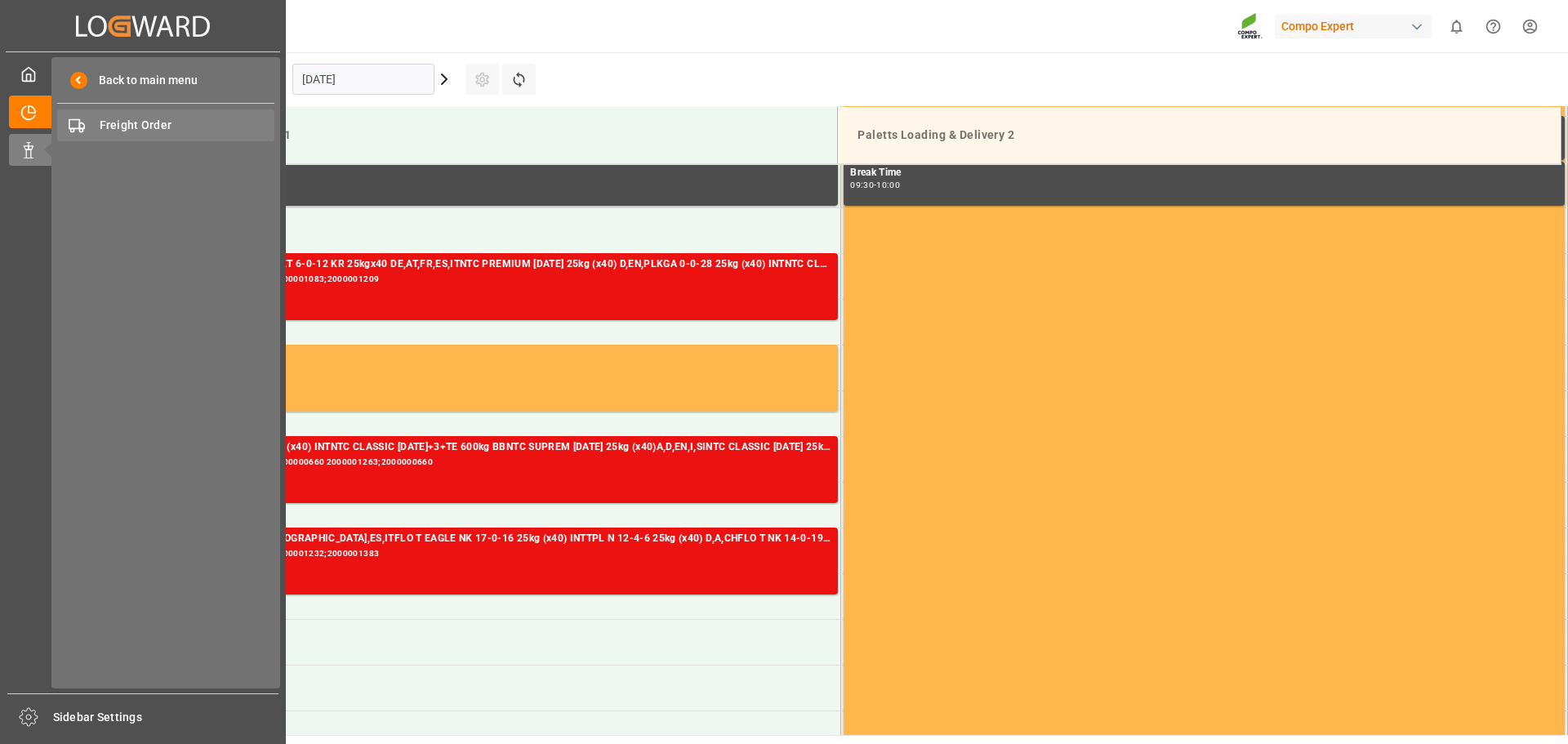
click at [137, 132] on span "Freight Order" at bounding box center [188, 125] width 176 height 17
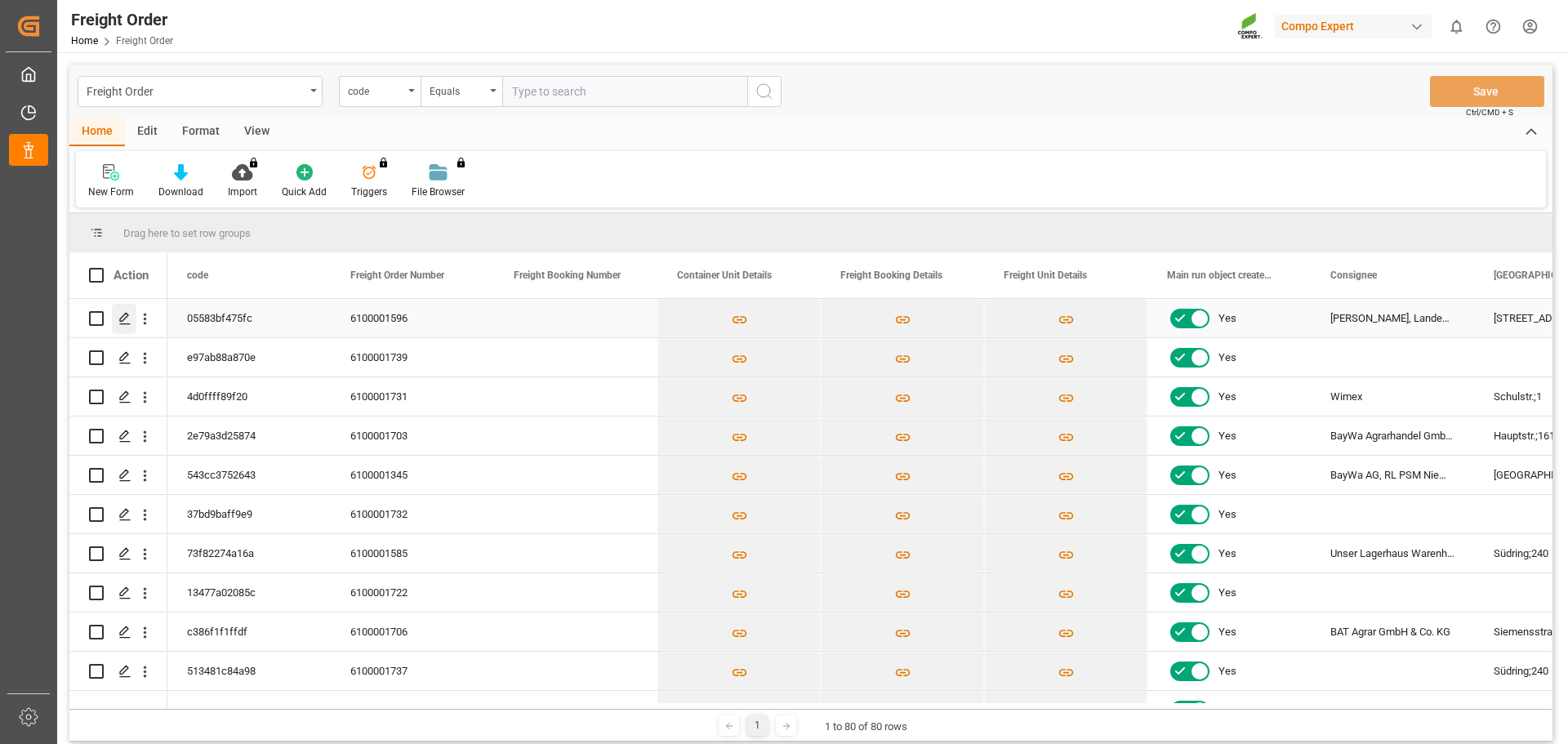
click at [126, 317] on icon "Press SPACE to select this row." at bounding box center [125, 319] width 13 height 13
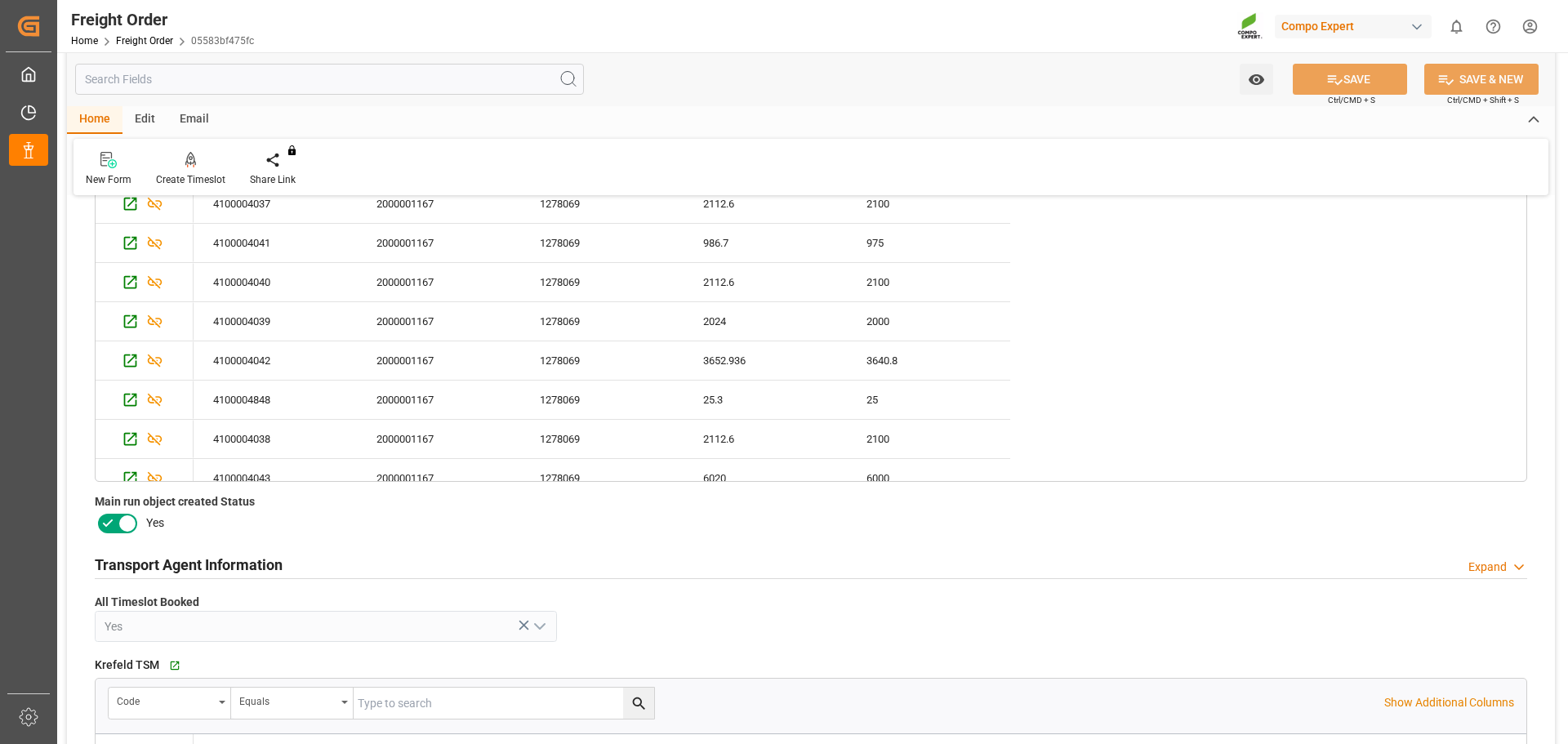
scroll to position [816, 0]
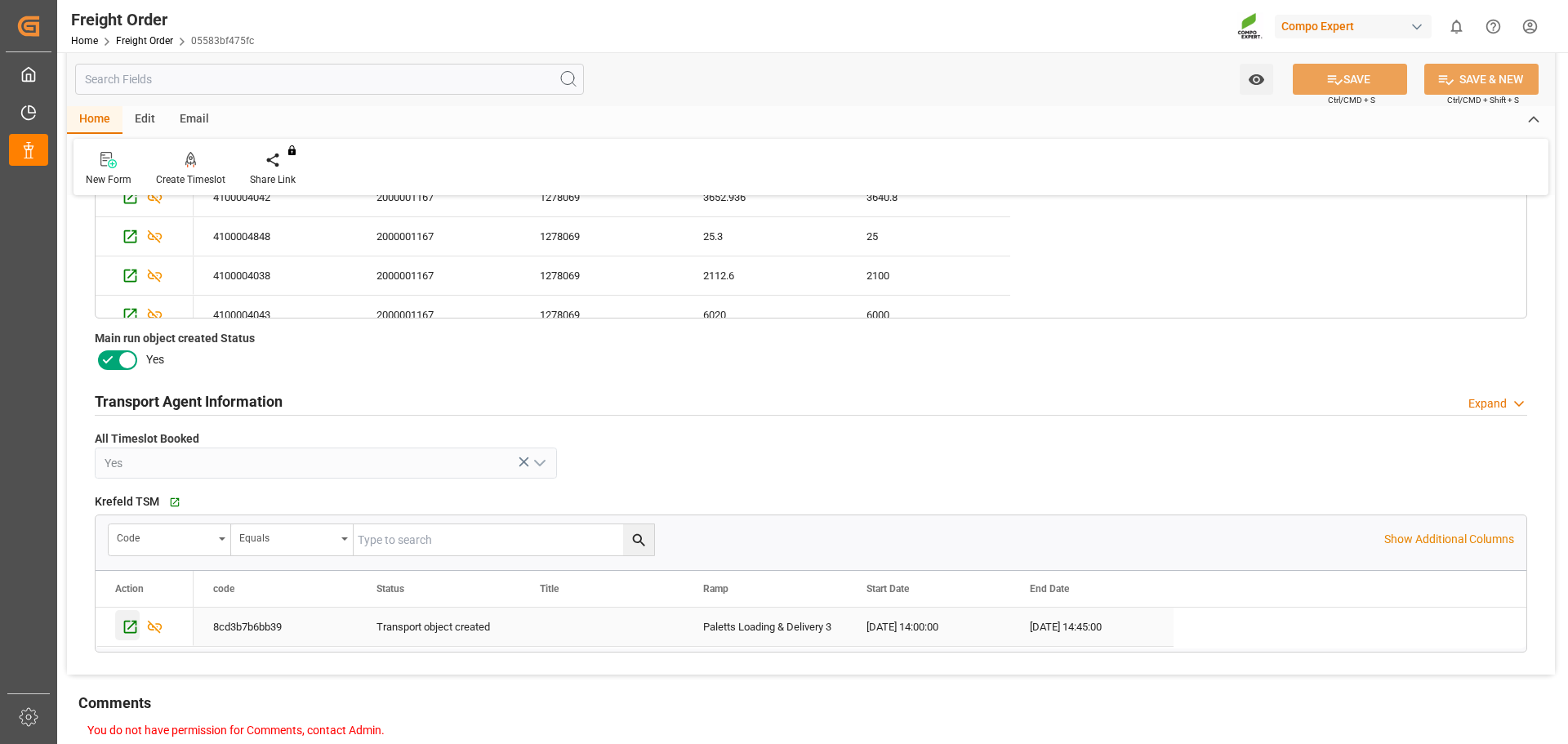
click at [130, 627] on icon "Press SPACE to select this row." at bounding box center [131, 626] width 13 height 13
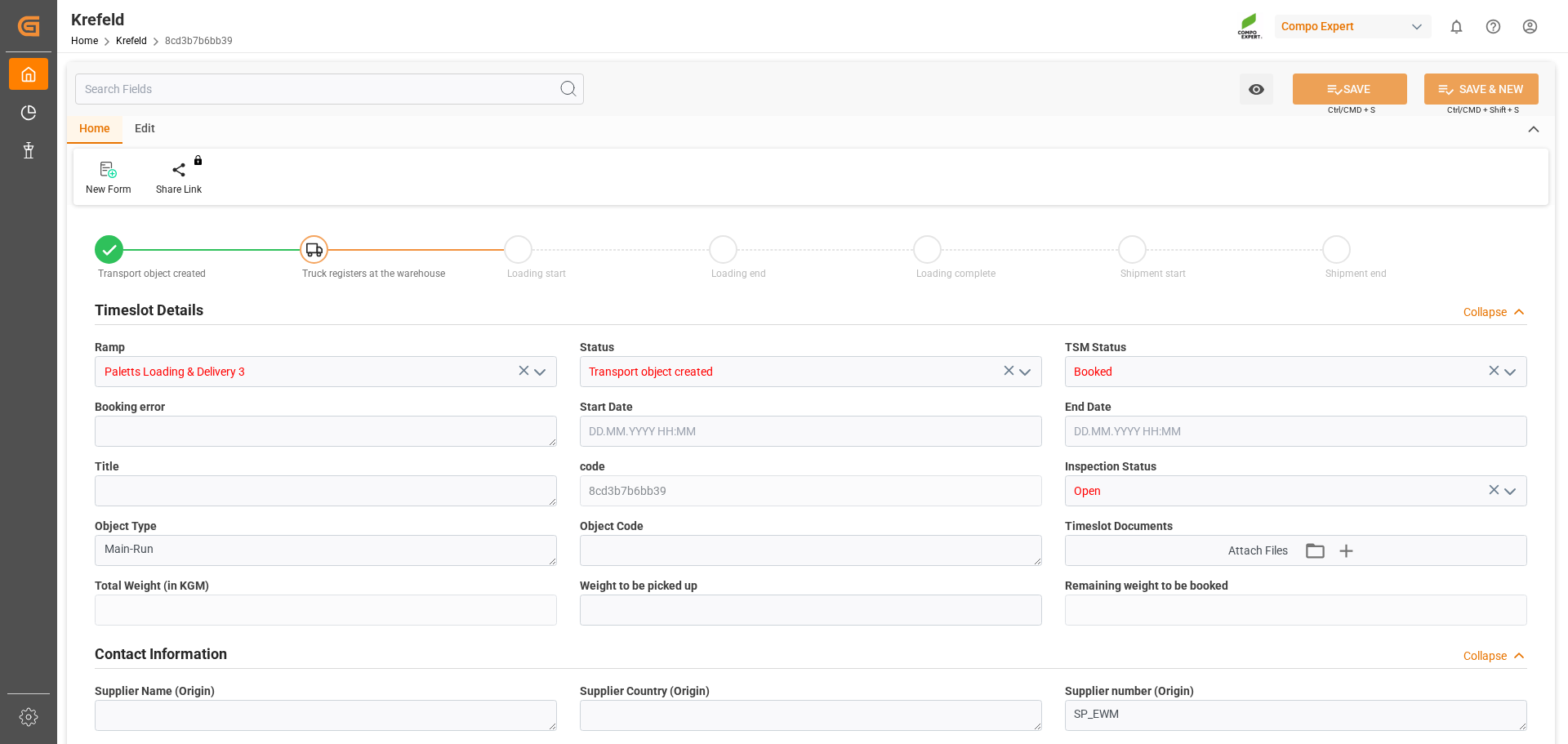
type input "28076.736"
type input "0"
type input "09.09.2025 14:00"
type input "09.09.2025 14:45"
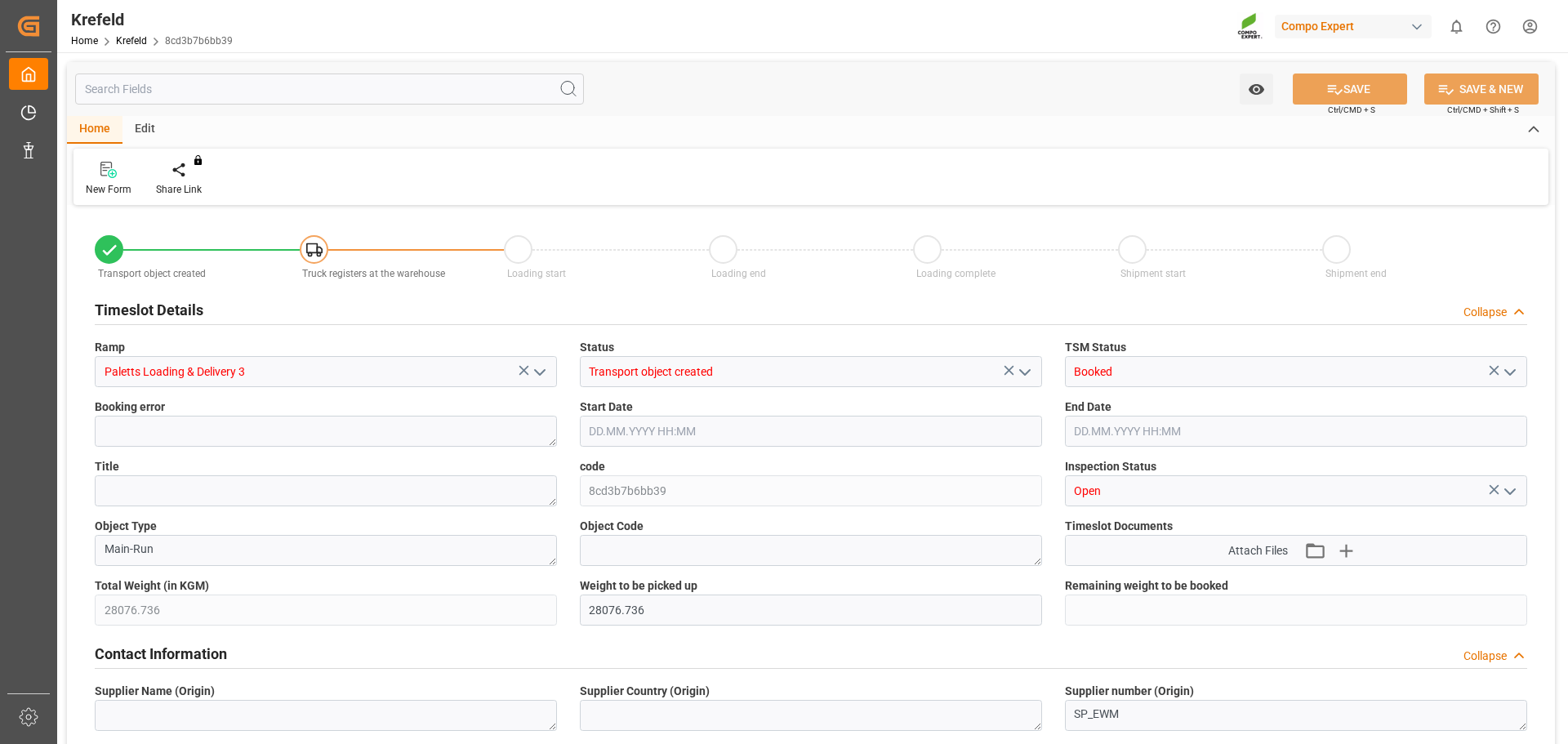
type input "02.09.2025 09:48"
type input "08.09.2025 13:36"
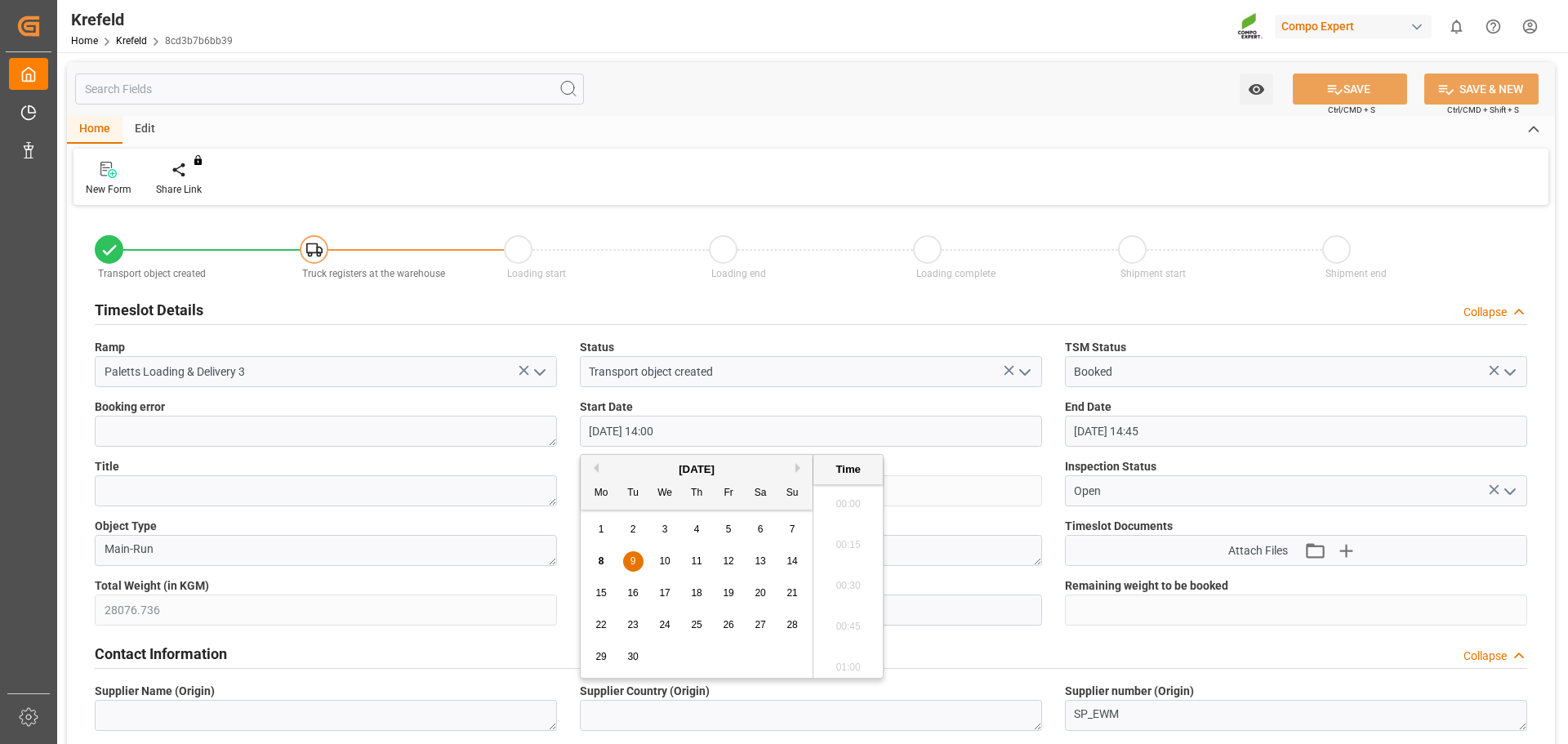
click at [694, 433] on input "09.09.2025 14:00" at bounding box center [811, 431] width 462 height 31
click at [977, 163] on div "New Form Share Link You don't have permission for this feature. Contact admin." at bounding box center [811, 177] width 1474 height 56
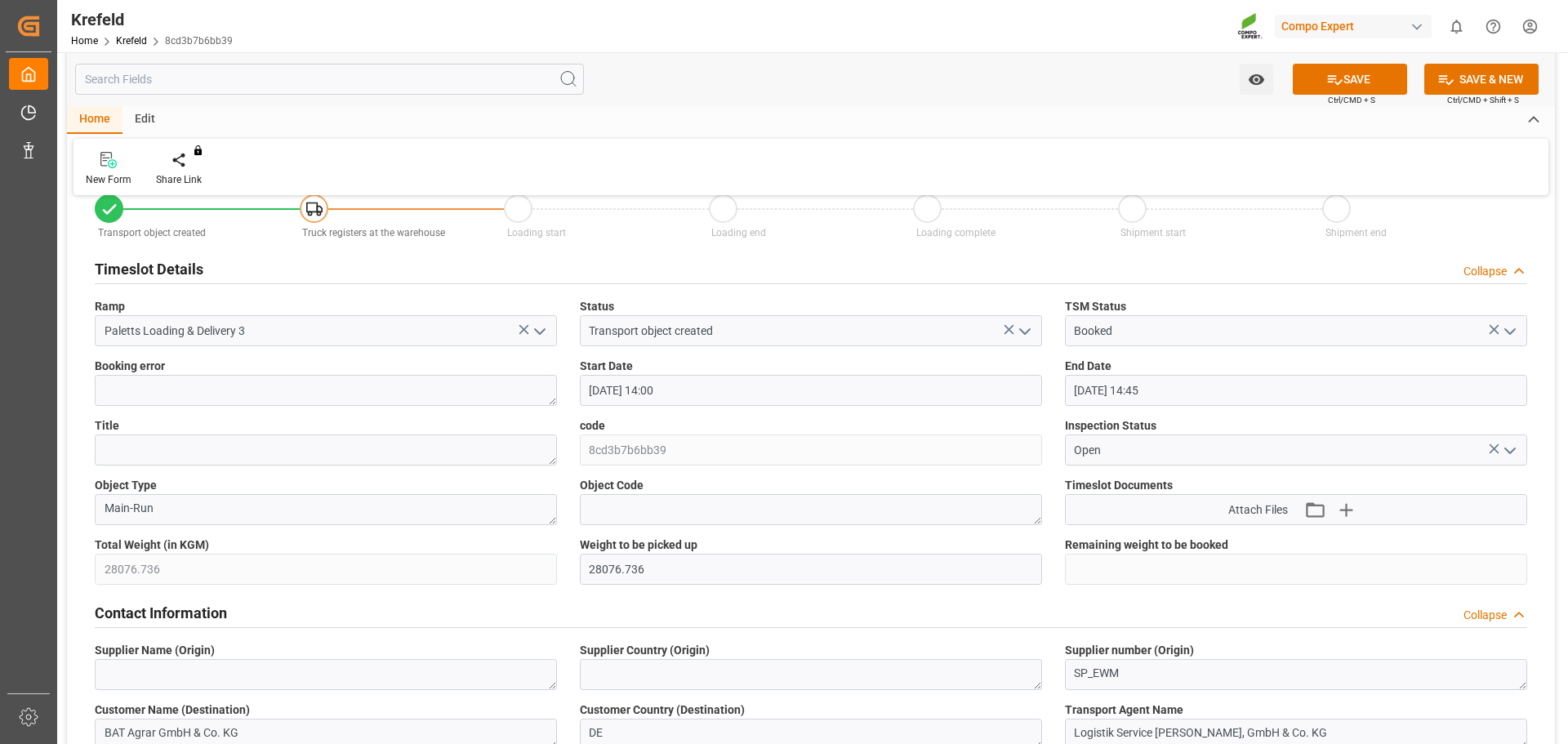
scroll to position [81, 0]
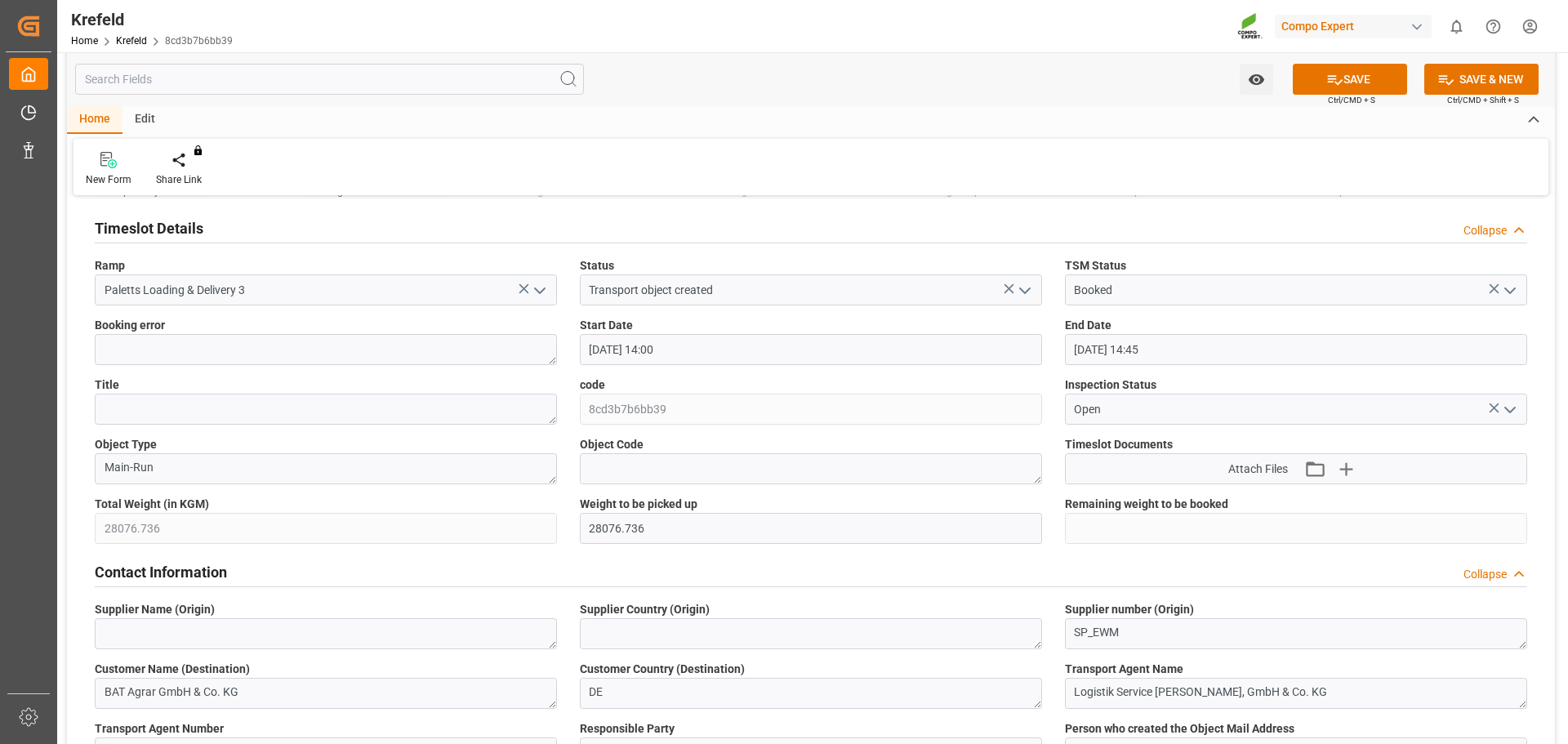
click at [679, 349] on input "09.09.2025 14:00" at bounding box center [811, 349] width 462 height 31
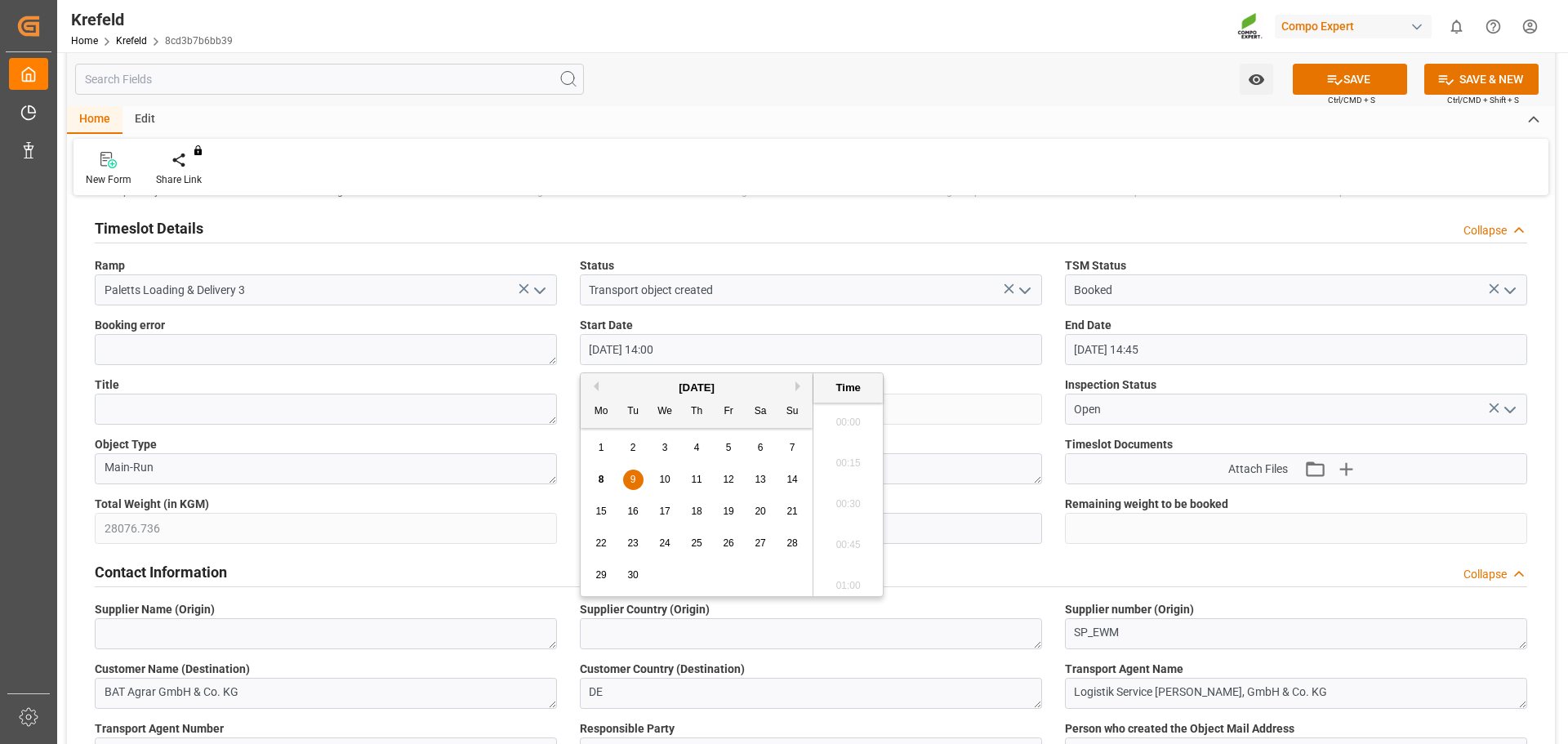
scroll to position [2210, 0]
click at [665, 479] on span "10" at bounding box center [664, 479] width 10 height 11
click at [847, 572] on li "14:30" at bounding box center [848, 580] width 69 height 41
type input "10.09.2025 14:30"
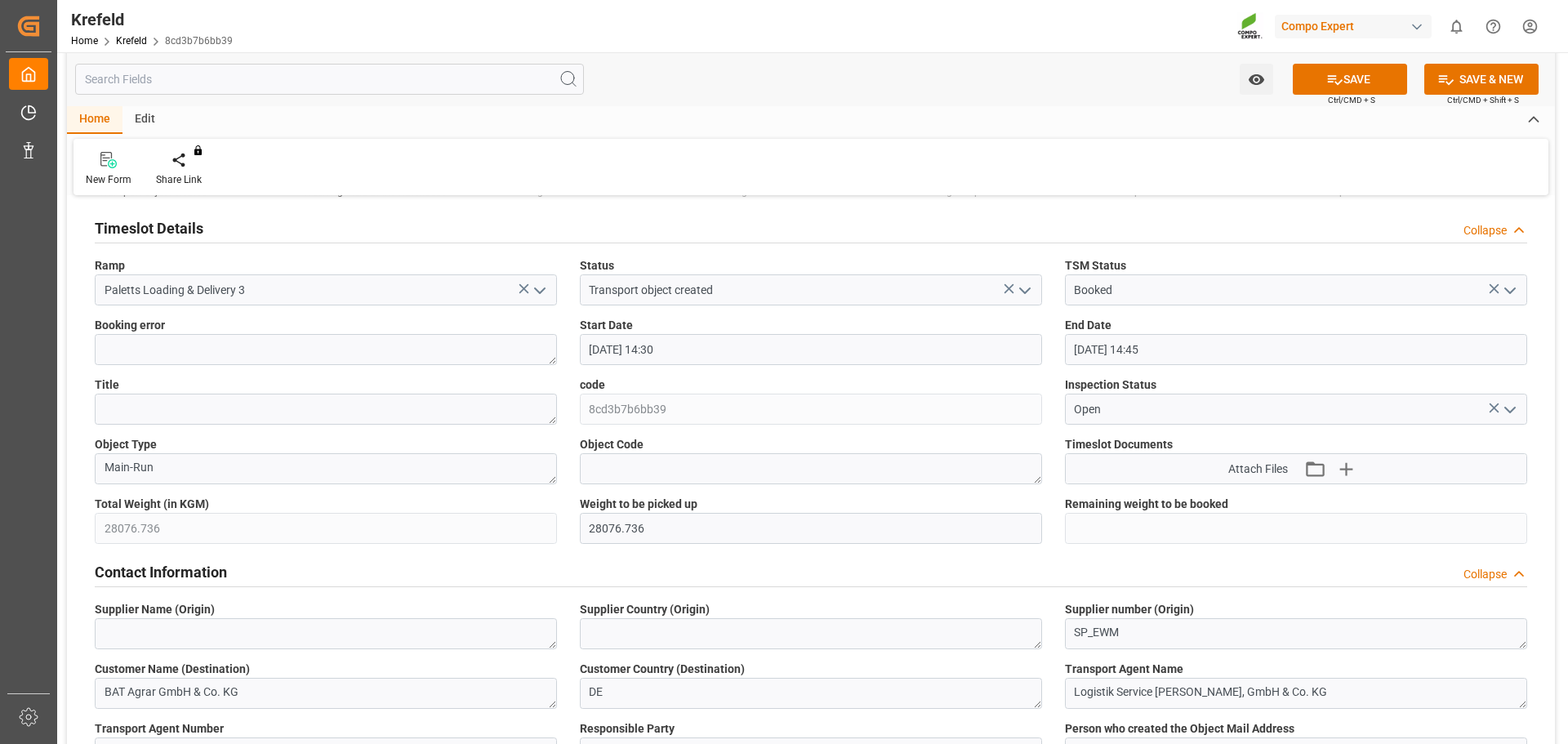
click at [1164, 339] on input "09.09.2025 14:45" at bounding box center [1296, 349] width 462 height 31
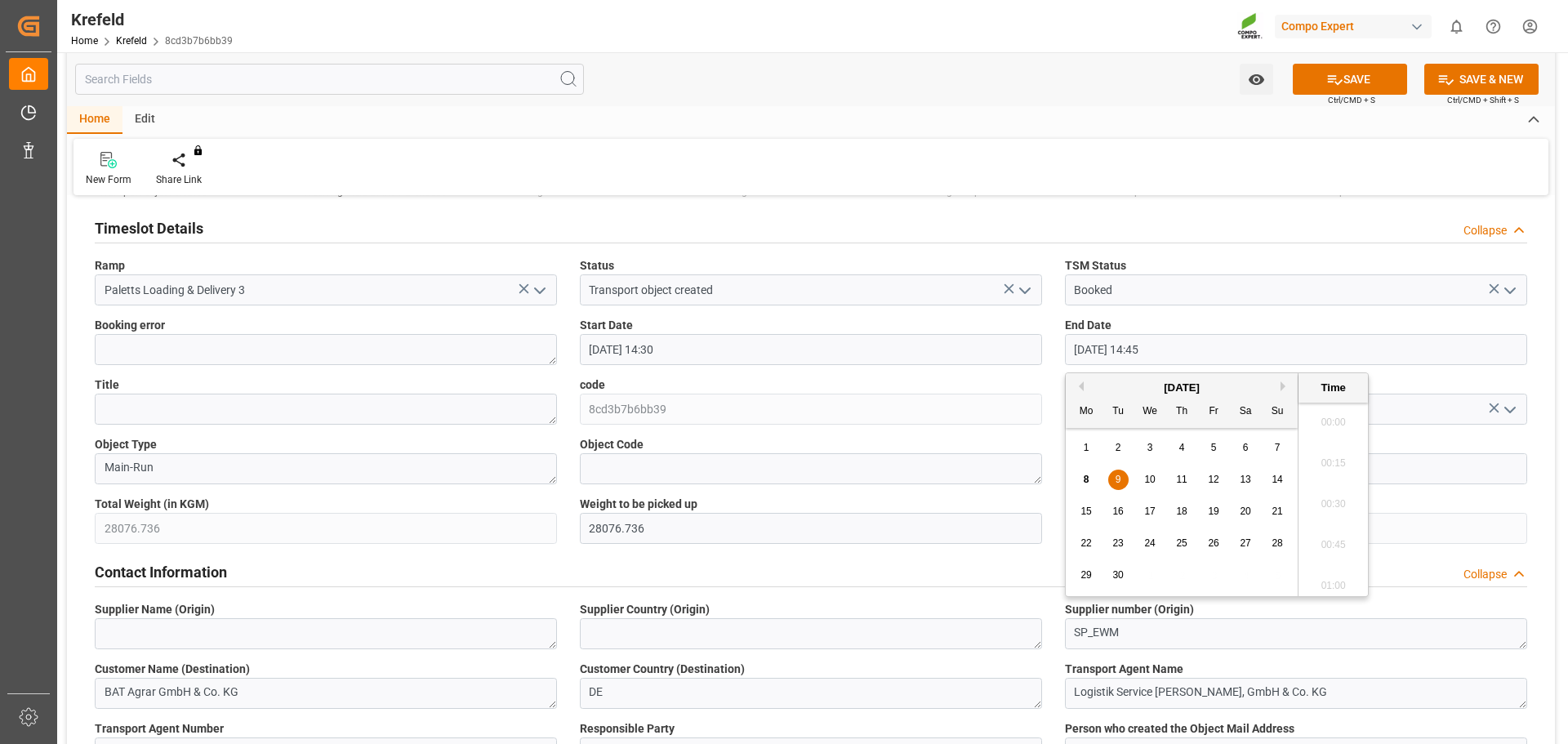
scroll to position [2332, 0]
click at [1147, 479] on span "10" at bounding box center [1149, 479] width 10 height 11
click at [1337, 494] on li "15:15" at bounding box center [1333, 499] width 69 height 41
type input "[DATE] 15:15"
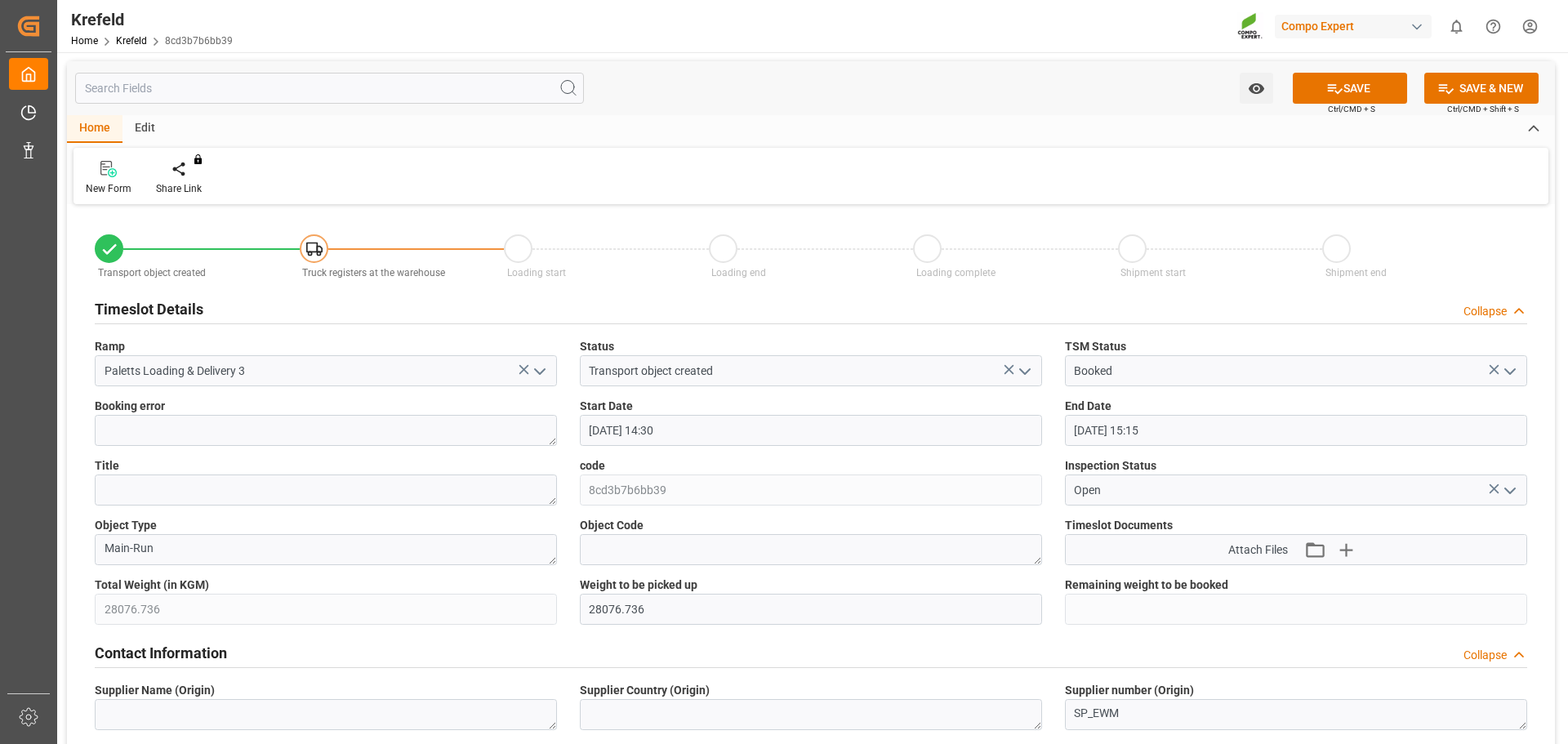
scroll to position [0, 0]
click at [1374, 88] on button "SAVE" at bounding box center [1350, 89] width 114 height 31
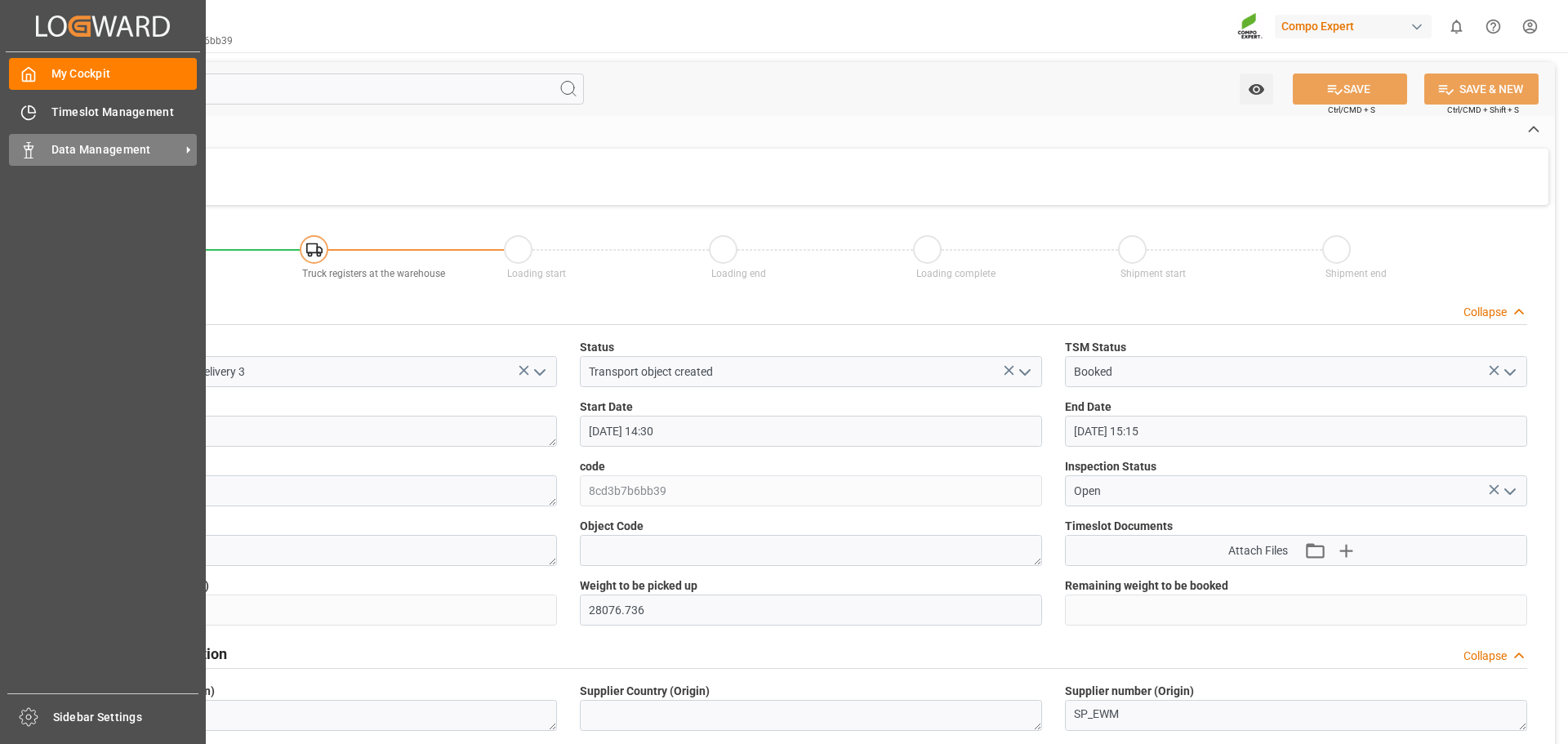
click at [20, 154] on div at bounding box center [23, 150] width 28 height 17
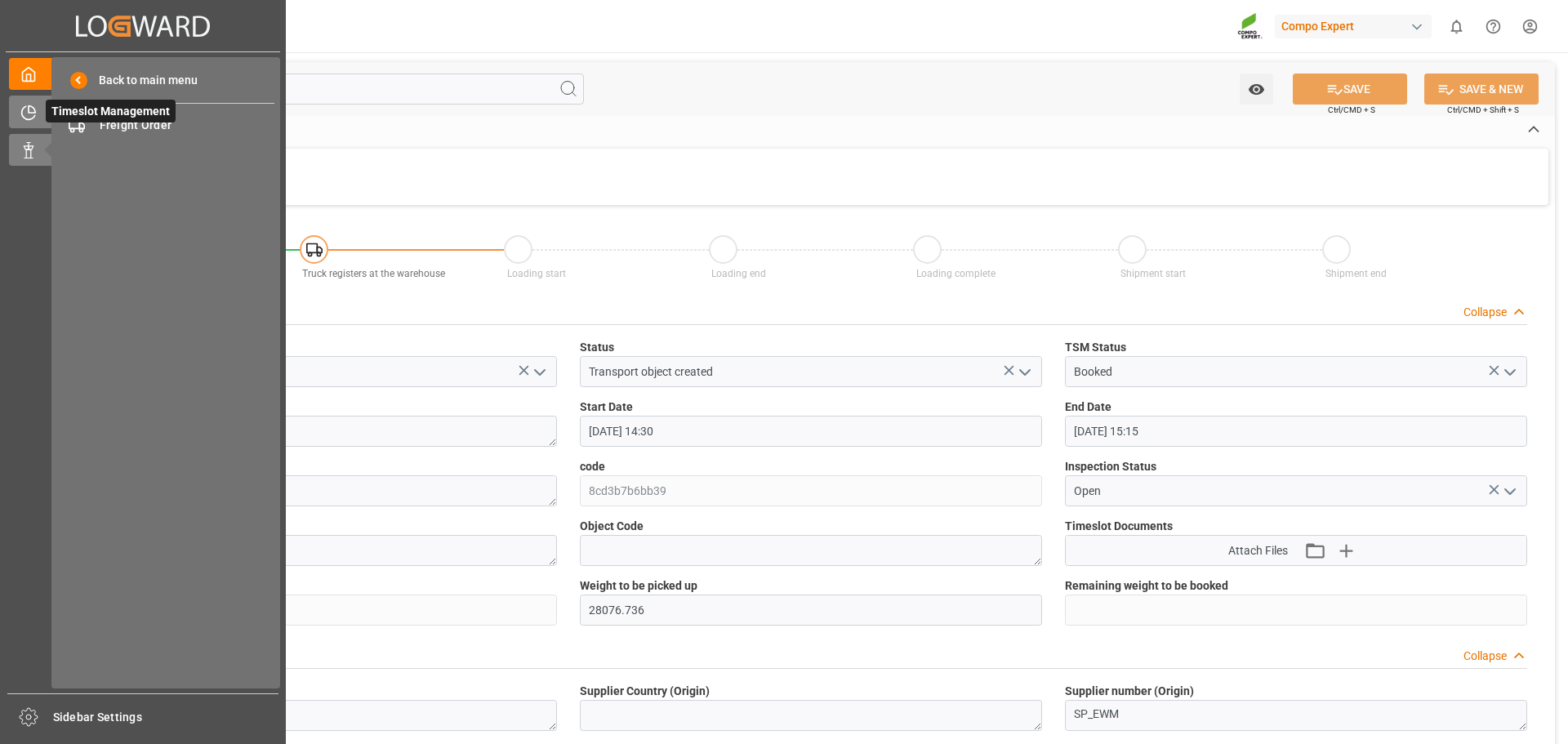
click at [22, 113] on icon at bounding box center [28, 112] width 16 height 16
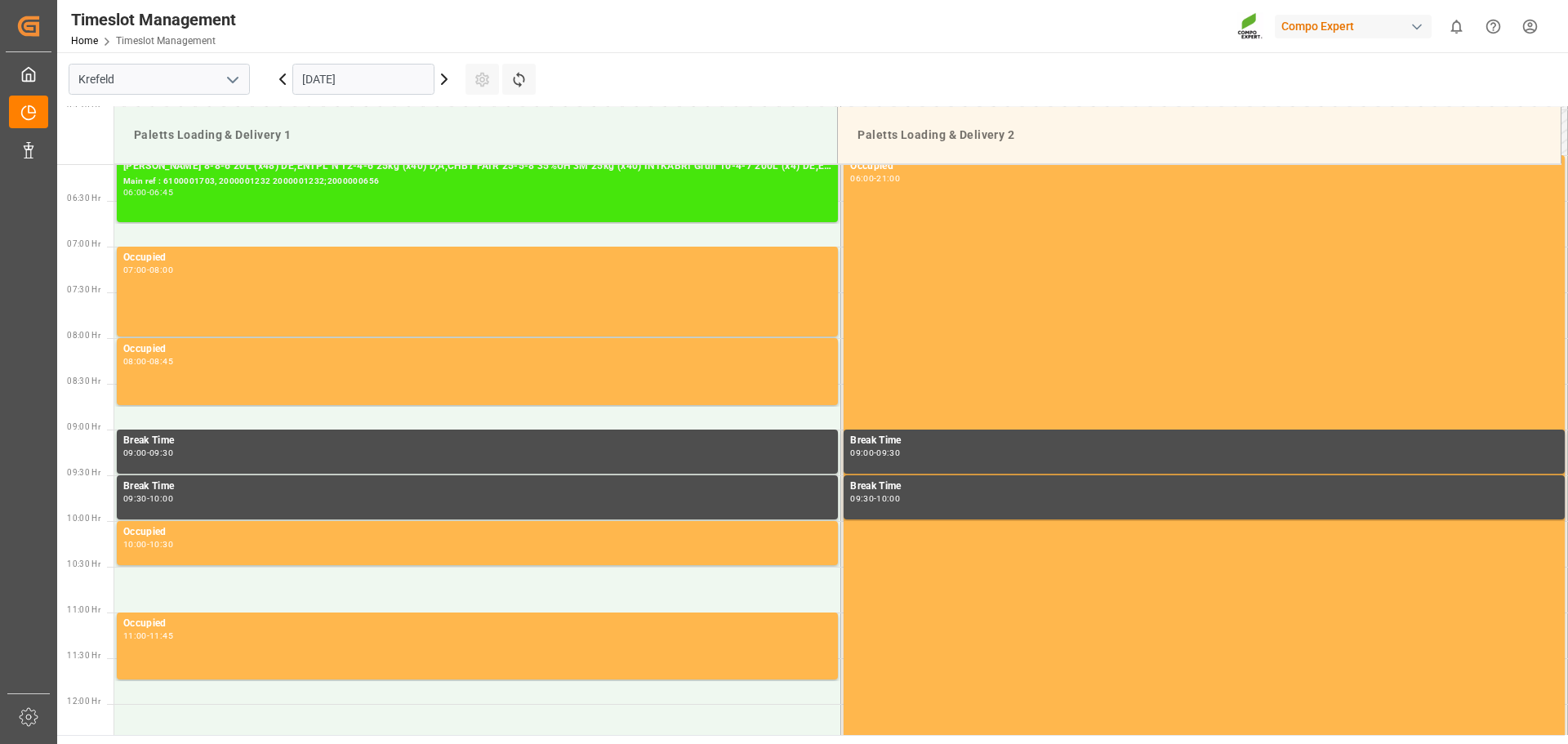
scroll to position [545, 0]
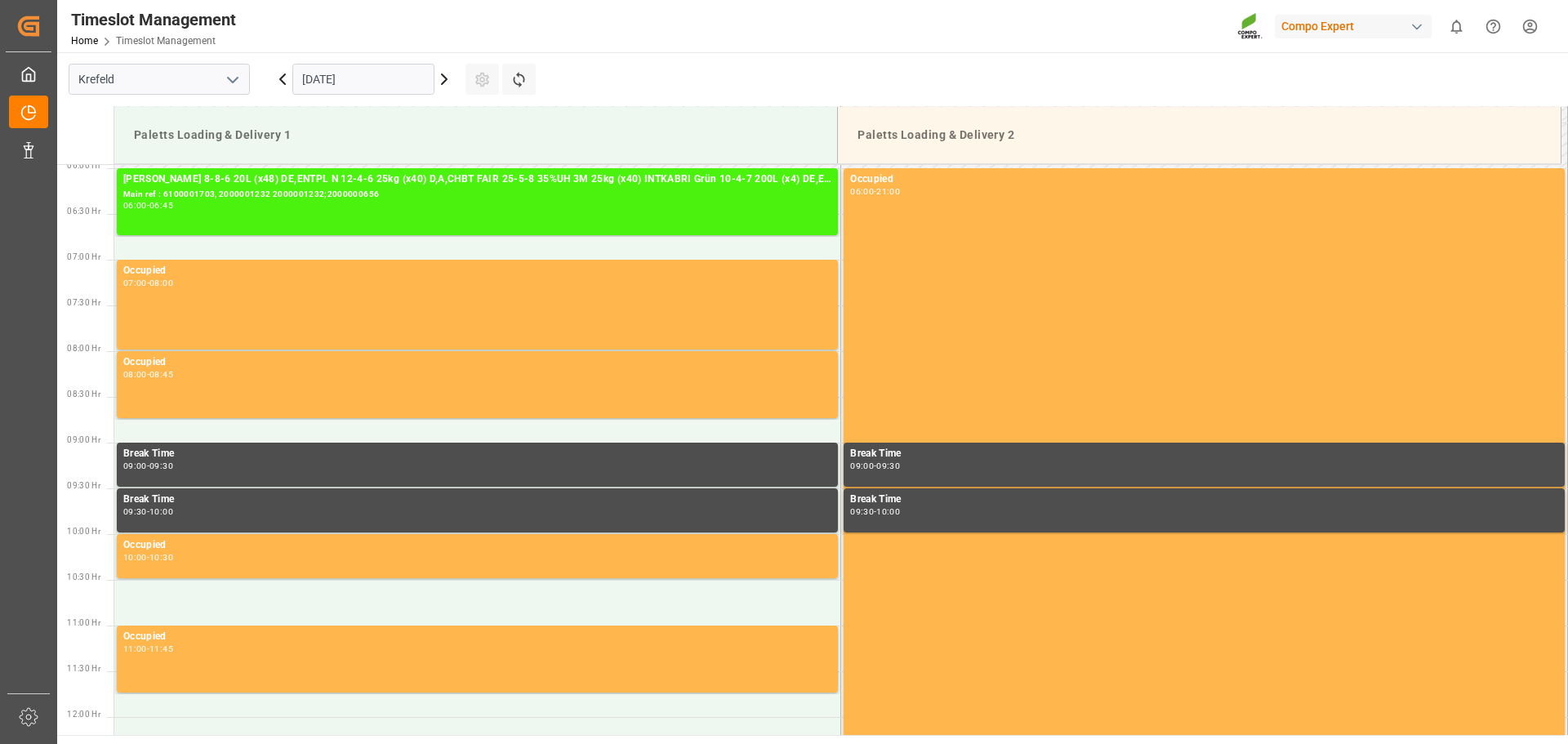
click at [445, 78] on icon at bounding box center [443, 79] width 5 height 9
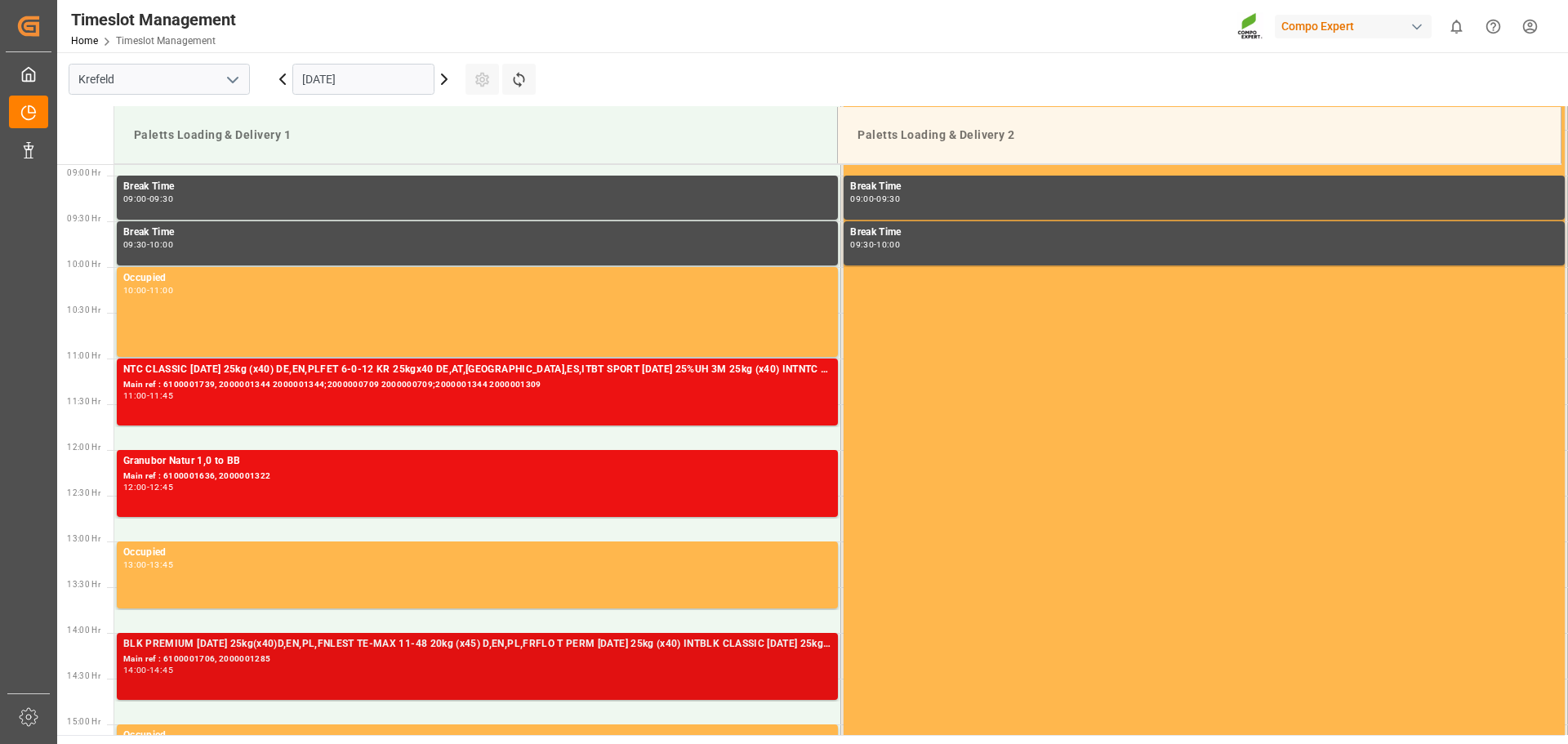
scroll to position [790, 0]
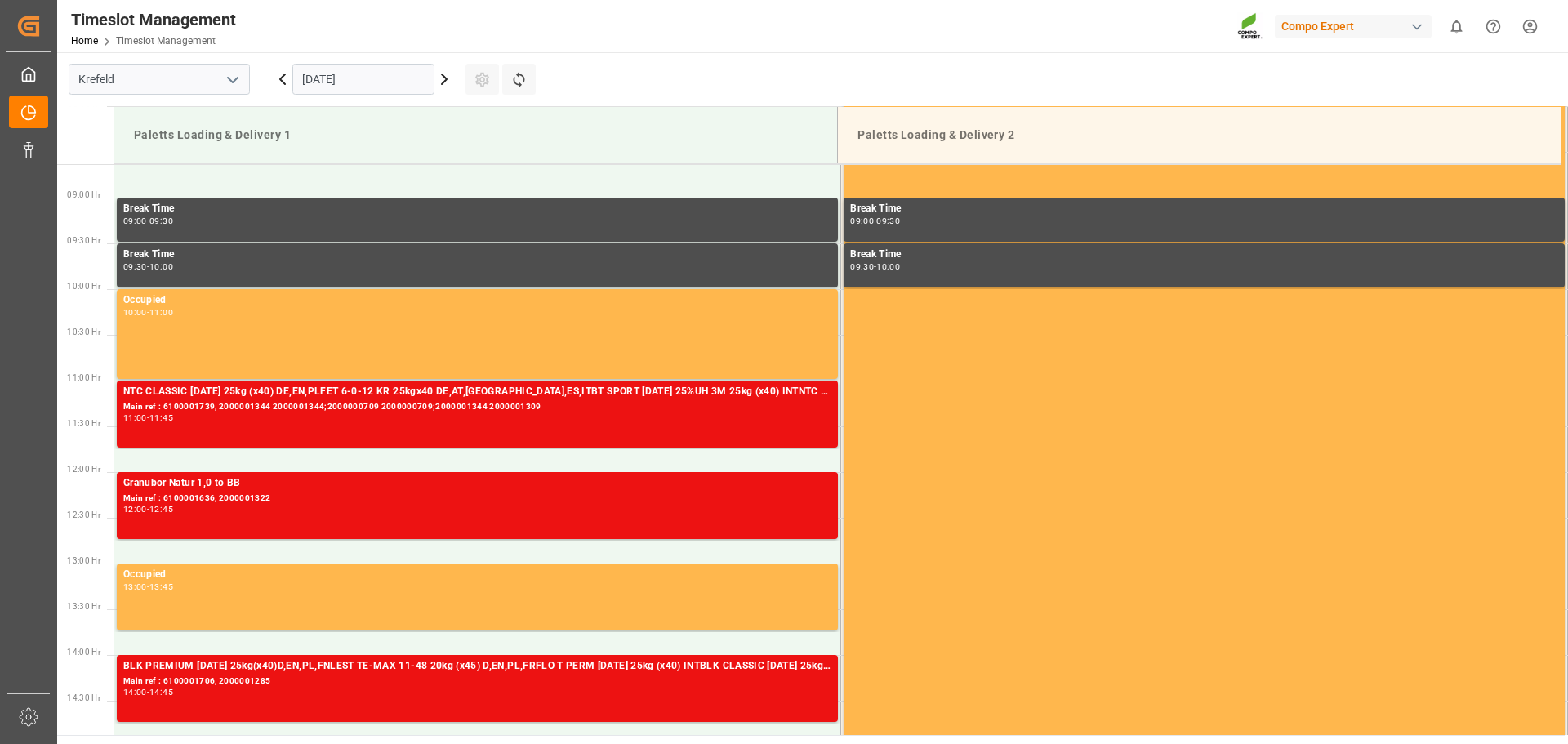
click at [441, 80] on icon at bounding box center [444, 79] width 20 height 20
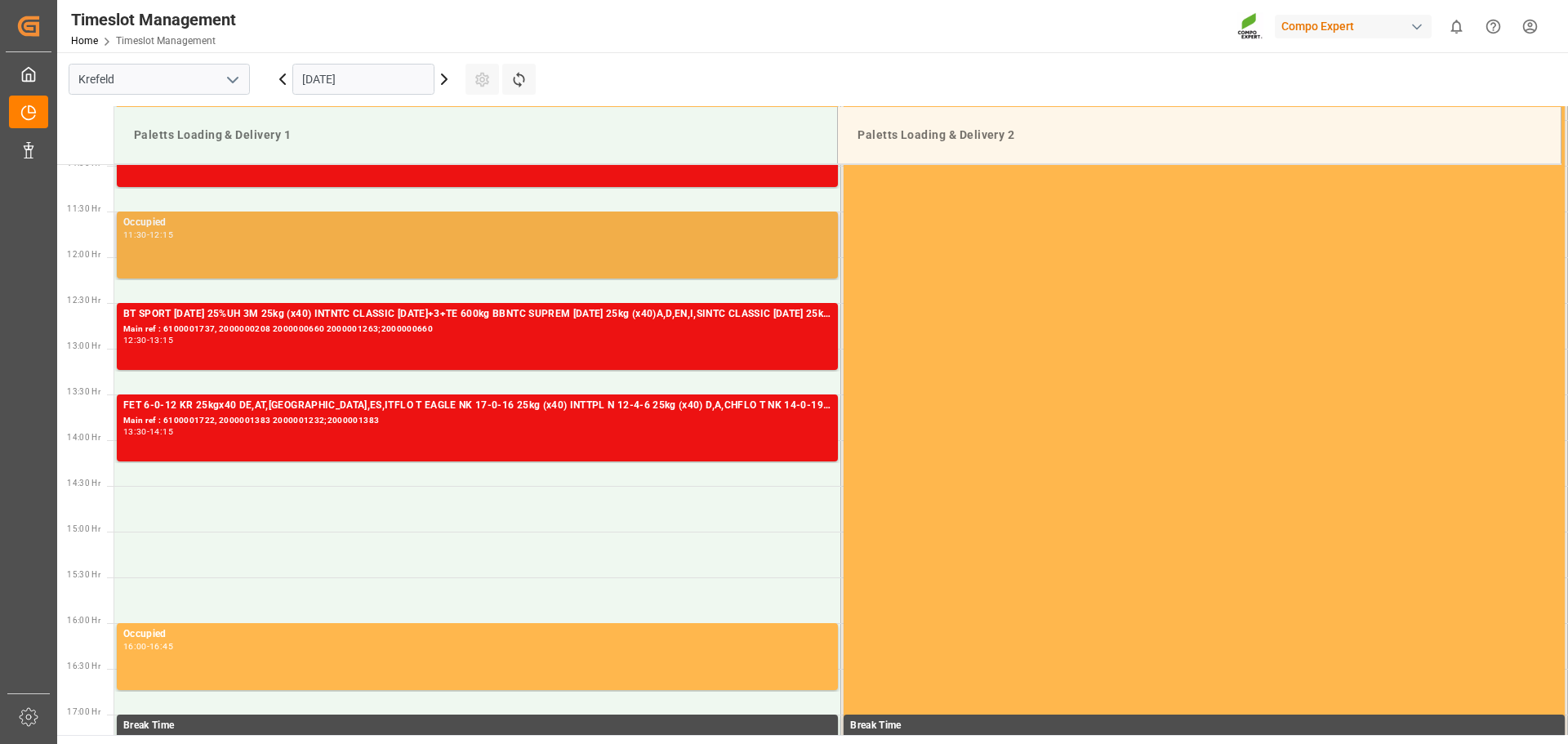
scroll to position [929, 0]
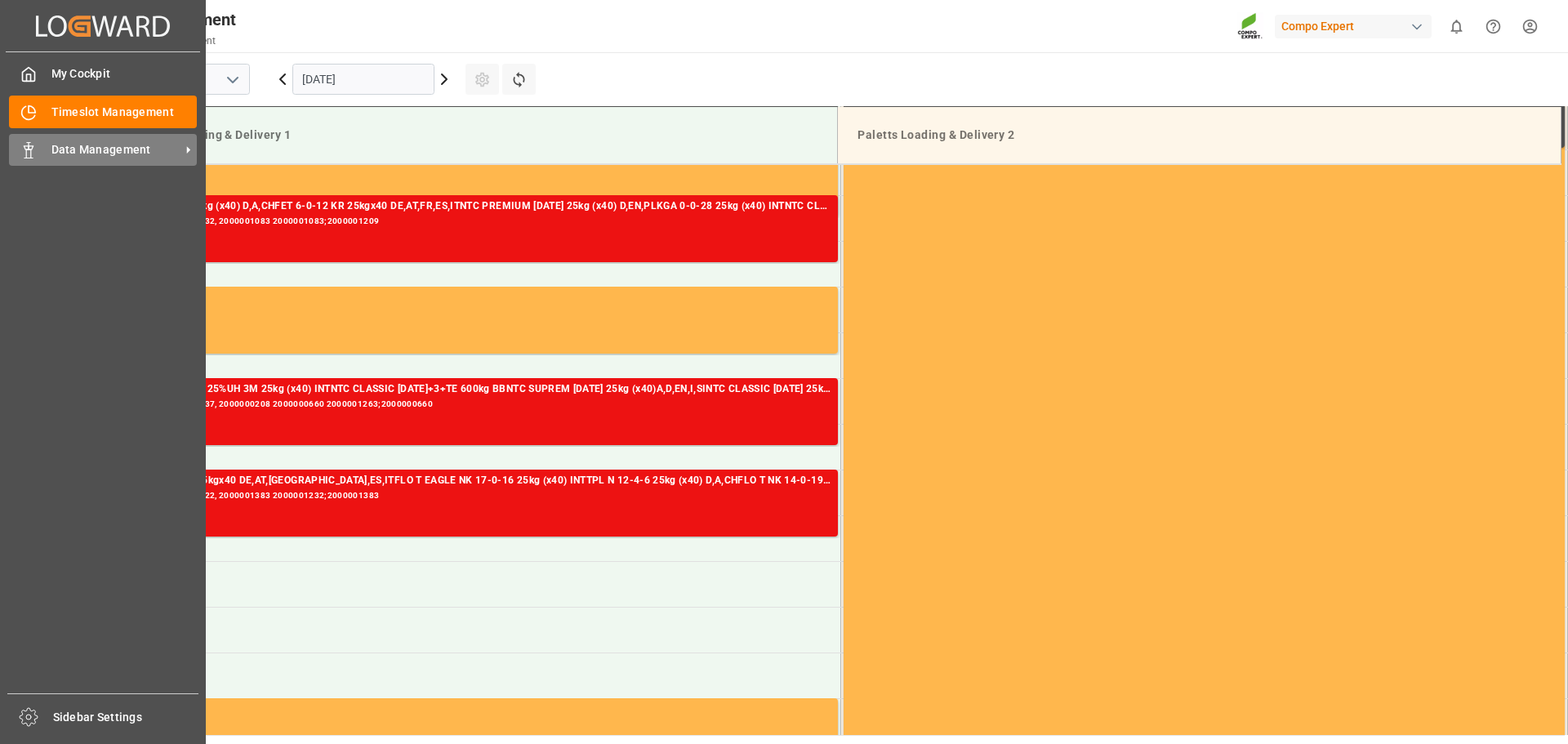
click at [28, 164] on div "Data Management Data Management" at bounding box center [103, 150] width 188 height 32
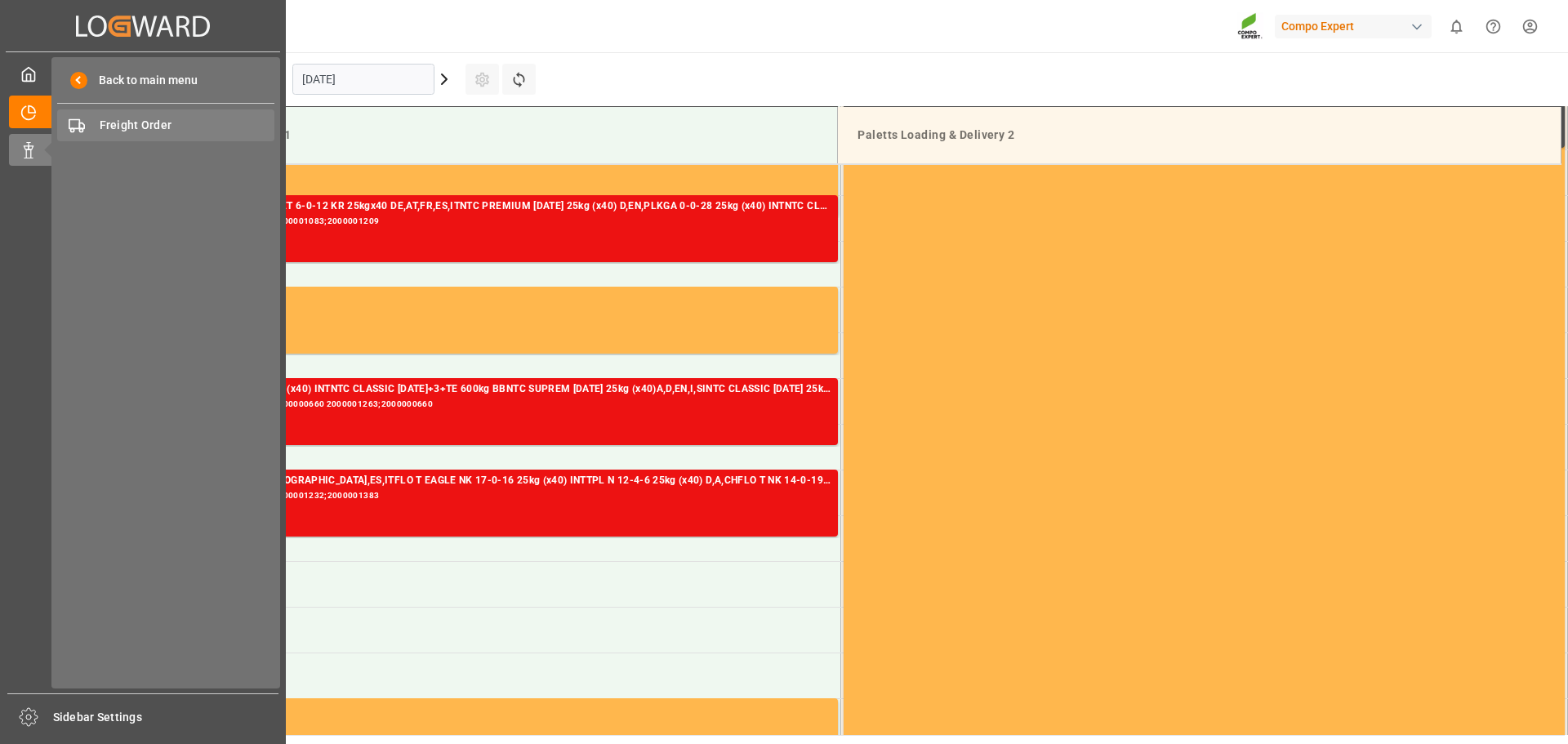
click at [120, 127] on span "Freight Order" at bounding box center [188, 125] width 176 height 17
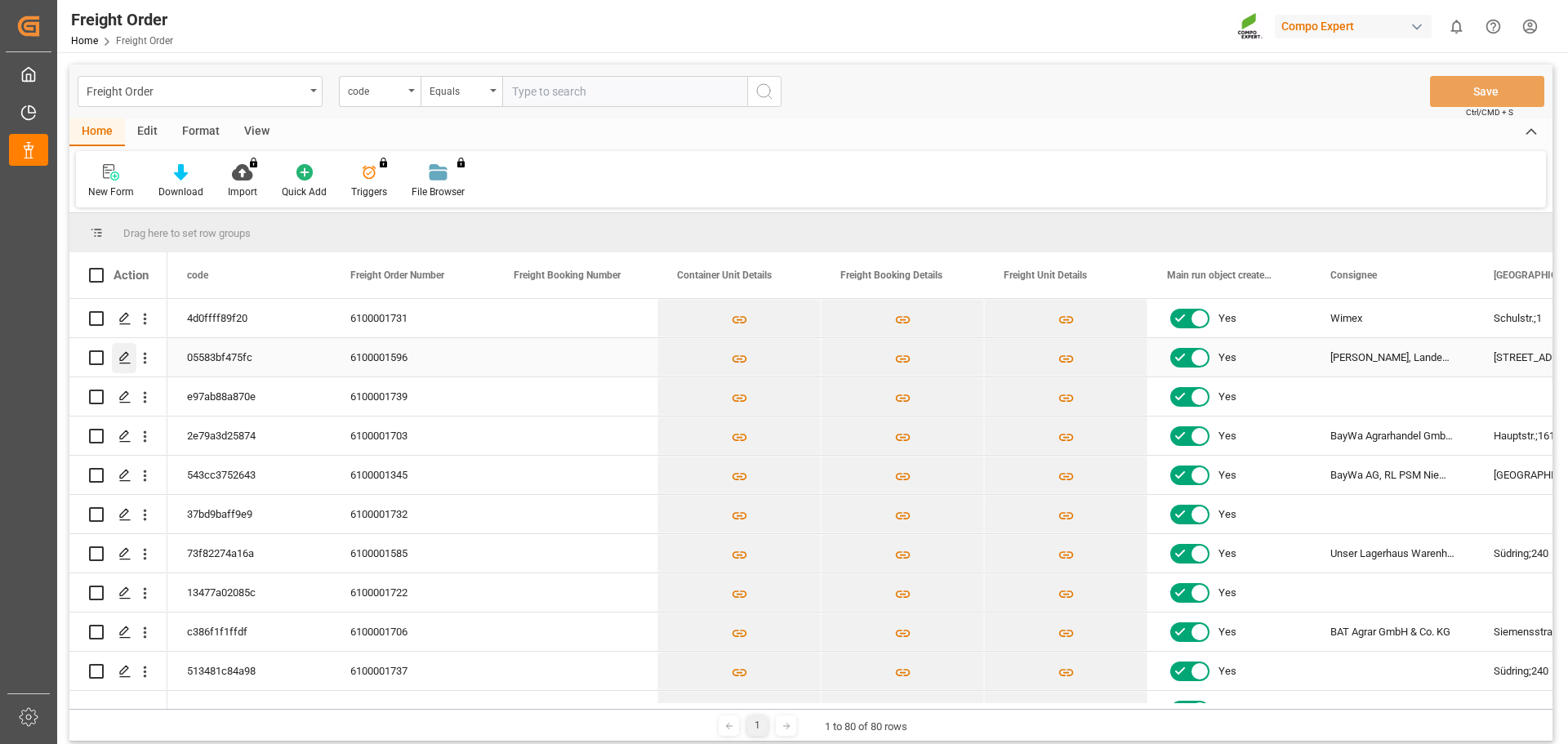
click at [122, 356] on icon "Press SPACE to select this row." at bounding box center [125, 358] width 13 height 13
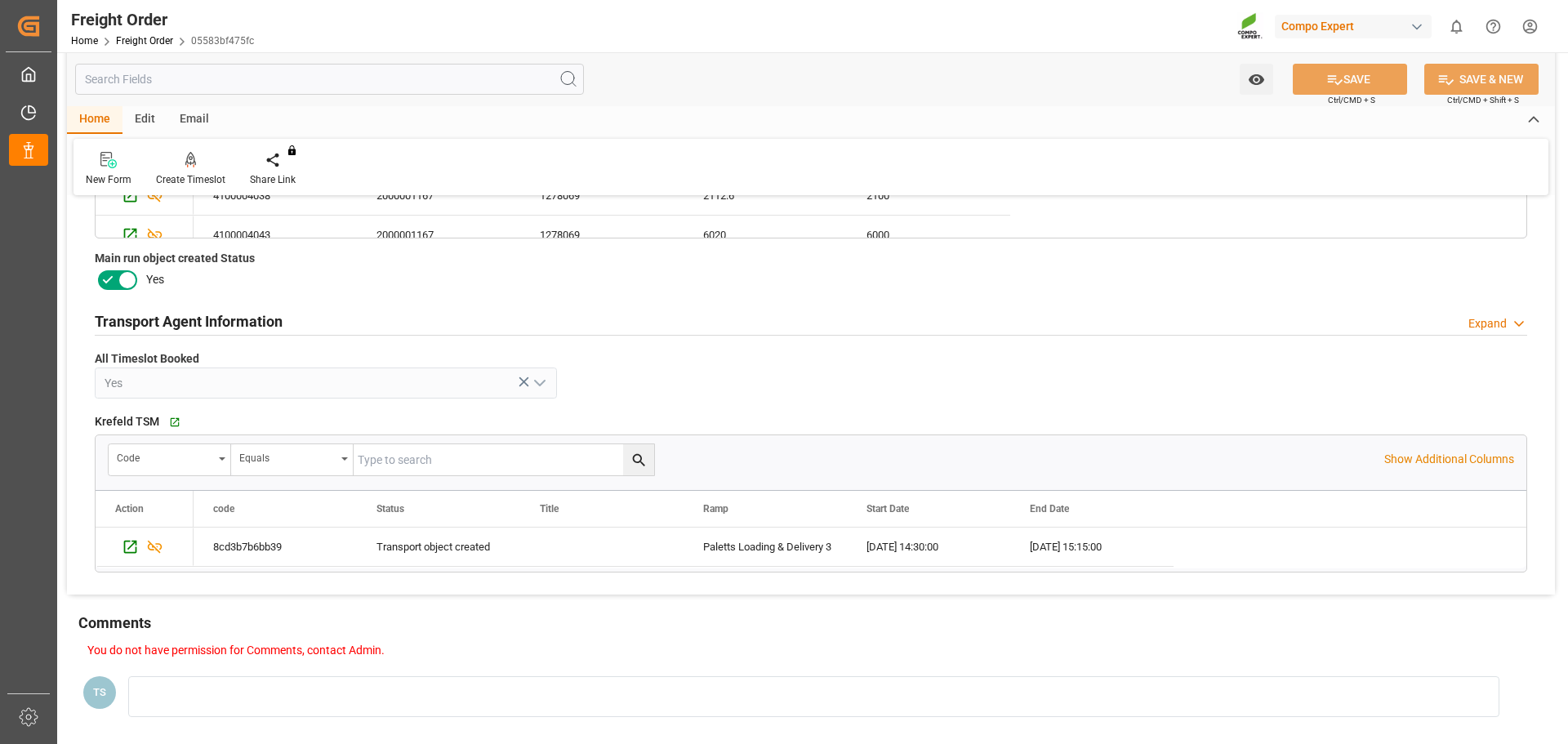
scroll to position [898, 0]
click at [119, 543] on div "Press SPACE to select this row." at bounding box center [127, 543] width 24 height 30
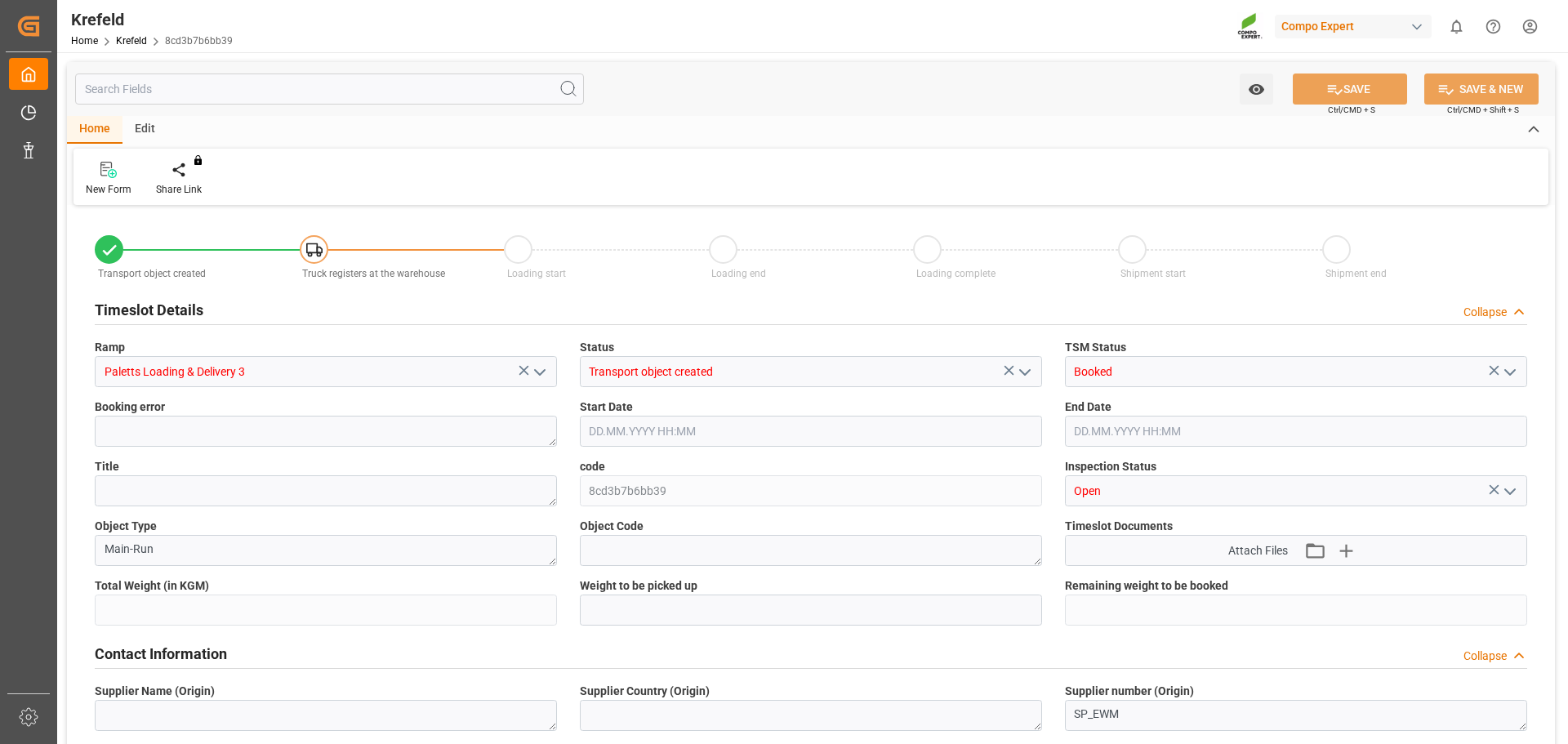
type input "28076.736"
type input "0"
type input "10.09.2025 14:30"
type input "10.09.2025 15:15"
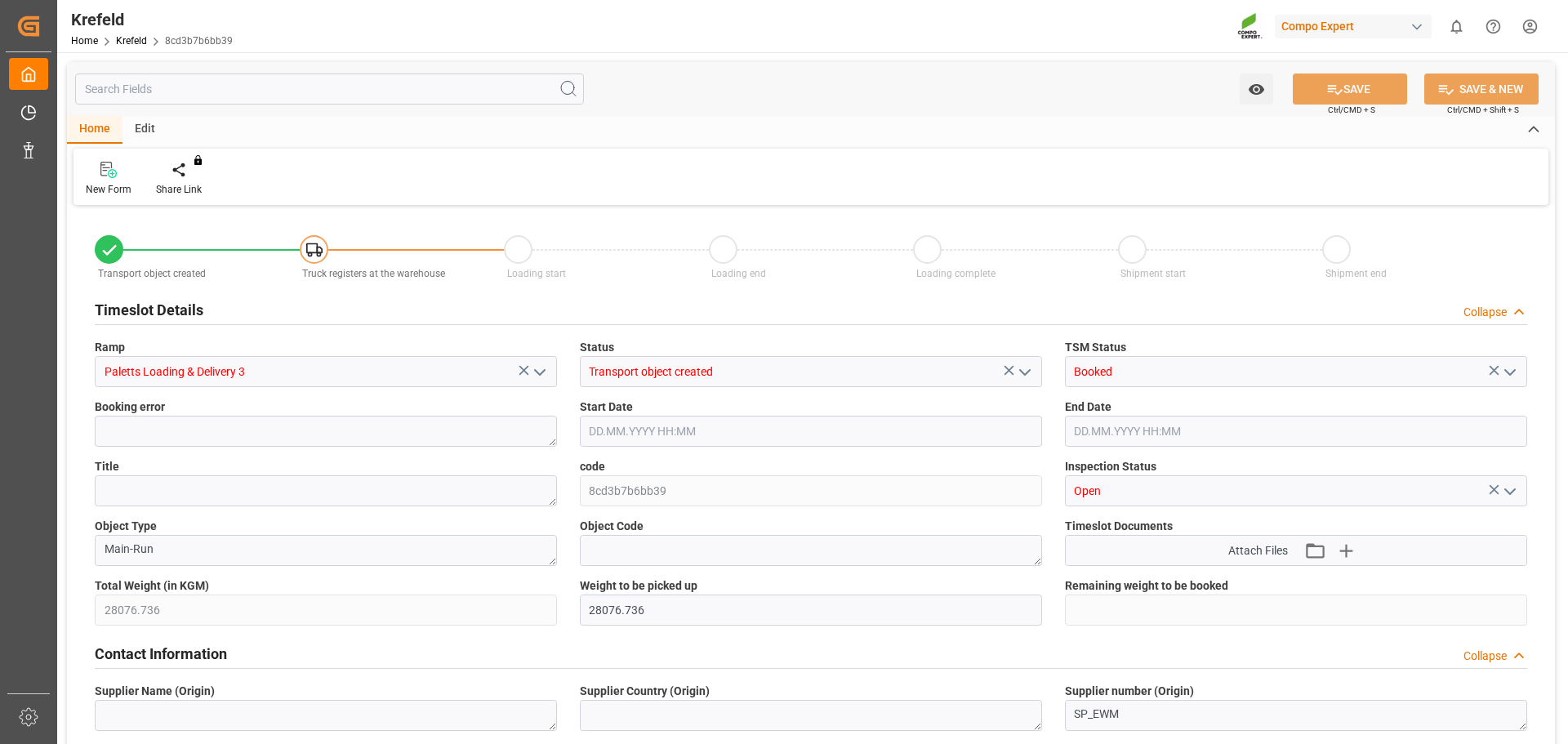
type input "02.09.2025 09:48"
type input "08.09.2025 13:36"
click at [543, 370] on polyline "open menu" at bounding box center [539, 372] width 9 height 5
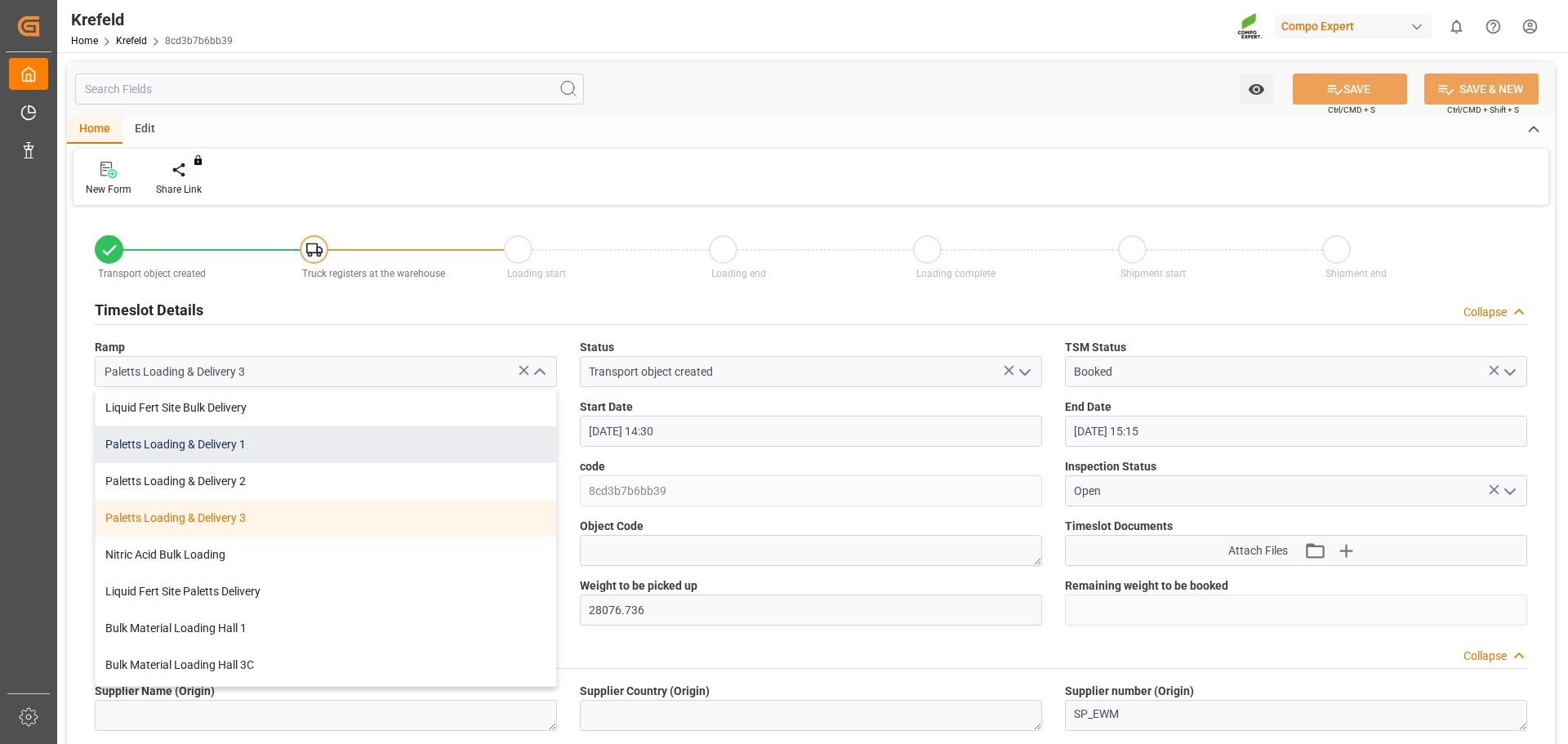
click at [389, 456] on div "Paletts Loading & Delivery 1" at bounding box center [325, 444] width 461 height 36
type input "Paletts Loading & Delivery 1"
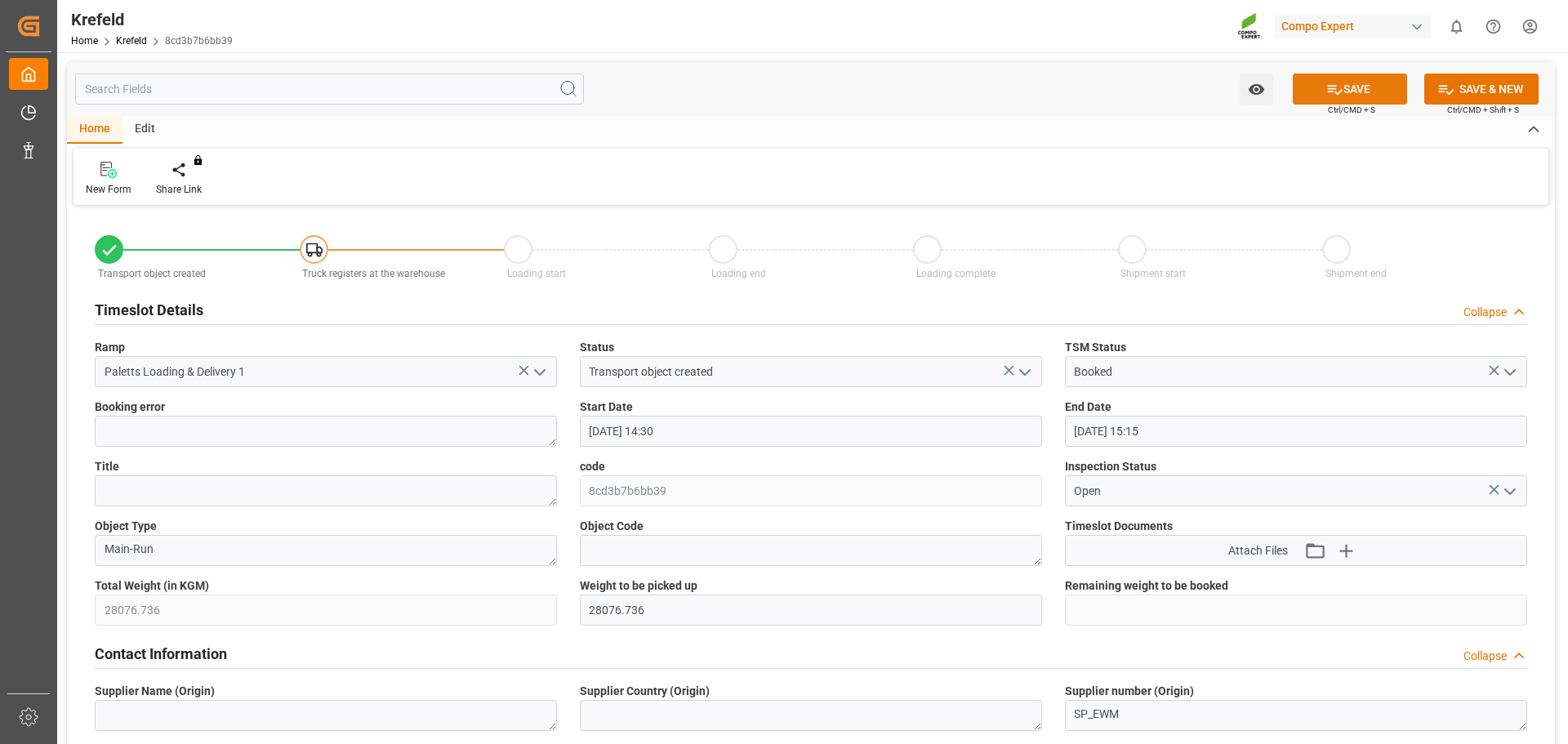
click at [1365, 93] on button "SAVE" at bounding box center [1350, 89] width 114 height 31
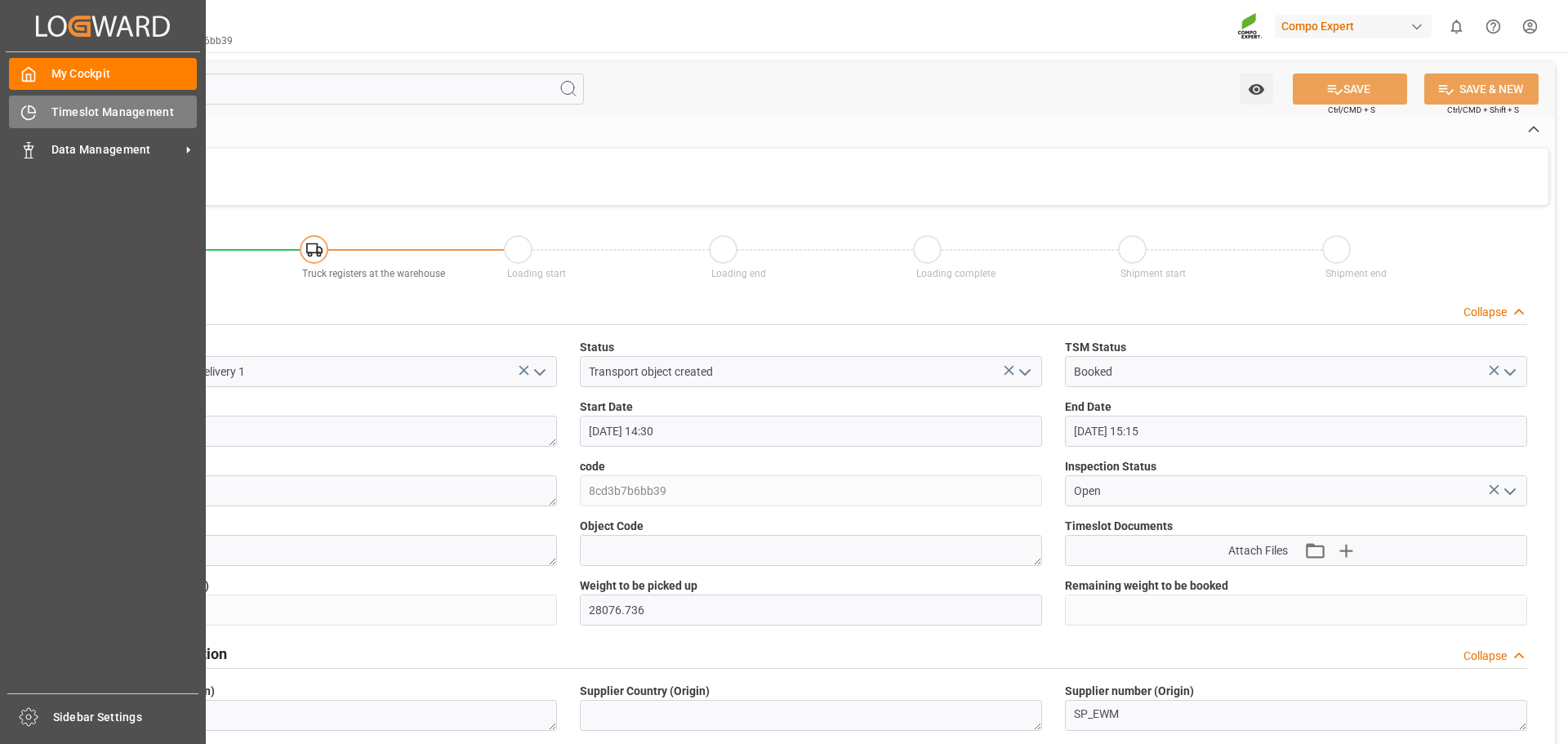
click at [41, 122] on div "Timeslot Management Timeslot Management" at bounding box center [103, 111] width 188 height 32
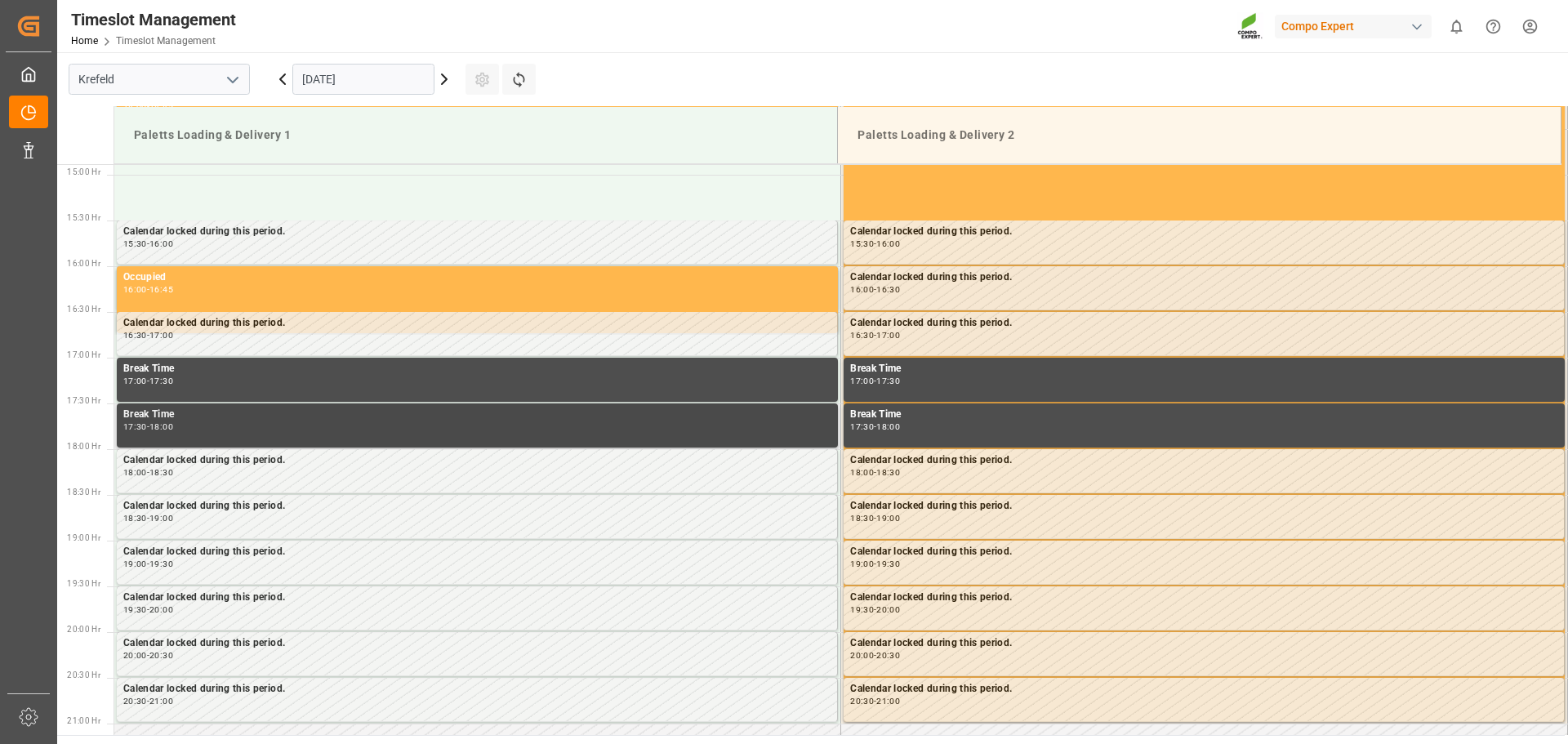
scroll to position [1116, 0]
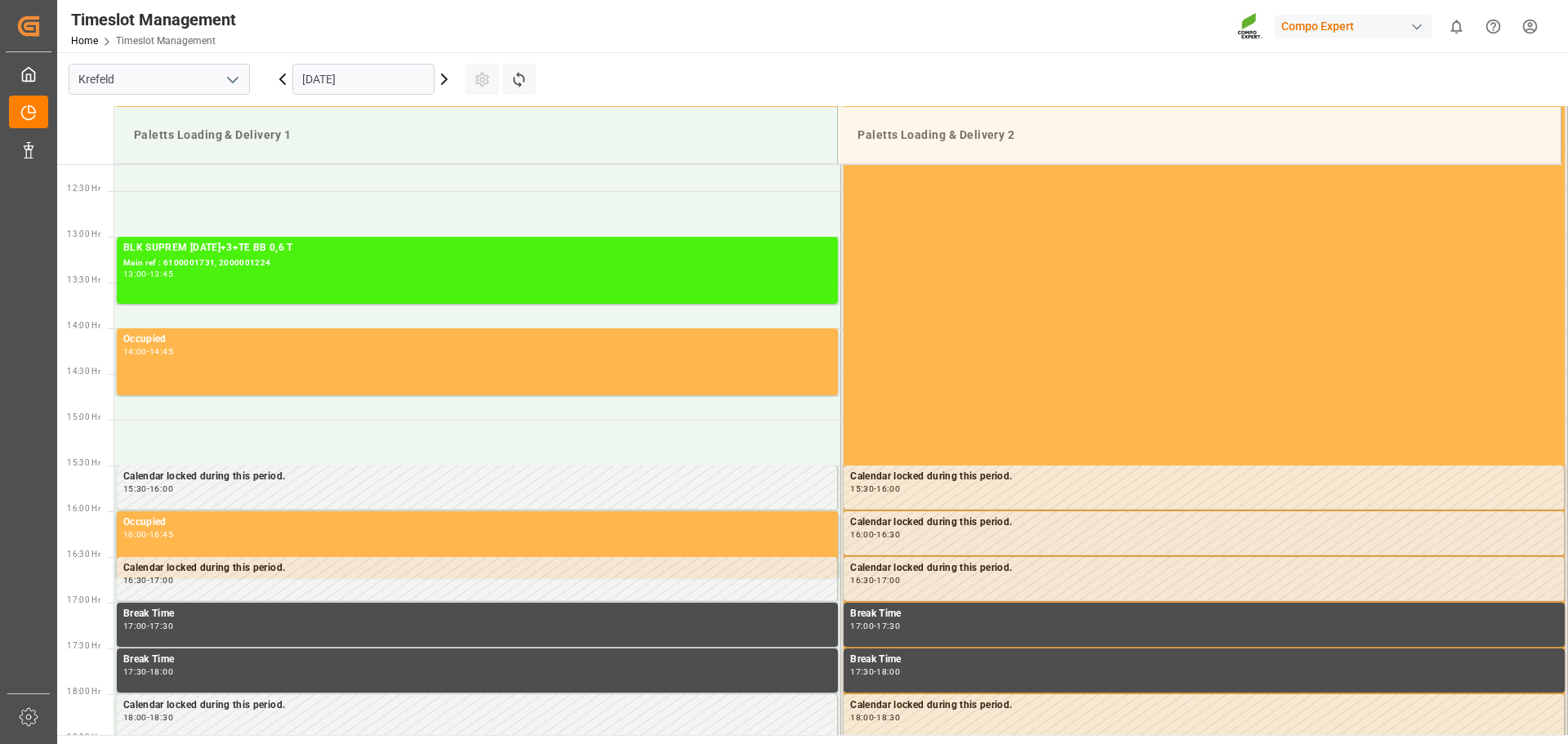
click at [441, 84] on icon at bounding box center [443, 79] width 5 height 9
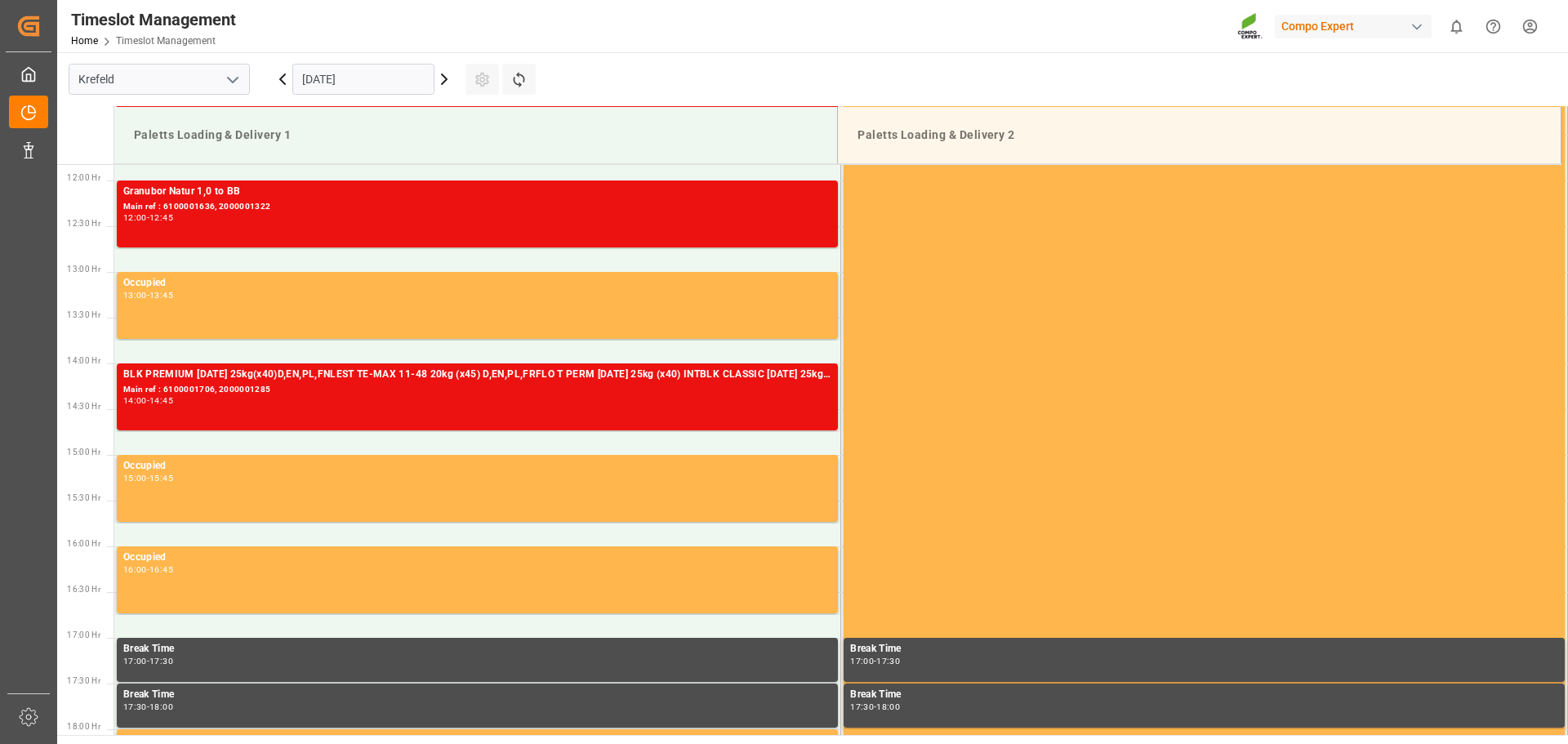
scroll to position [1361, 0]
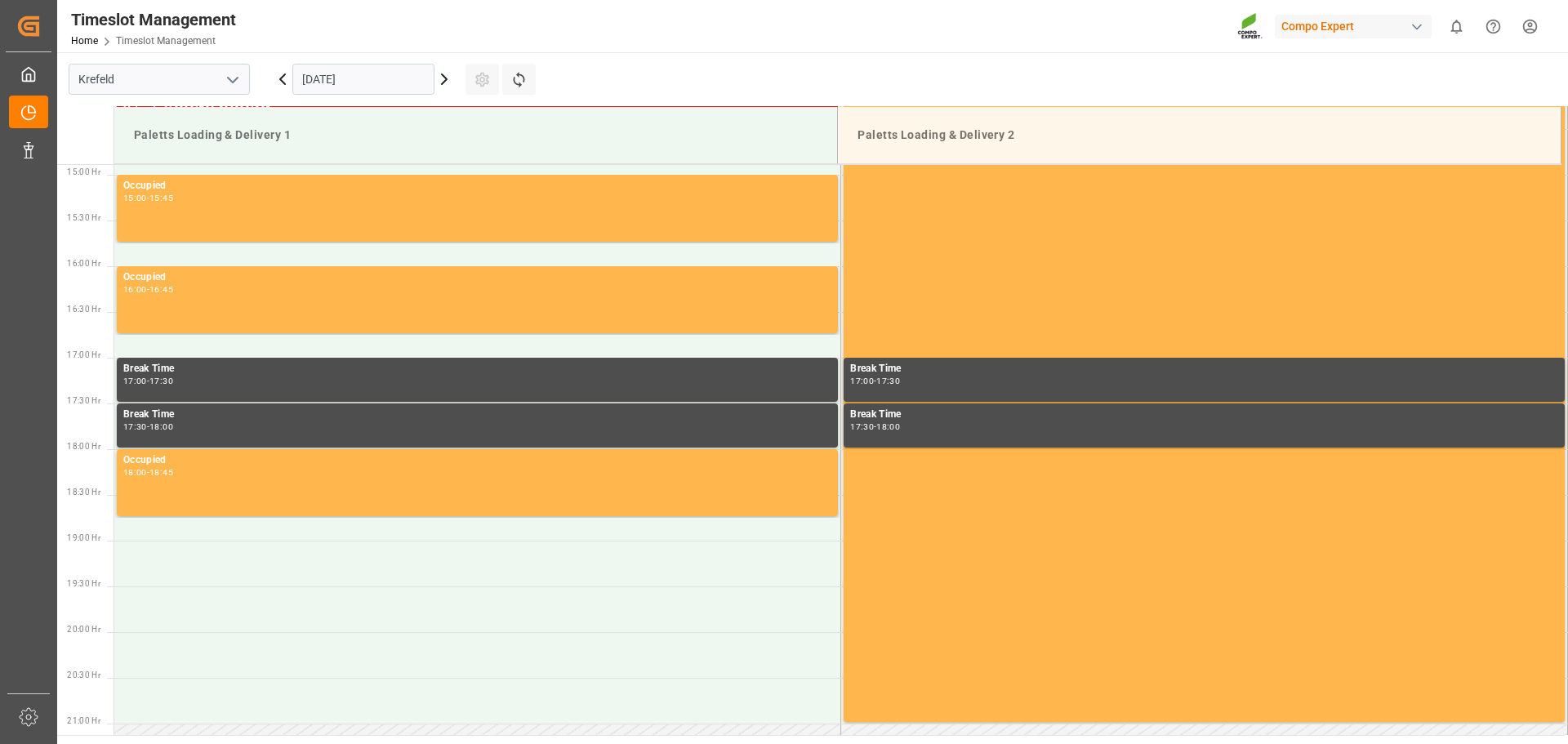
click at [445, 80] on icon at bounding box center [443, 79] width 5 height 9
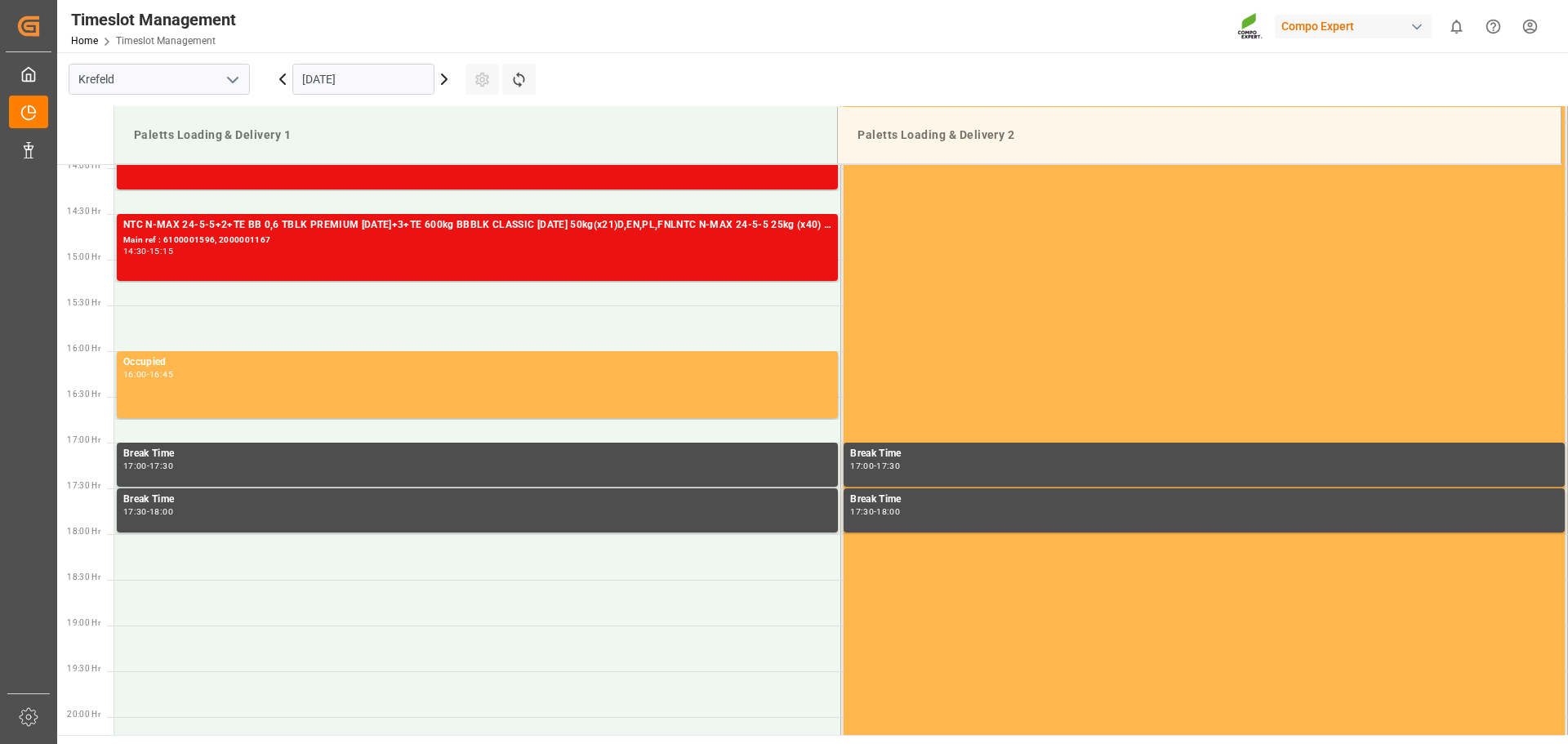
scroll to position [1115, 0]
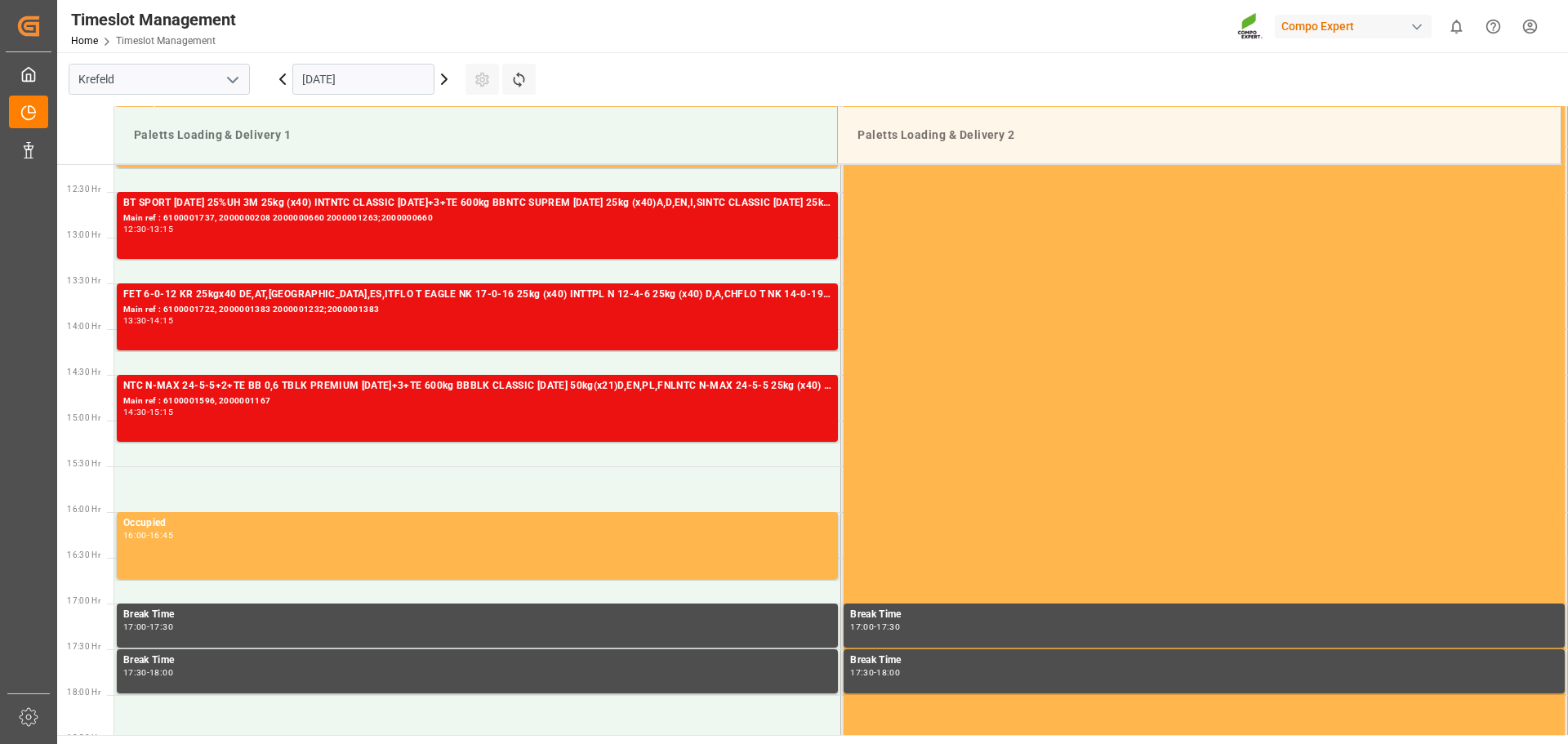
click at [330, 135] on div "Paletts Loading & Delivery 1" at bounding box center [475, 135] width 697 height 30
drag, startPoint x: 1042, startPoint y: 136, endPoint x: 924, endPoint y: 129, distance: 118.2
click at [924, 129] on div "Paletts Loading & Delivery 2" at bounding box center [1199, 135] width 697 height 30
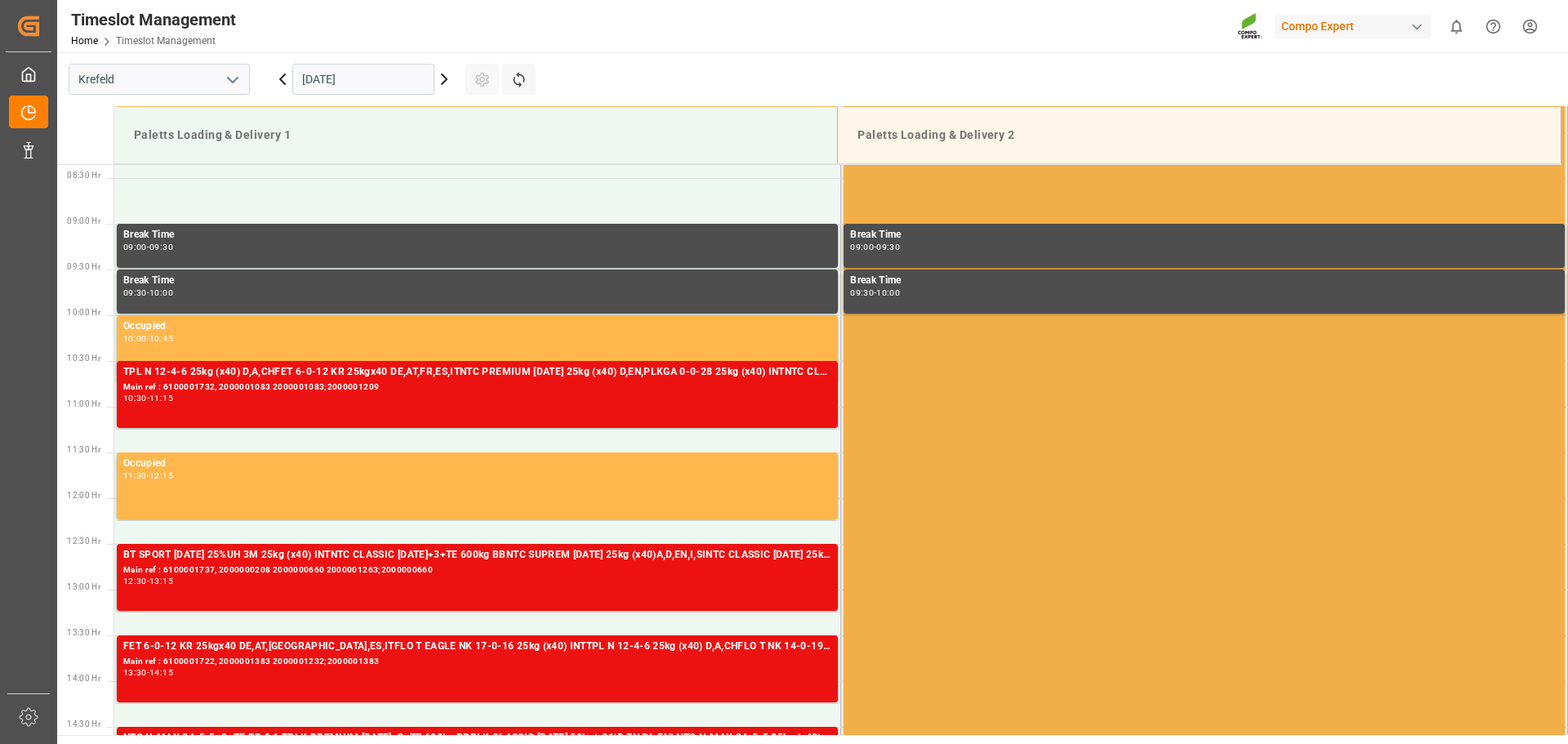
scroll to position [789, 0]
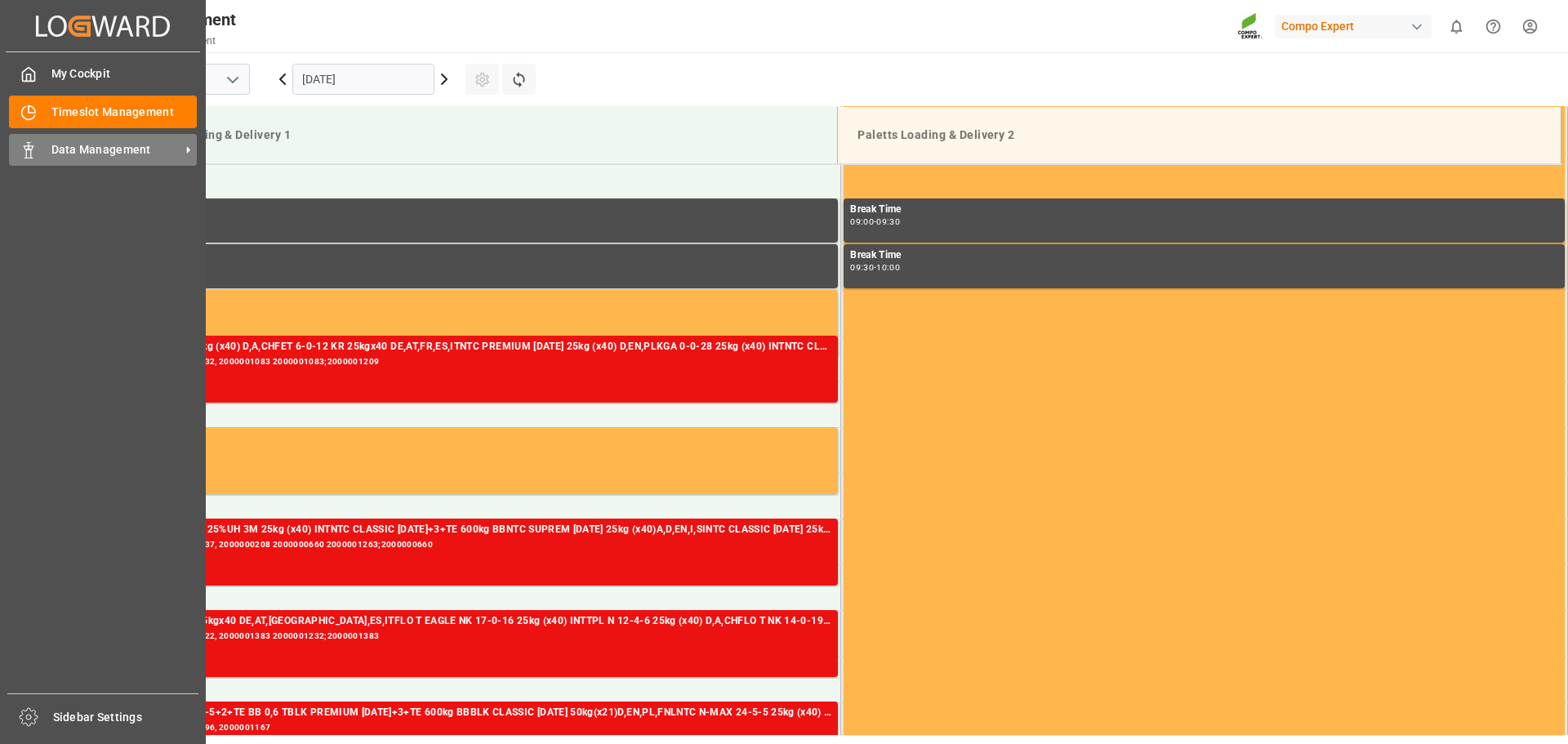
click at [35, 150] on icon at bounding box center [28, 150] width 16 height 16
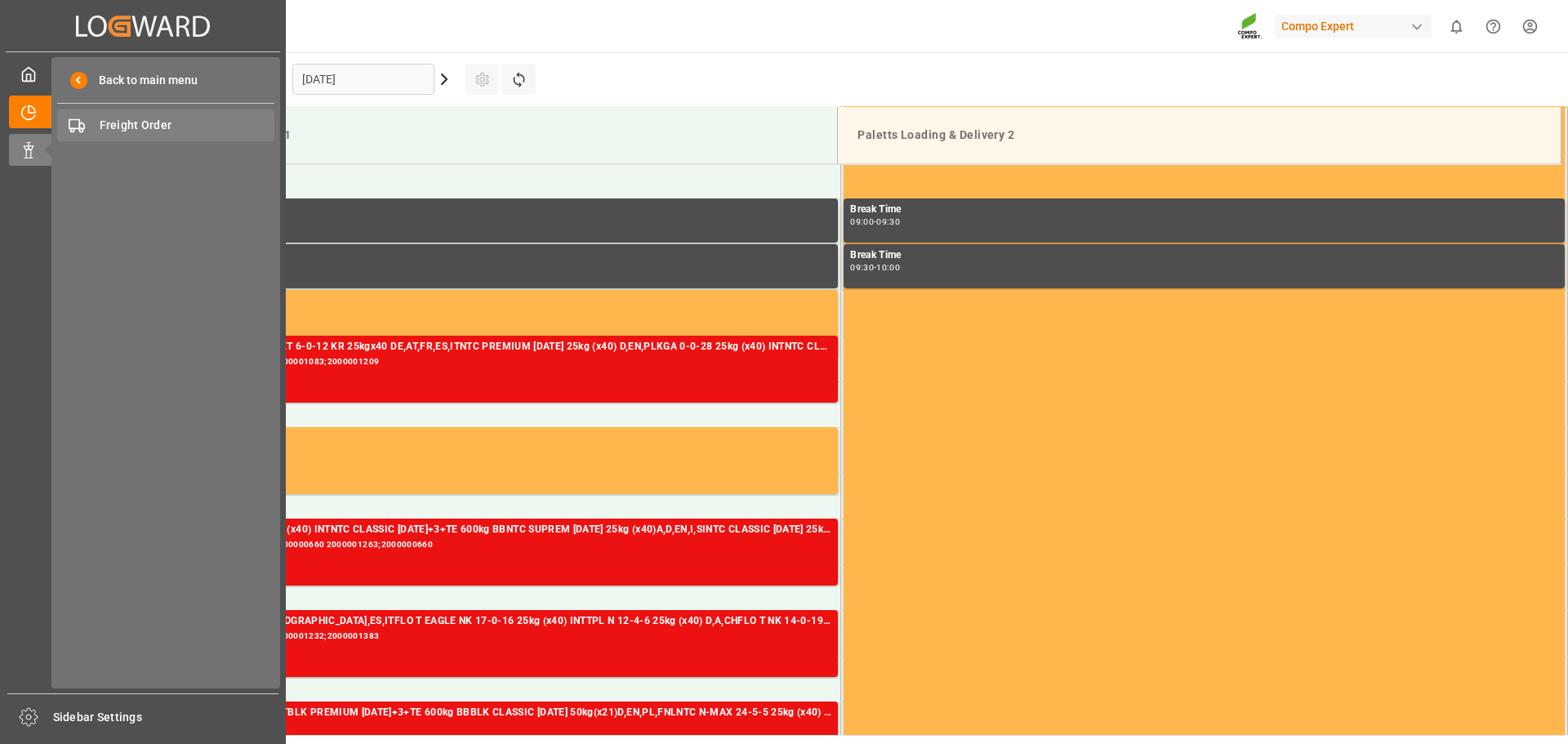
click at [93, 125] on div "Freight Order Freight Order" at bounding box center [165, 125] width 217 height 32
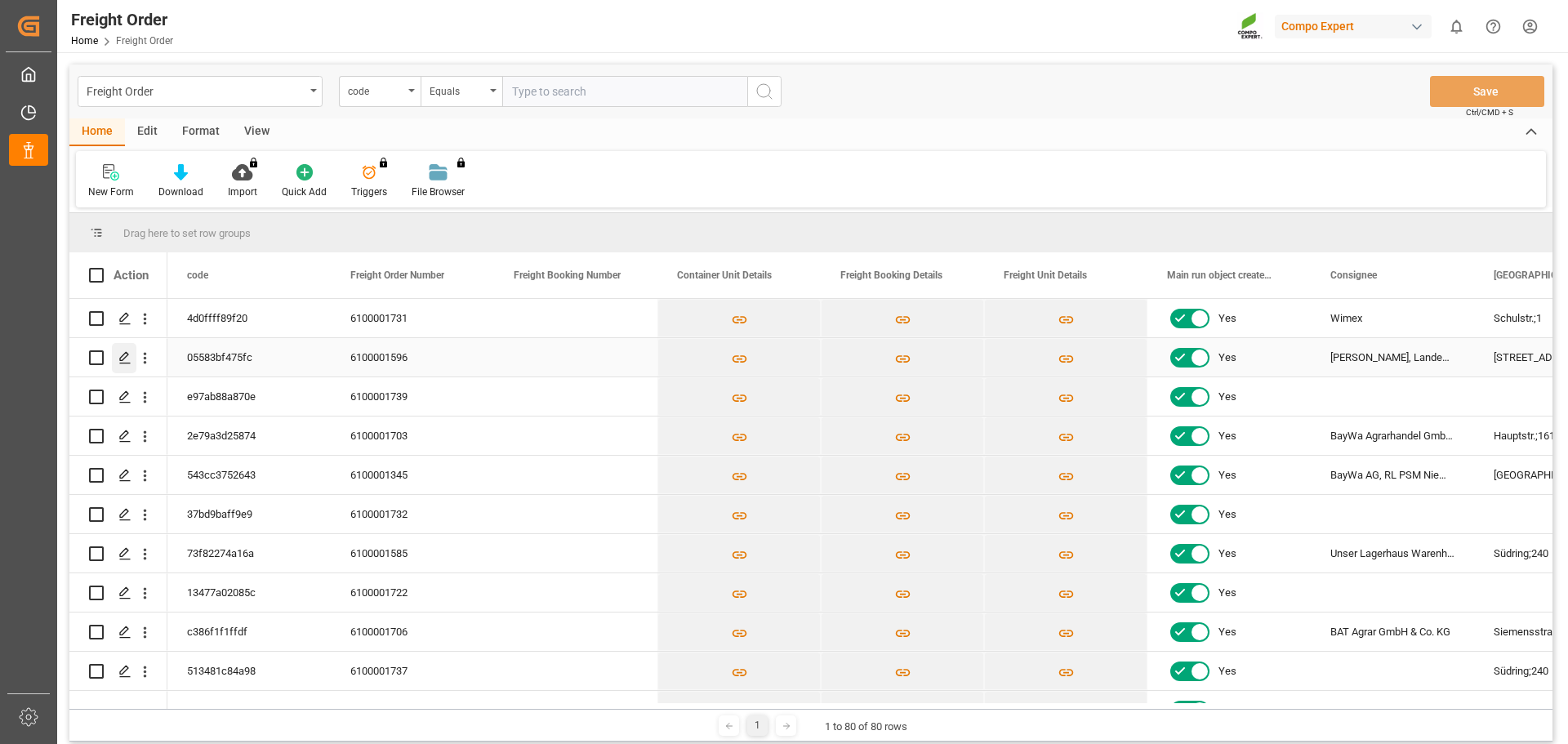
click at [125, 355] on icon "Press SPACE to select this row." at bounding box center [125, 358] width 13 height 13
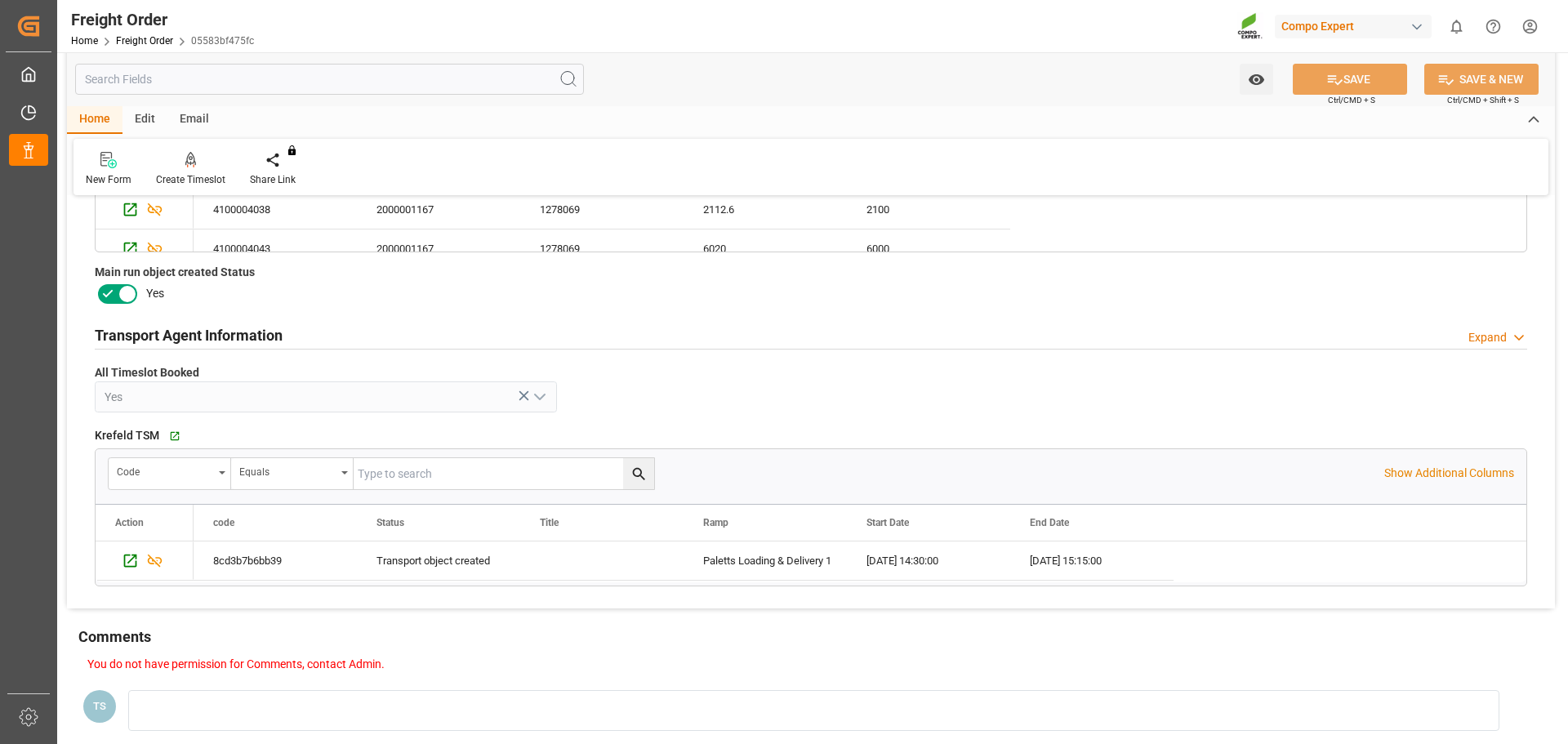
scroll to position [980, 0]
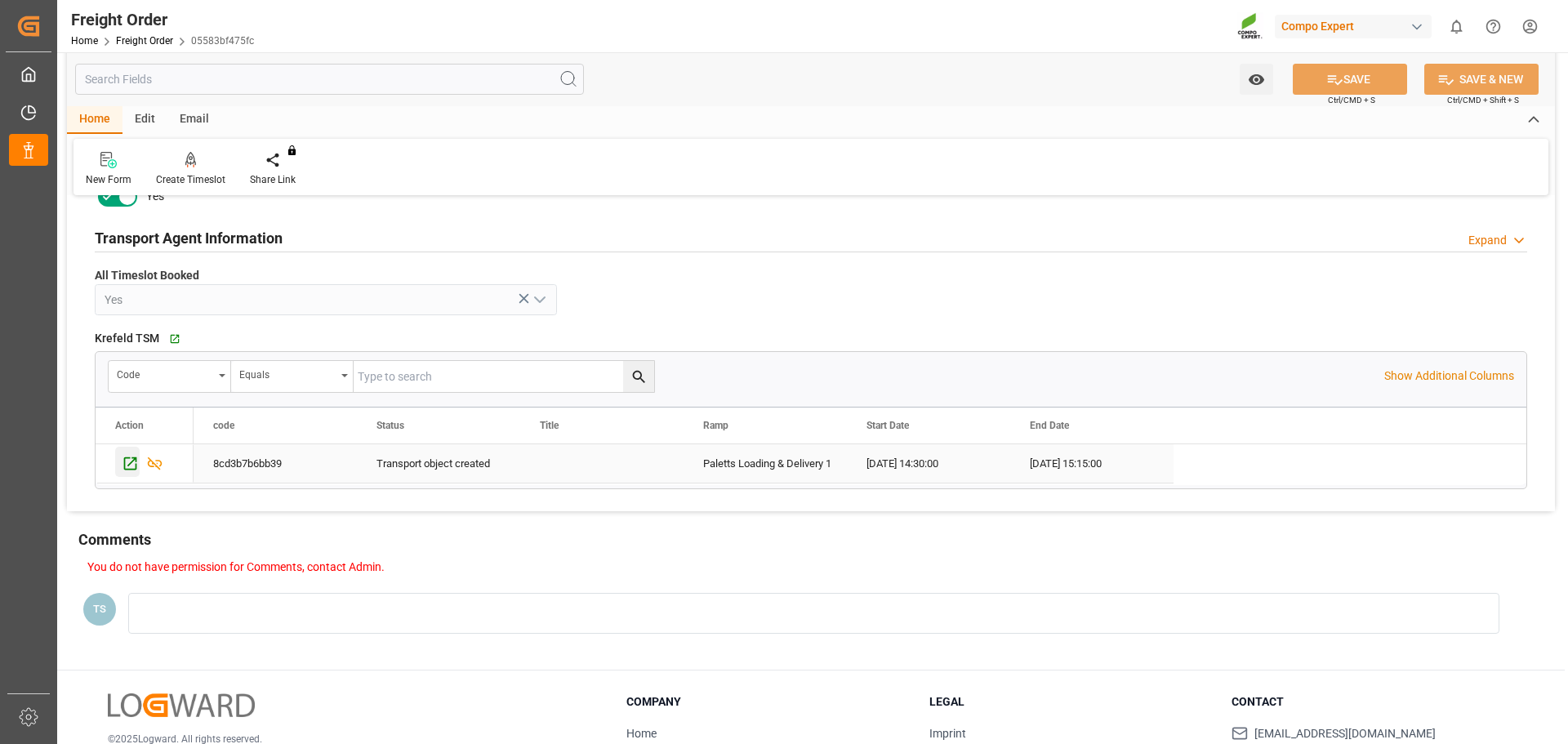
click at [129, 462] on icon "Press SPACE to select this row." at bounding box center [130, 463] width 17 height 17
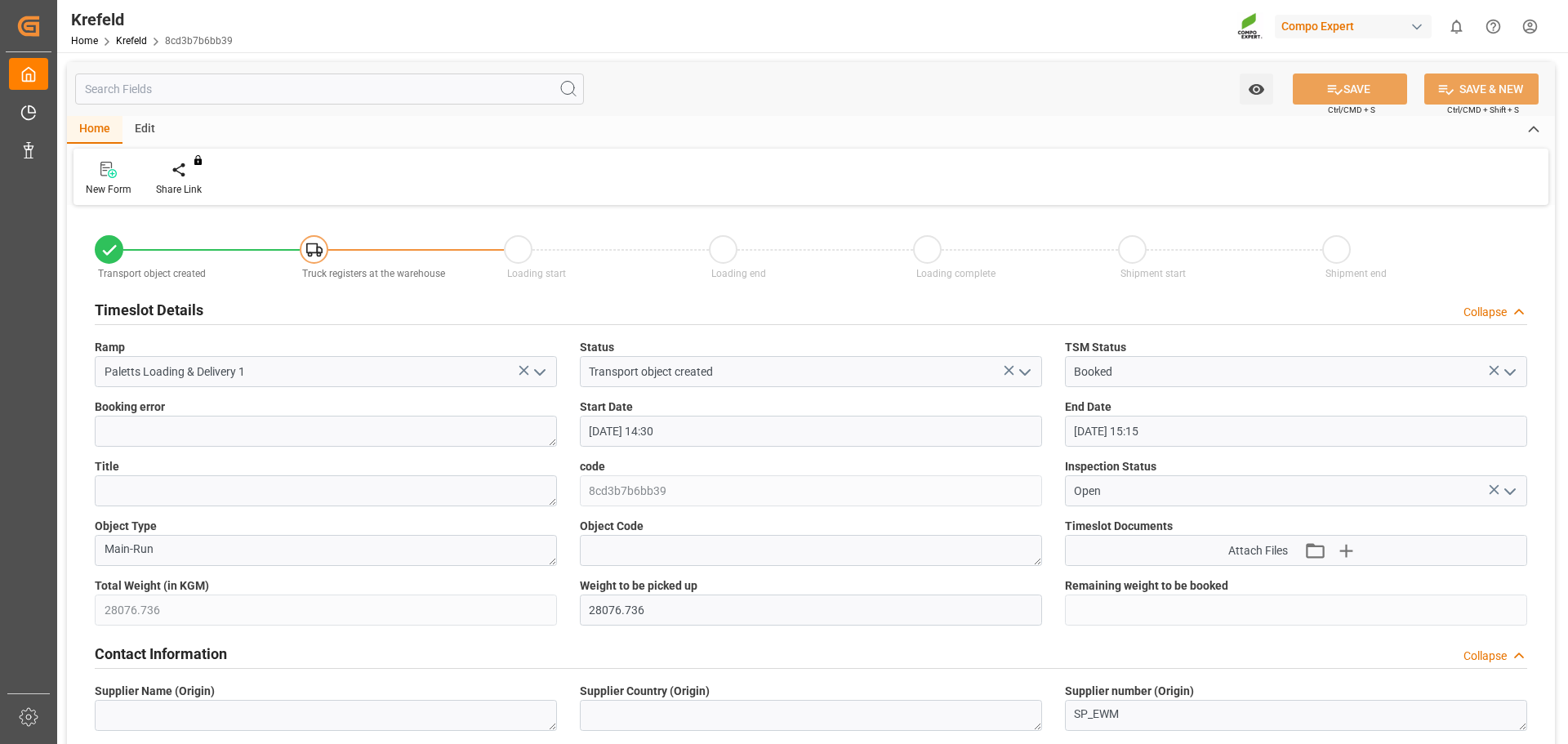
click at [541, 374] on icon "open menu" at bounding box center [539, 372] width 20 height 20
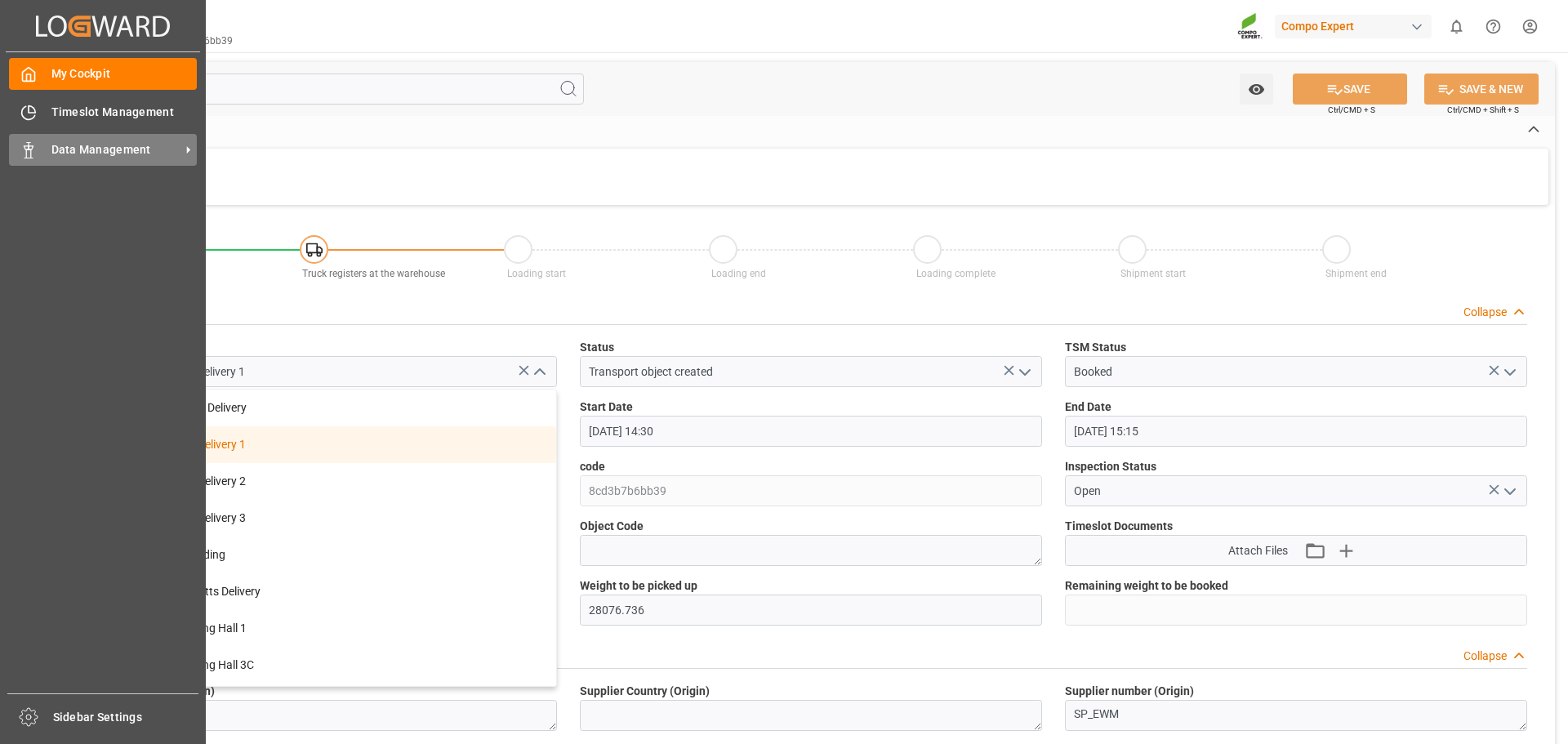
click at [48, 147] on div "Data Management Data Management" at bounding box center [103, 150] width 188 height 32
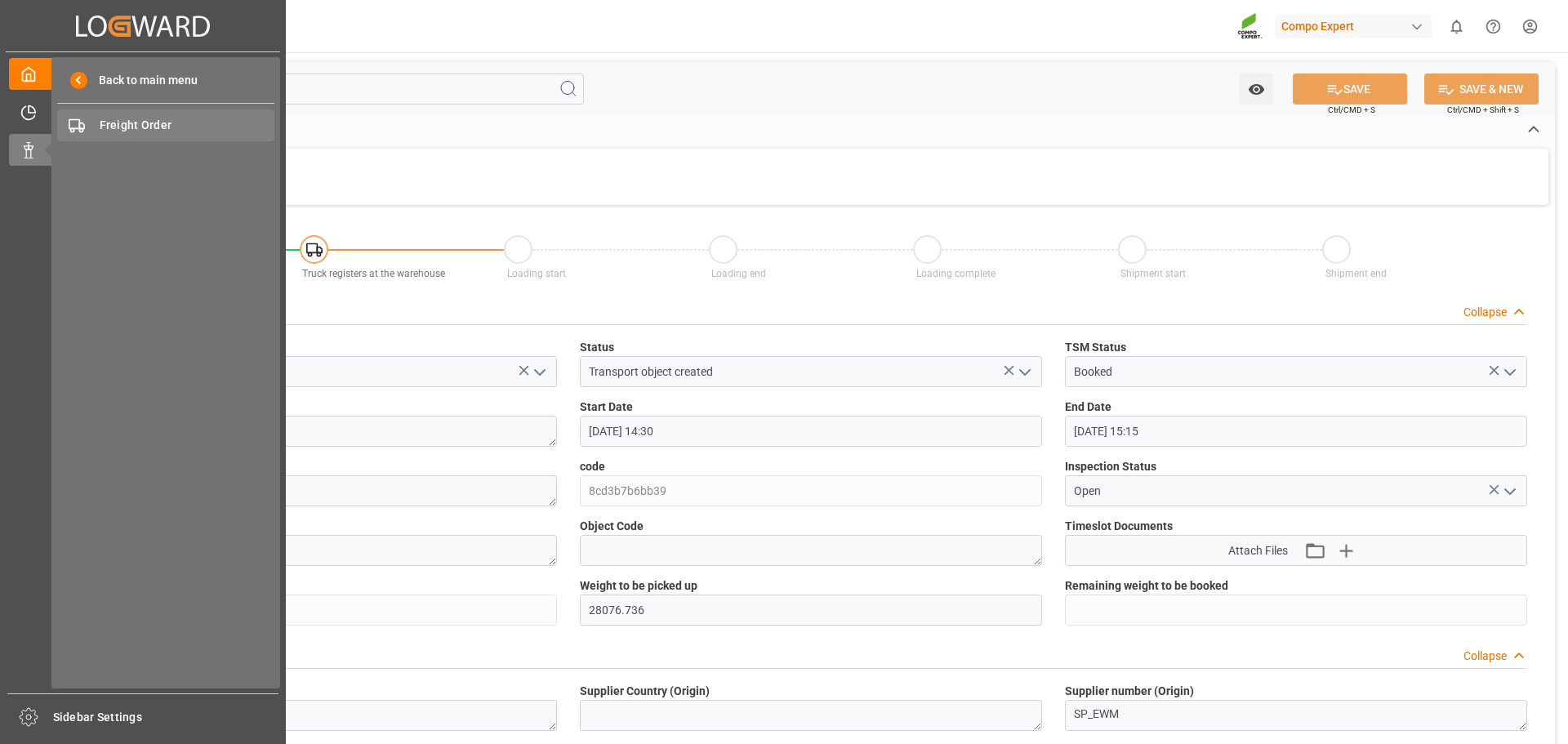
click at [119, 131] on span "Freight Order" at bounding box center [188, 125] width 176 height 17
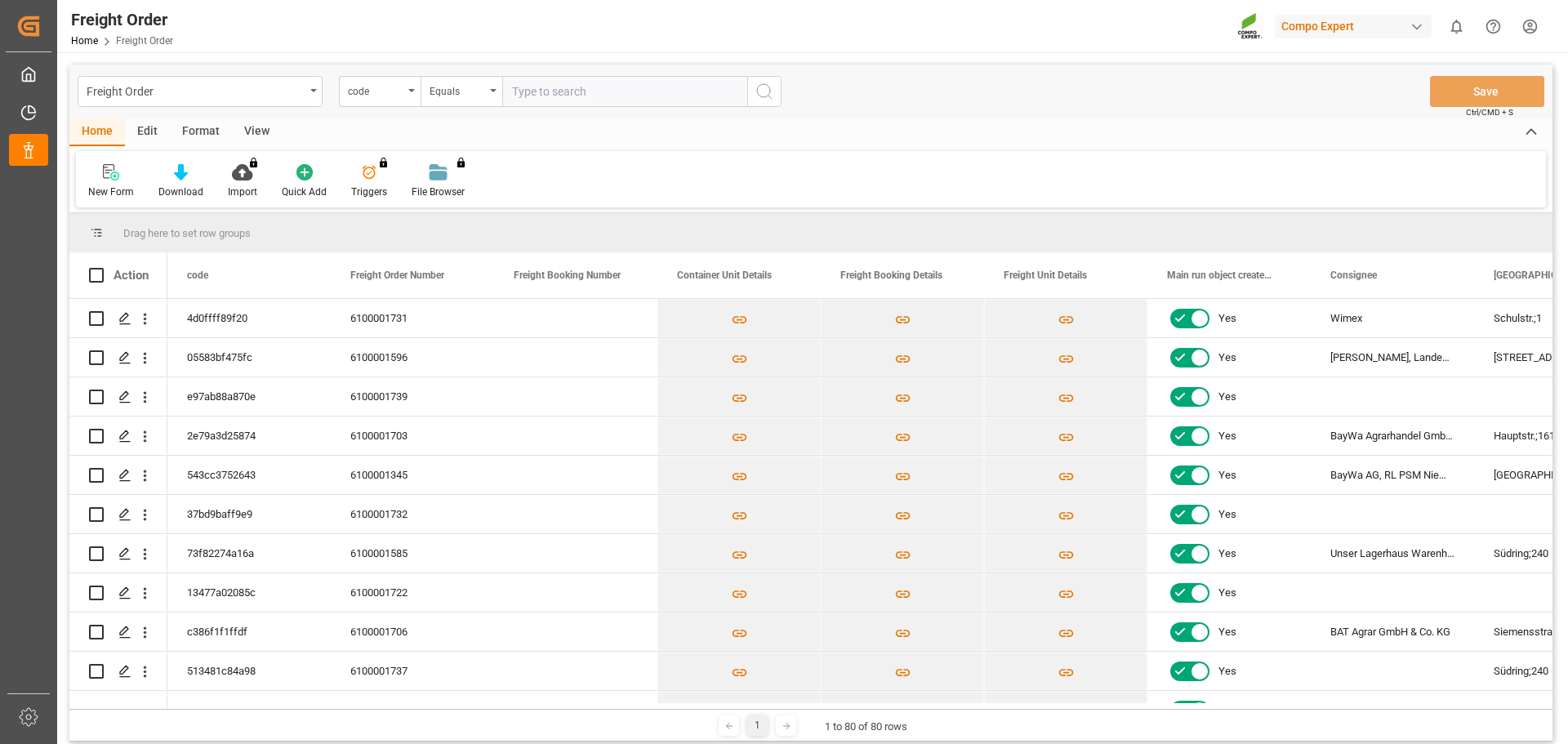
click at [1546, 29] on html "Created by potrace 1.15, written by [PERSON_NAME] [DATE]-[DATE] Created by potr…" at bounding box center [784, 372] width 1568 height 744
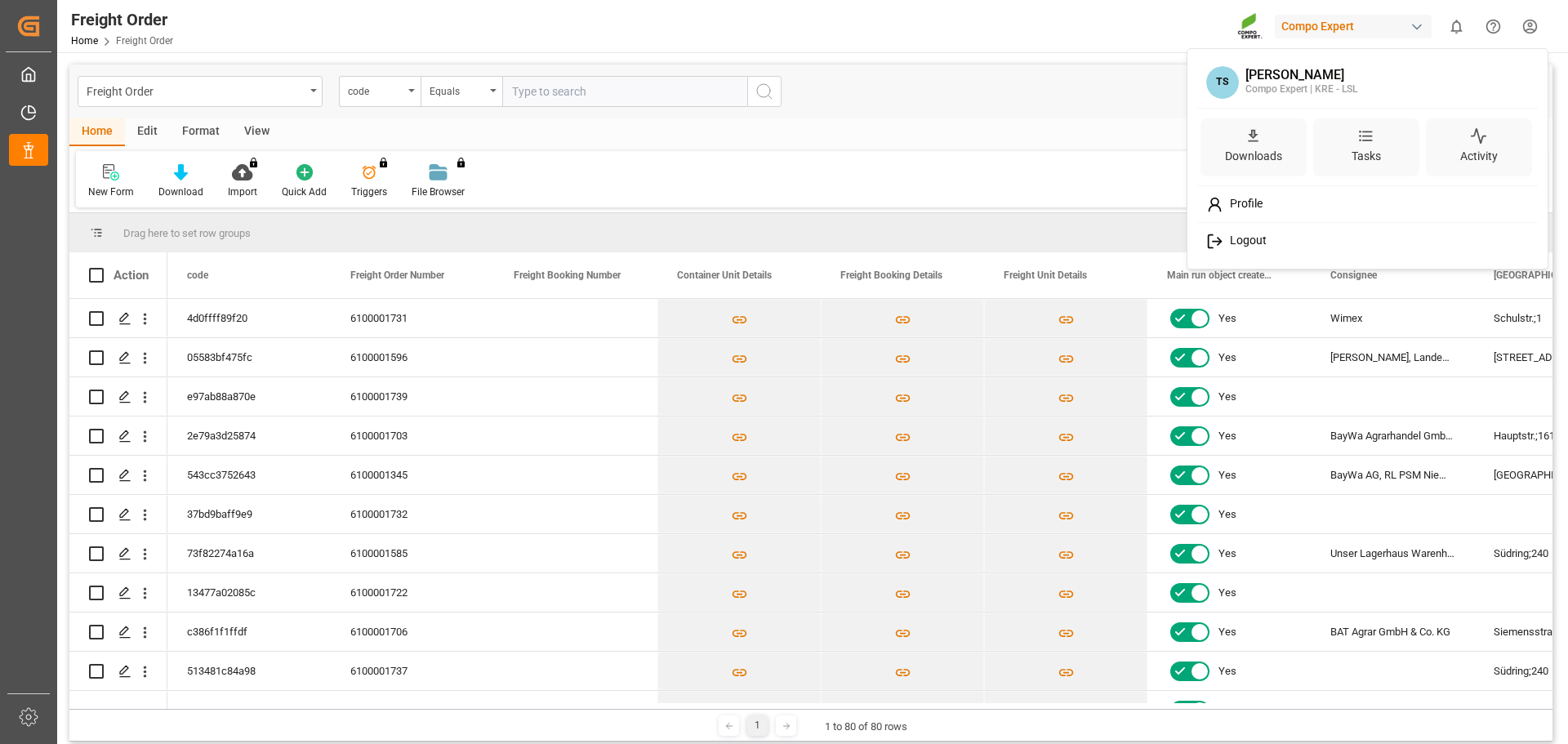
click at [1229, 236] on span "Logout" at bounding box center [1244, 241] width 43 height 15
